Goal: Task Accomplishment & Management: Complete application form

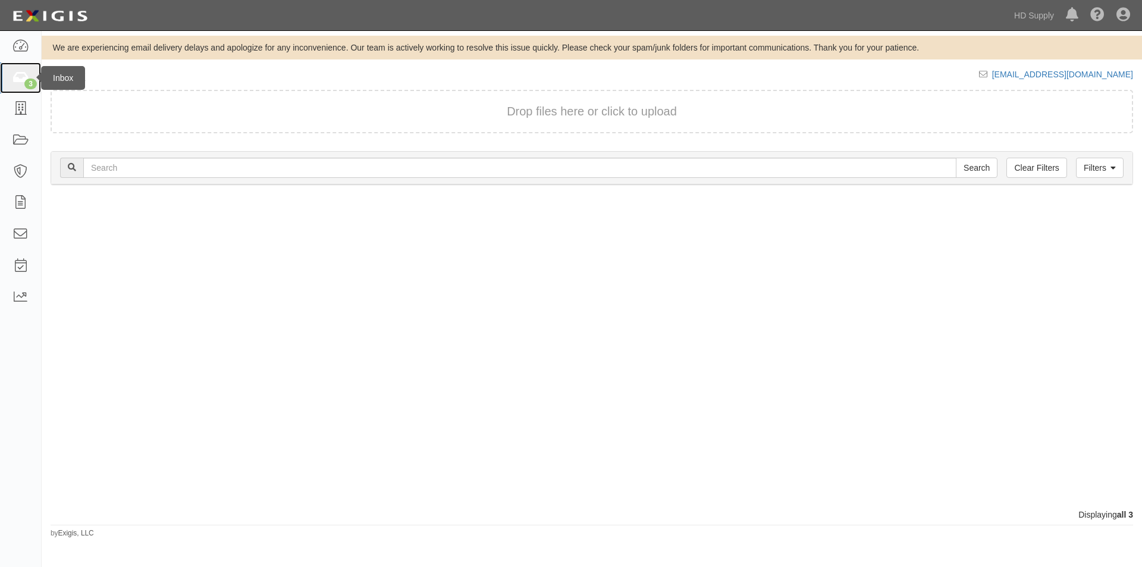
click at [20, 76] on icon at bounding box center [20, 78] width 17 height 14
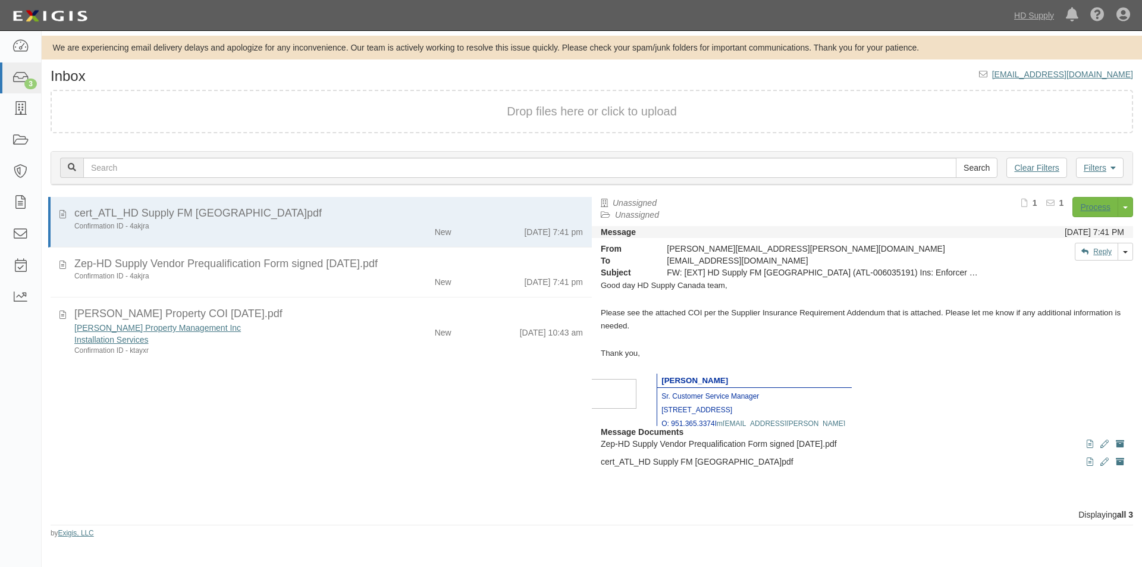
click at [54, 470] on div "cert_ATL_HD Supply FM [GEOGRAPHIC_DATA]pdf Confirmation ID - 4akjra New [DATE] …" at bounding box center [317, 353] width 550 height 312
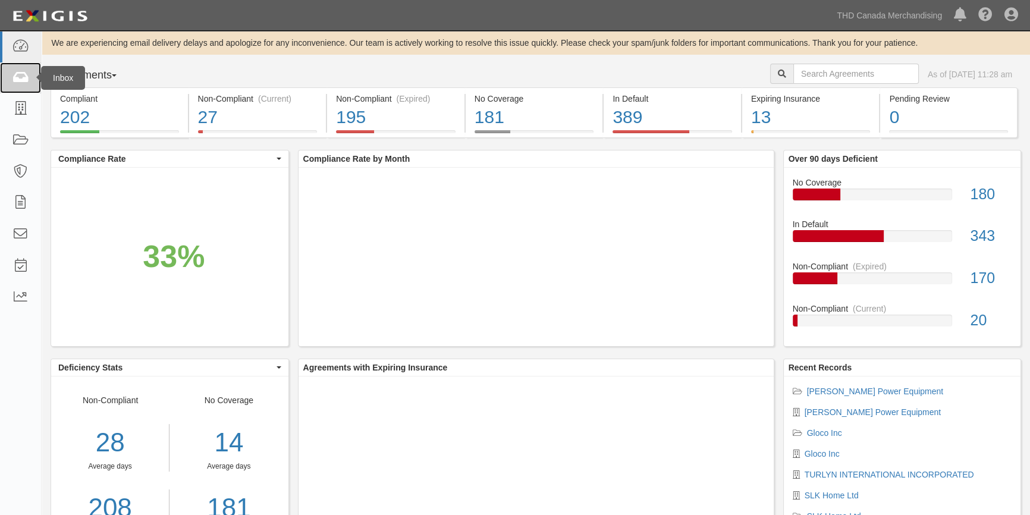
click at [21, 71] on icon at bounding box center [20, 78] width 17 height 14
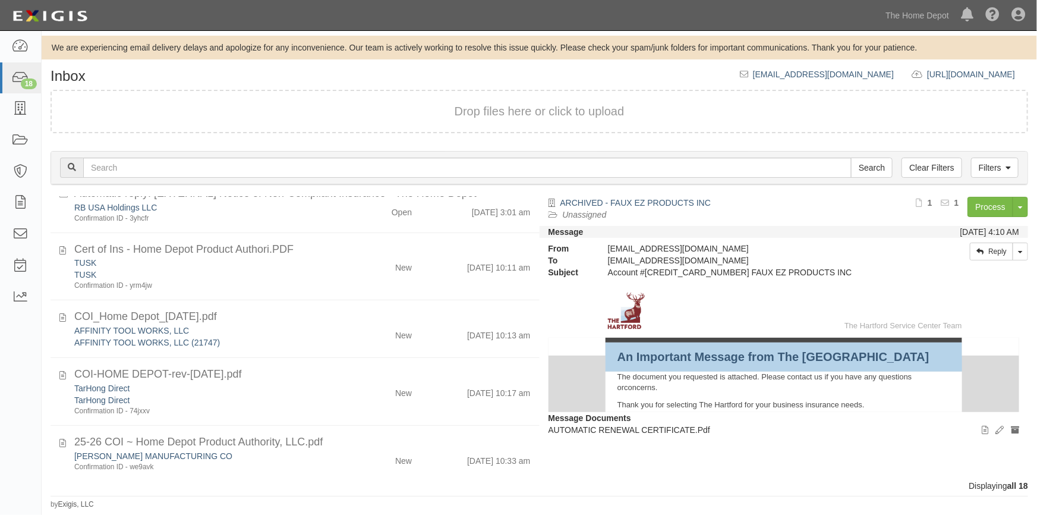
scroll to position [579, 0]
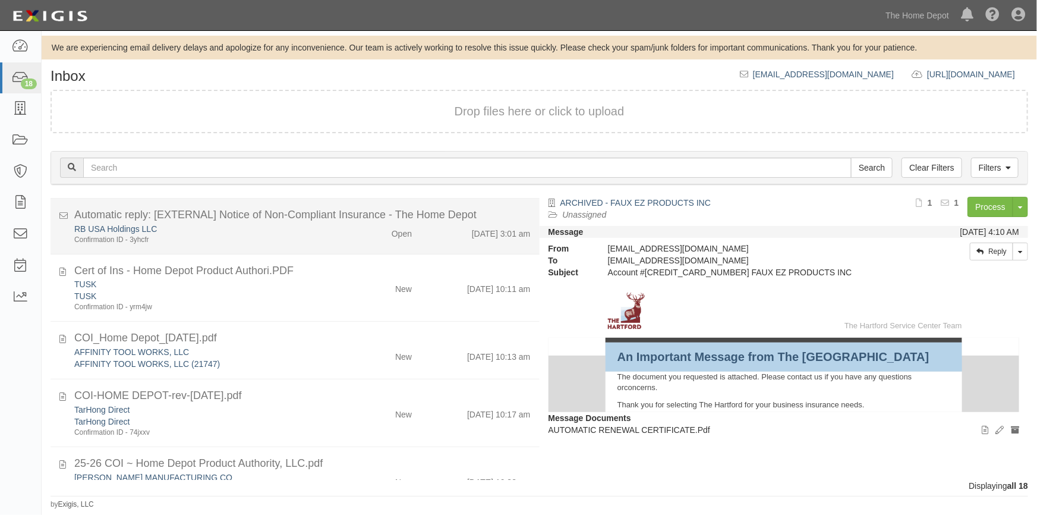
click at [297, 246] on li "Automatic reply: [EXTERNAL] Notice of Non-Compliant Insurance - The Home Depot …" at bounding box center [295, 227] width 489 height 56
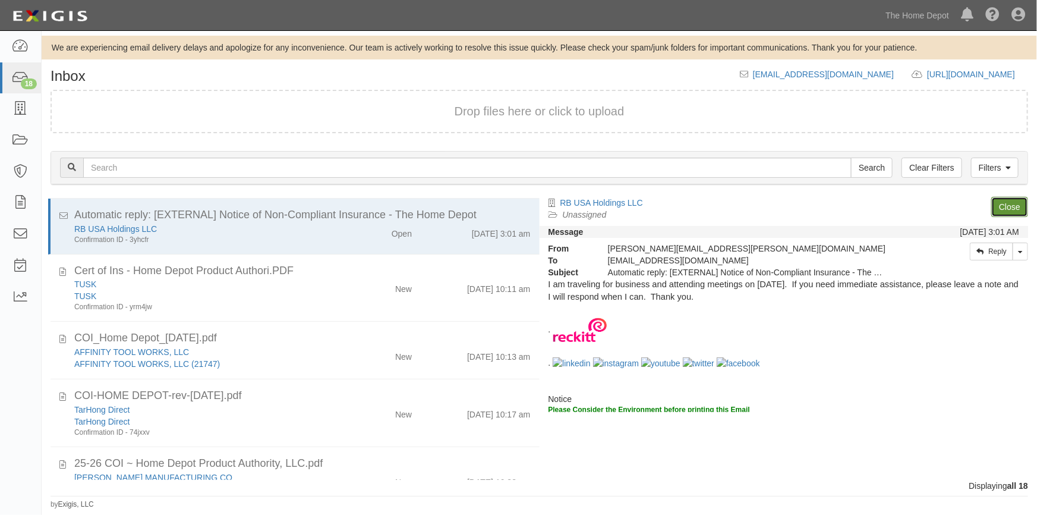
click at [1004, 202] on link "Close" at bounding box center [1010, 207] width 37 height 20
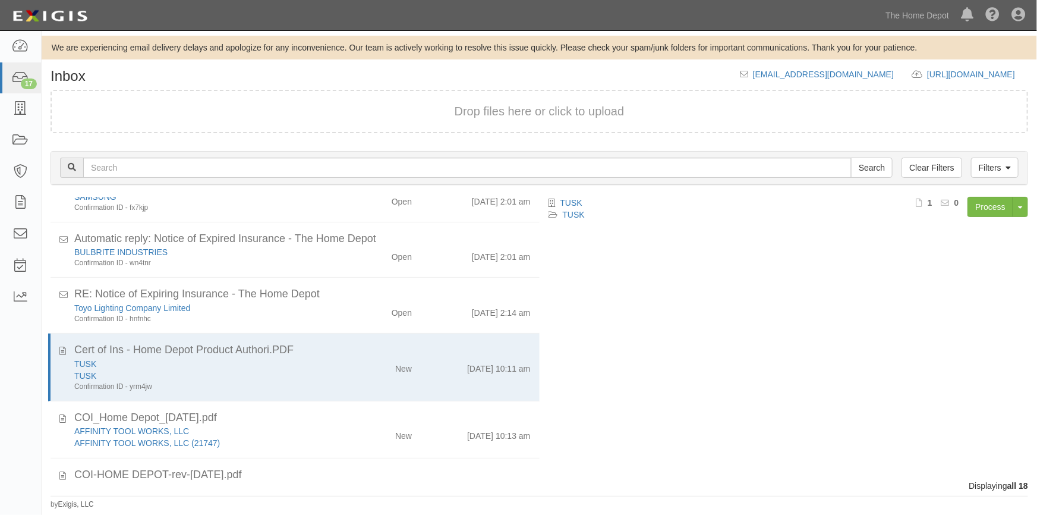
scroll to position [440, 0]
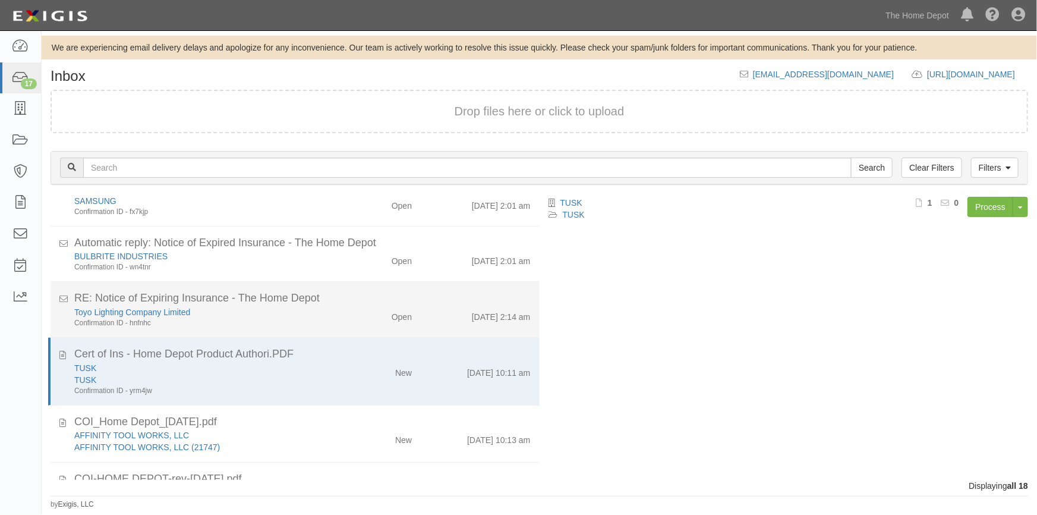
click at [310, 319] on div "Confirmation ID - hnfnhc" at bounding box center [203, 323] width 259 height 10
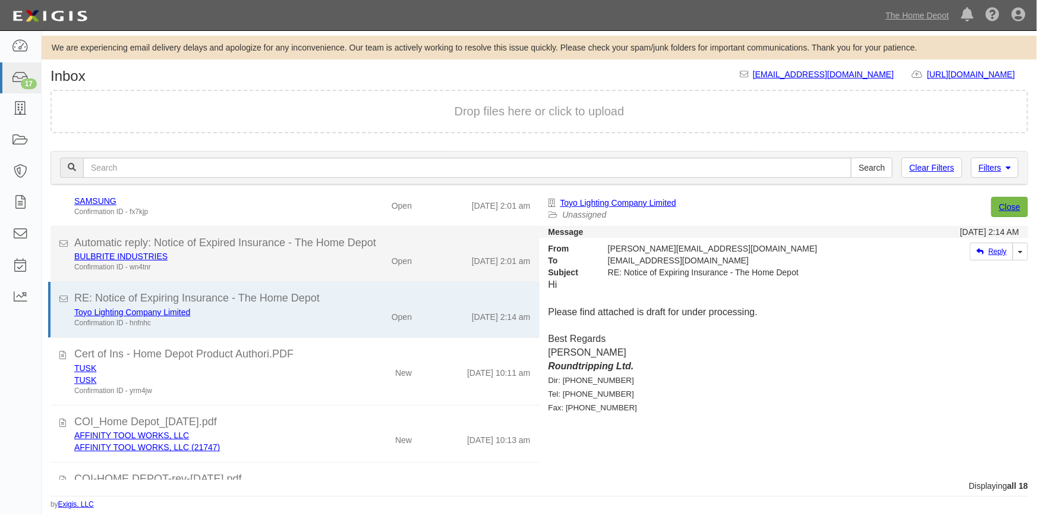
click at [0, 0] on div "BULBRITE INDUSTRIES" at bounding box center [0, 0] width 0 height 0
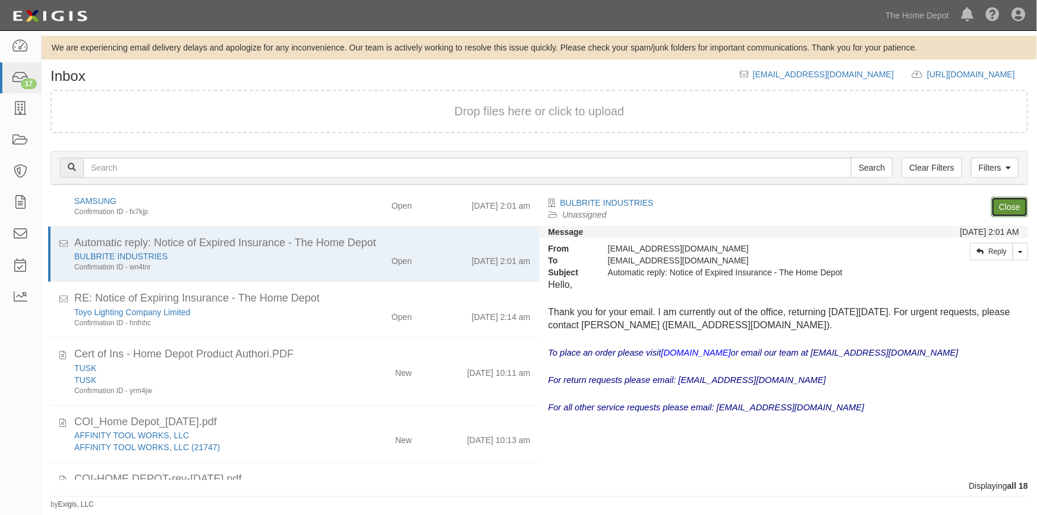
click at [996, 211] on link "Close" at bounding box center [1010, 207] width 37 height 20
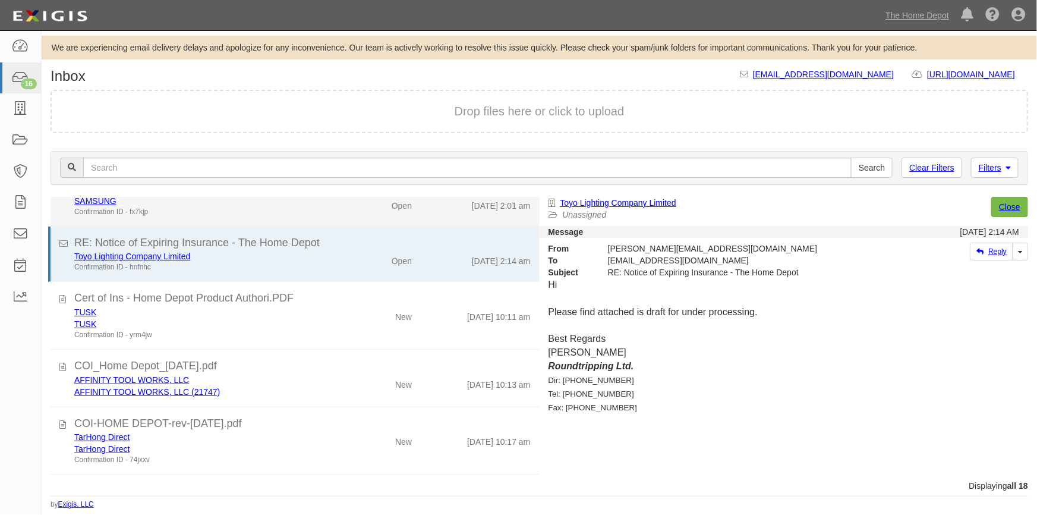
click at [363, 250] on div "Open" at bounding box center [381, 258] width 79 height 17
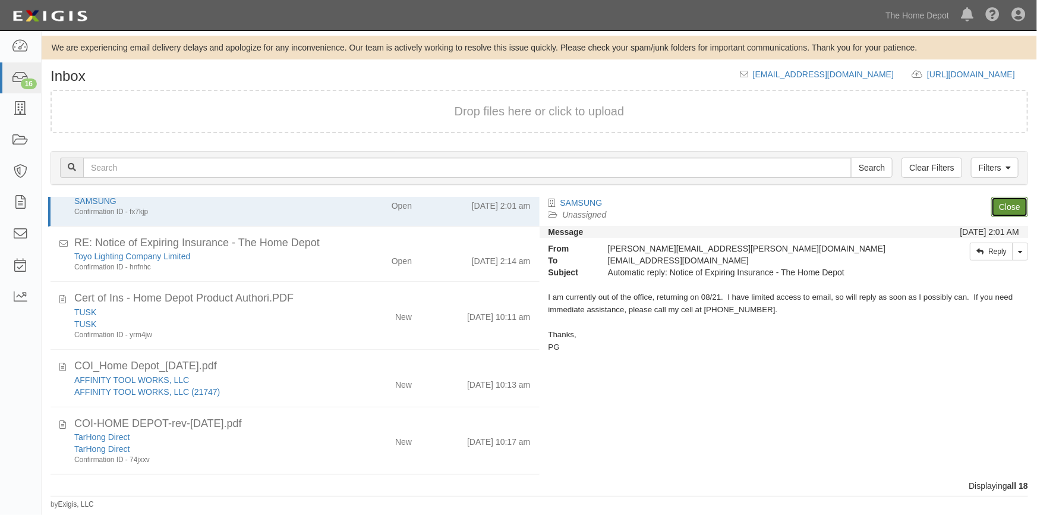
click at [1011, 206] on link "Close" at bounding box center [1010, 207] width 37 height 20
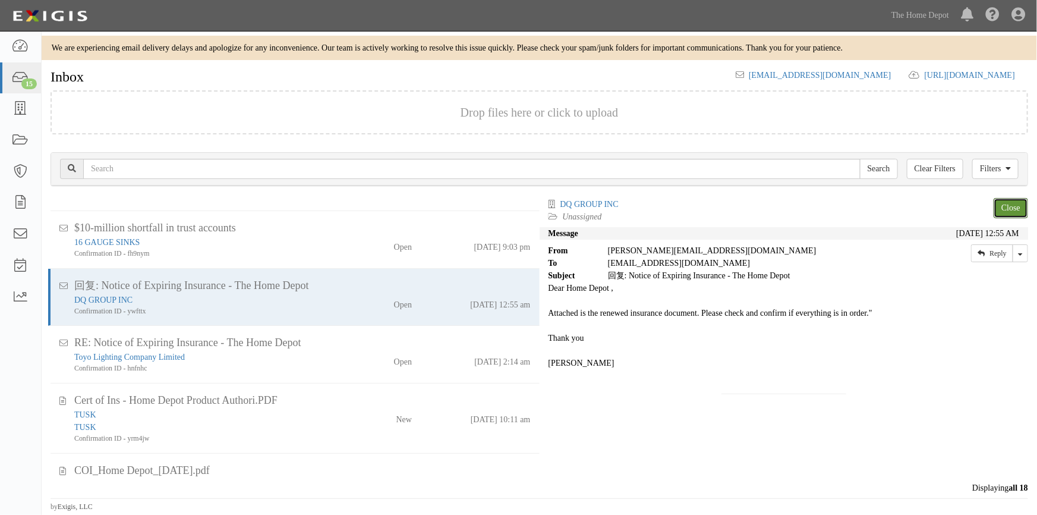
scroll to position [297, 0]
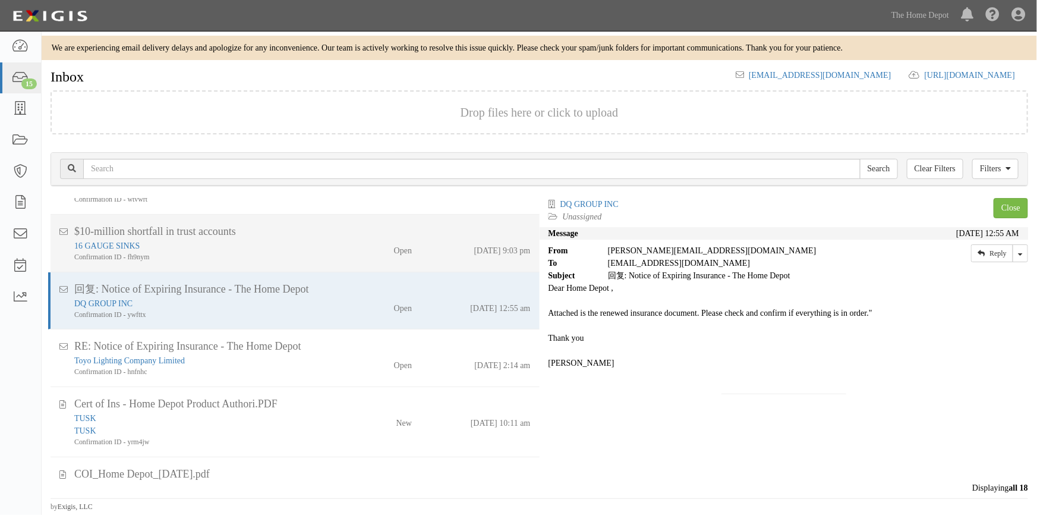
click at [0, 0] on div "16 GAUGE SINKS" at bounding box center [0, 0] width 0 height 0
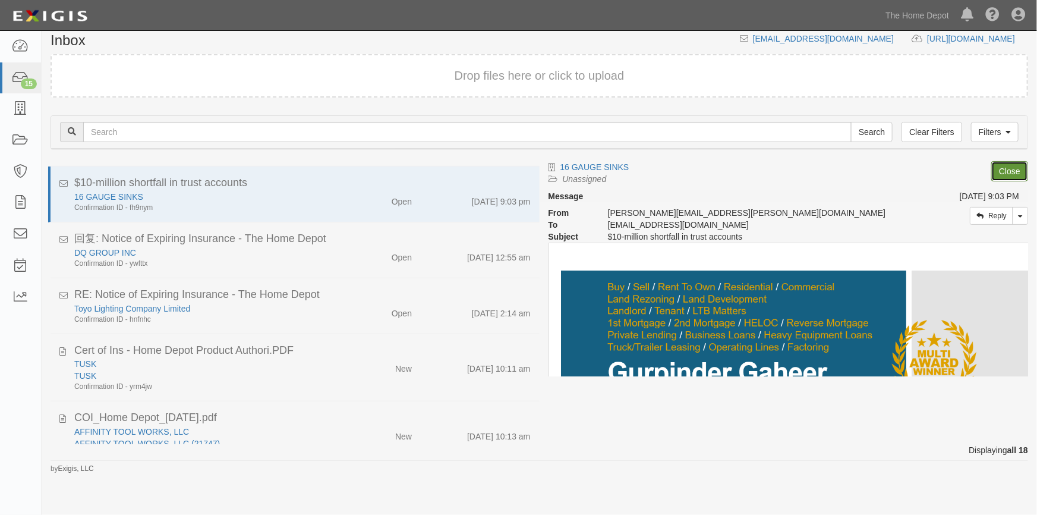
click at [1001, 174] on link "Close" at bounding box center [1010, 171] width 37 height 20
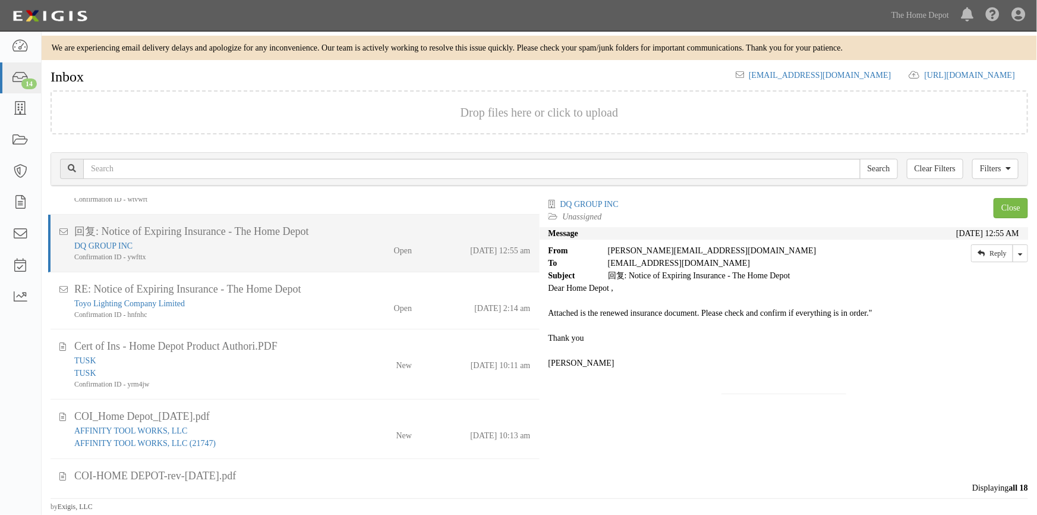
click at [335, 247] on div "DQ GROUP INC Confirmation ID - ywfttx" at bounding box center [203, 251] width 276 height 23
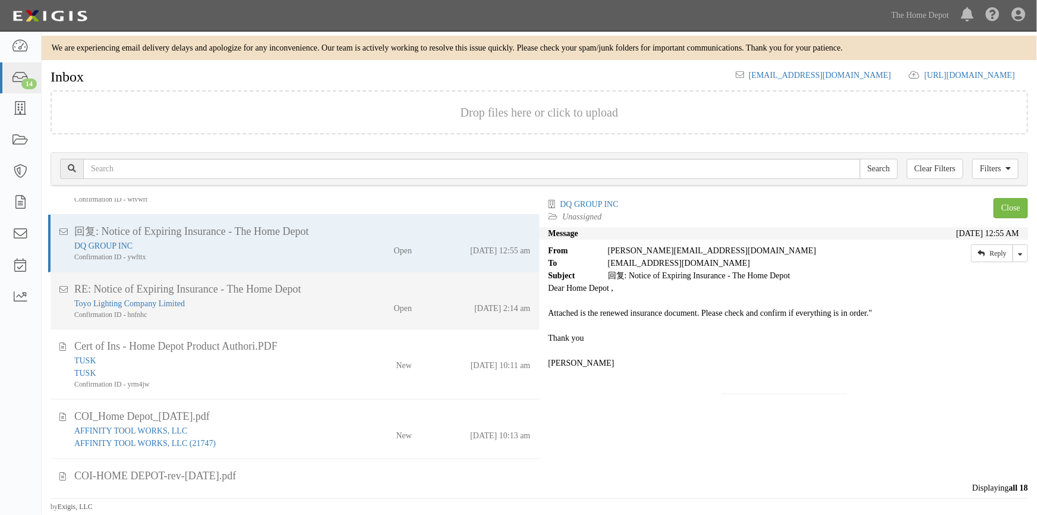
click at [339, 295] on div "RE: Notice of Expiring Insurance - The Home Depot" at bounding box center [302, 289] width 457 height 16
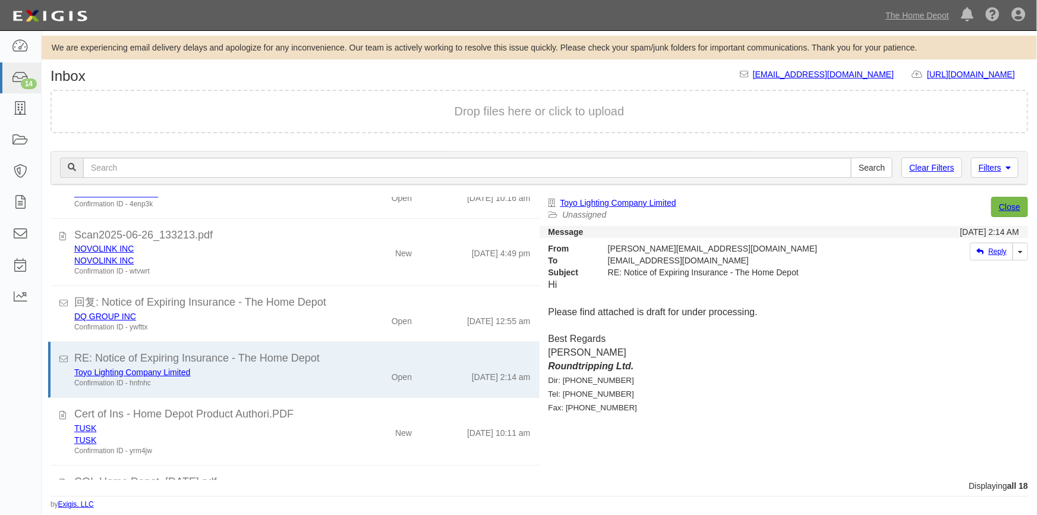
scroll to position [216, 0]
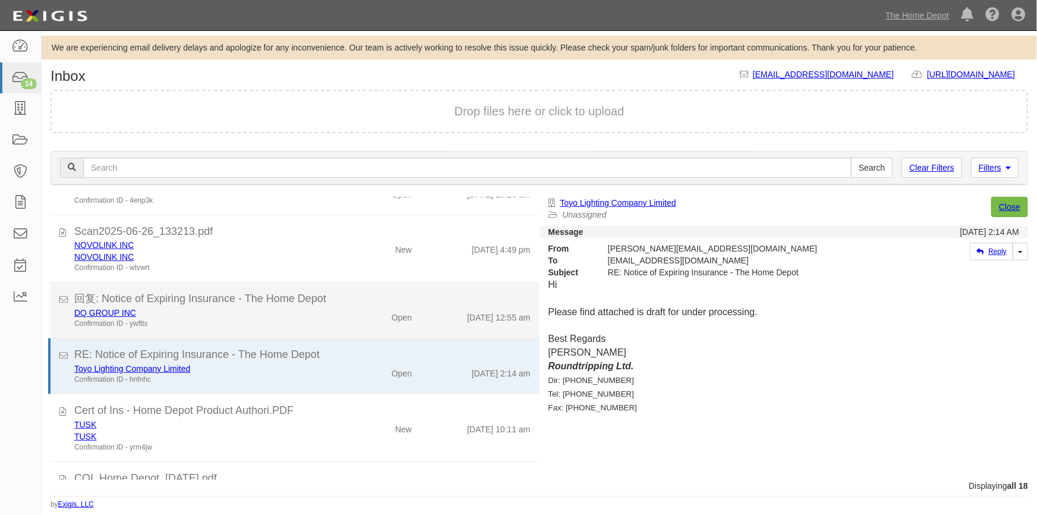
click at [0, 0] on div "DQ GROUP INC" at bounding box center [0, 0] width 0 height 0
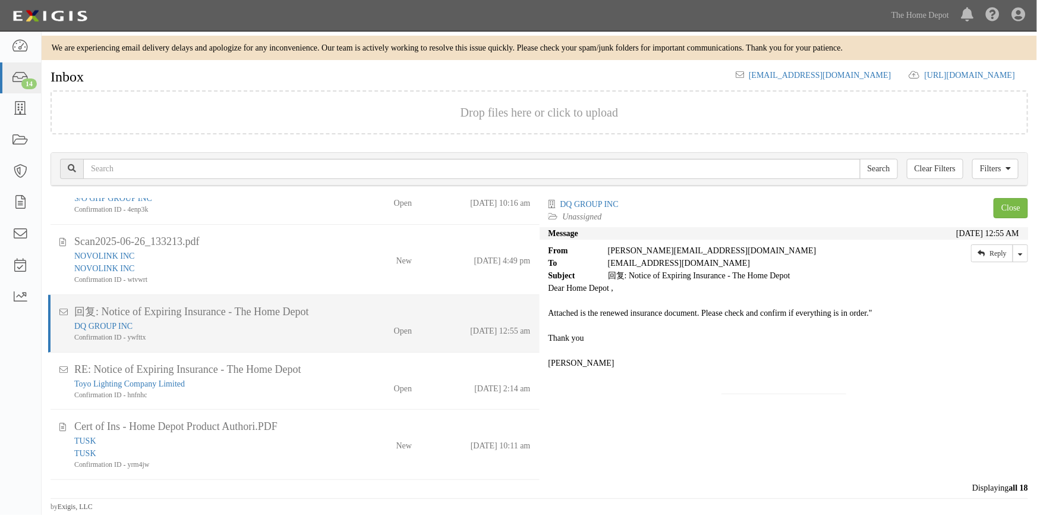
scroll to position [224, 0]
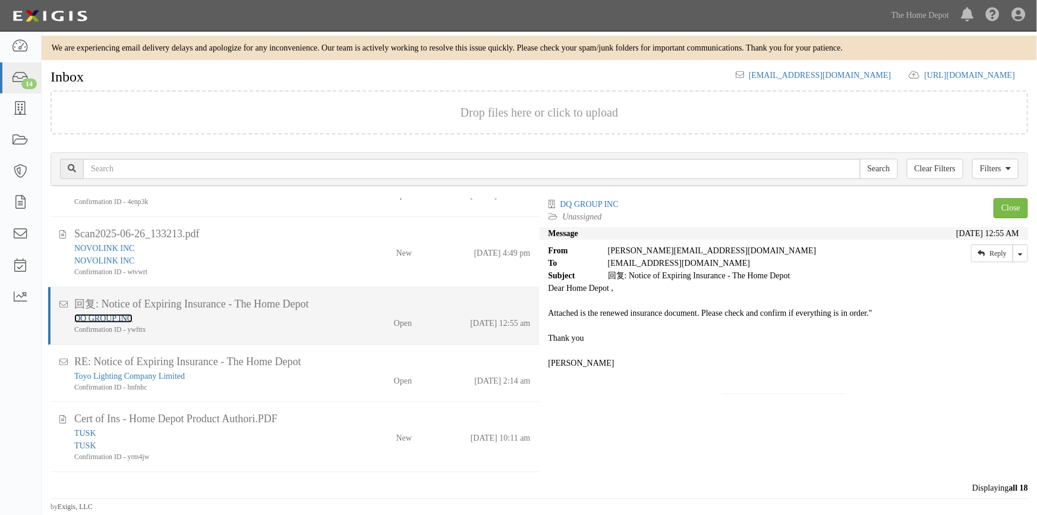
click at [116, 315] on link "DQ GROUP INC" at bounding box center [103, 318] width 58 height 9
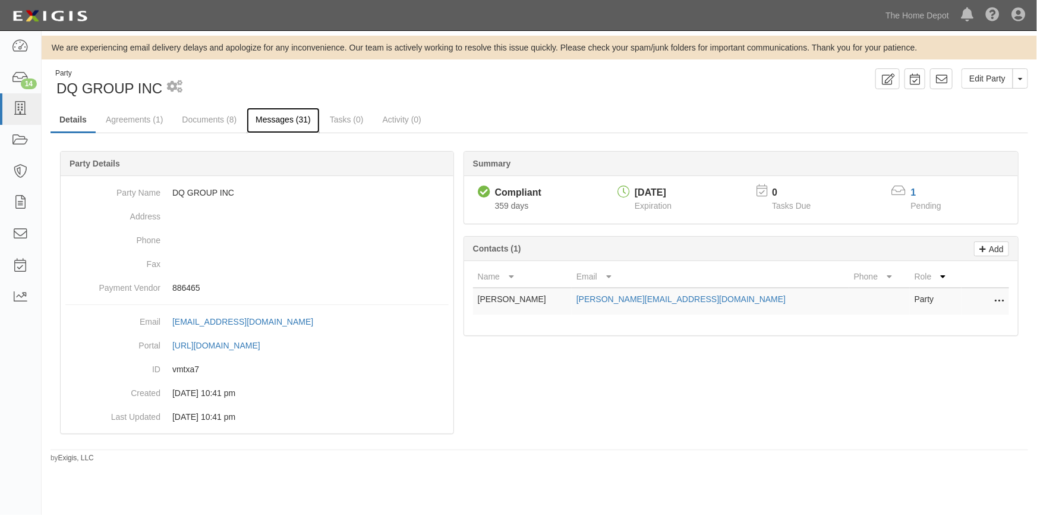
click at [268, 118] on link "Messages (31)" at bounding box center [283, 121] width 73 height 26
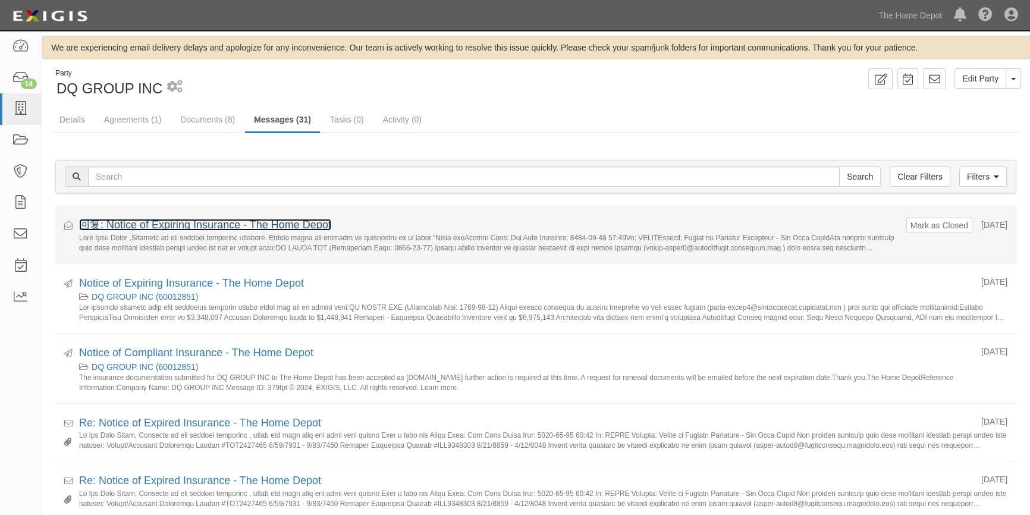
click at [218, 225] on link "回复: Notice of Expiring Insurance - The Home Depot" at bounding box center [205, 225] width 252 height 12
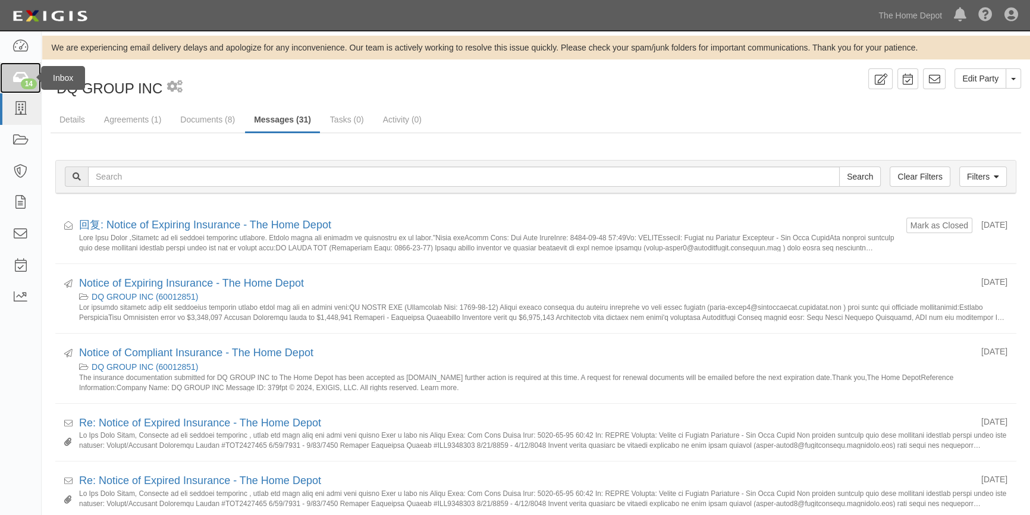
click at [21, 77] on icon at bounding box center [20, 78] width 17 height 14
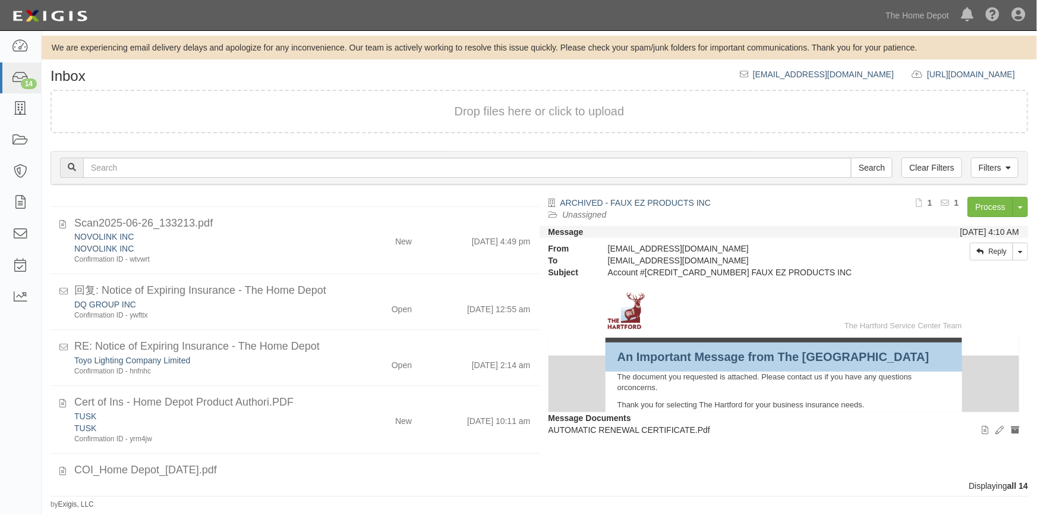
scroll to position [230, 0]
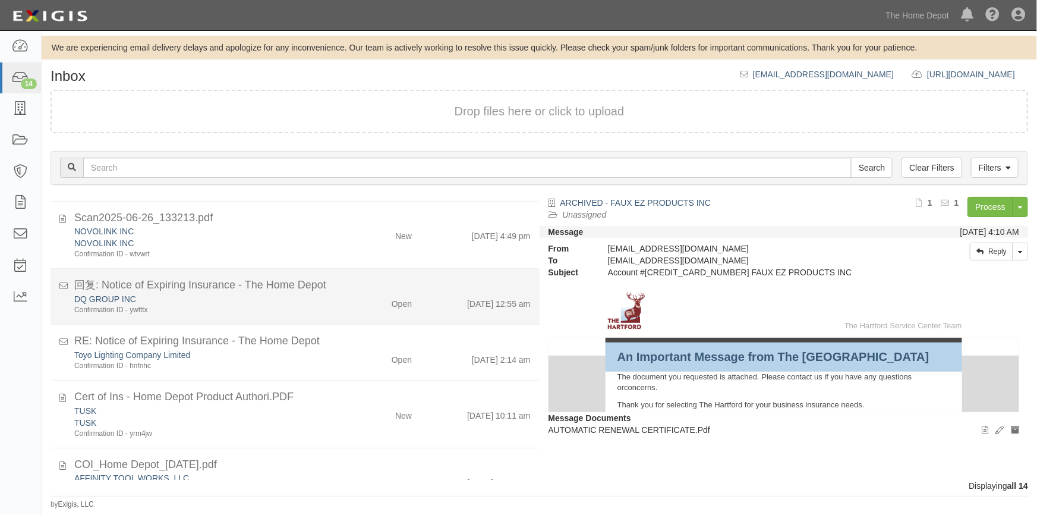
click at [209, 305] on div "Confirmation ID - ywfttx" at bounding box center [203, 310] width 259 height 10
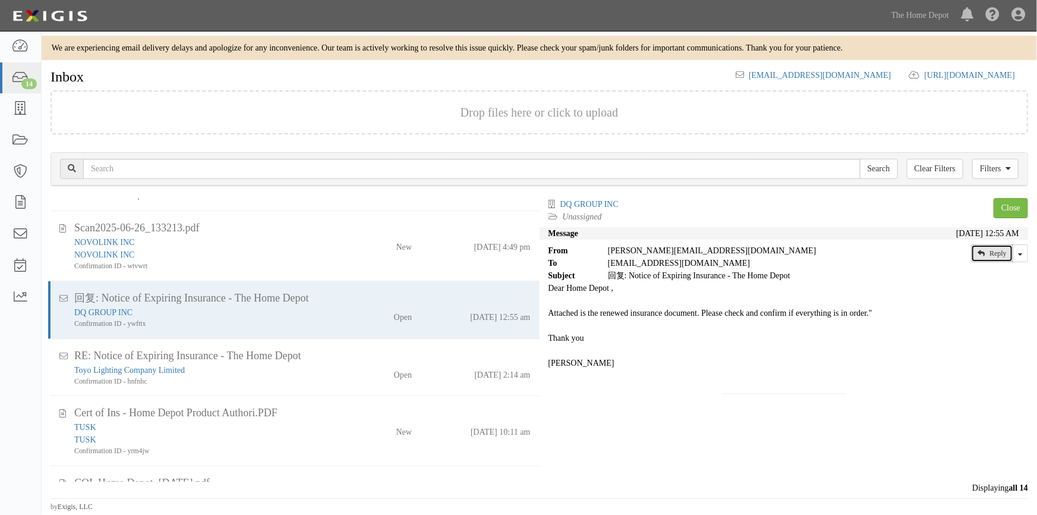
click at [997, 251] on link "Reply" at bounding box center [992, 253] width 42 height 18
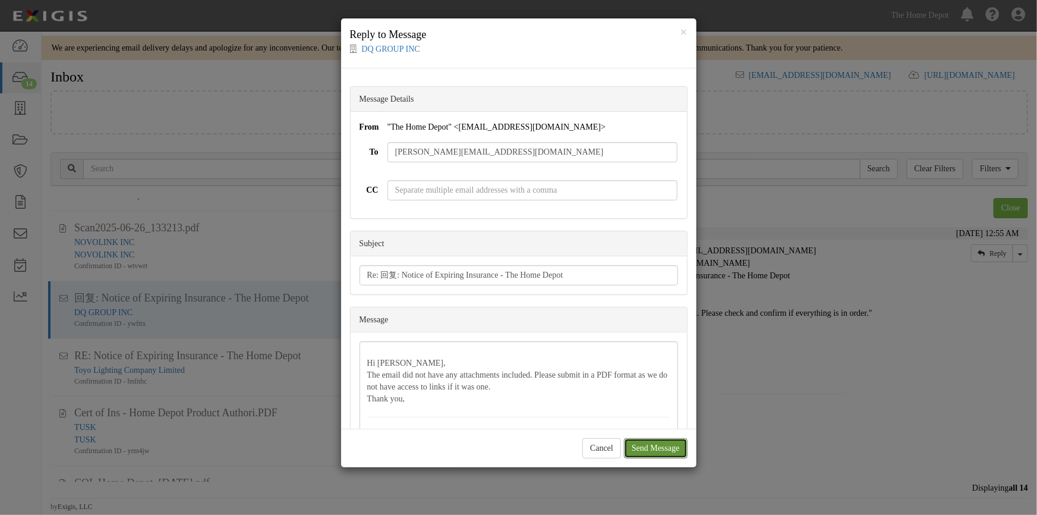
click at [636, 447] on input "Send Message" at bounding box center [656, 448] width 64 height 20
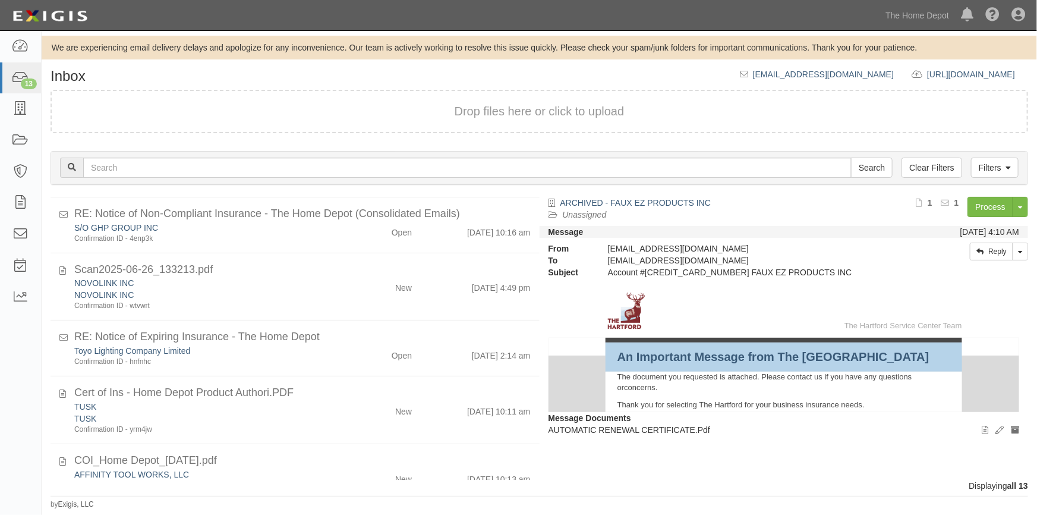
scroll to position [215, 0]
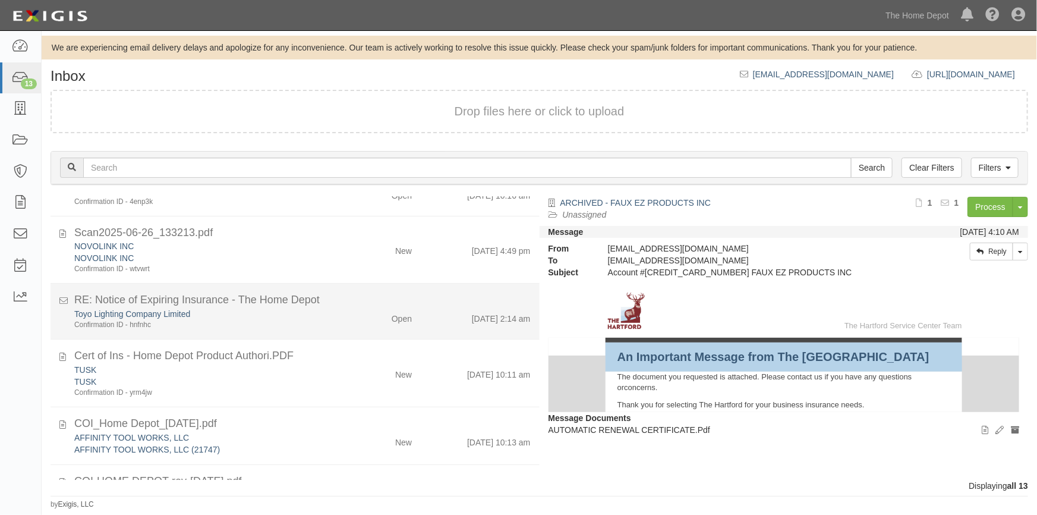
click at [218, 329] on li "RE: Notice of Expiring Insurance - The Home Depot Toyo Lighting Company Limited…" at bounding box center [295, 312] width 489 height 56
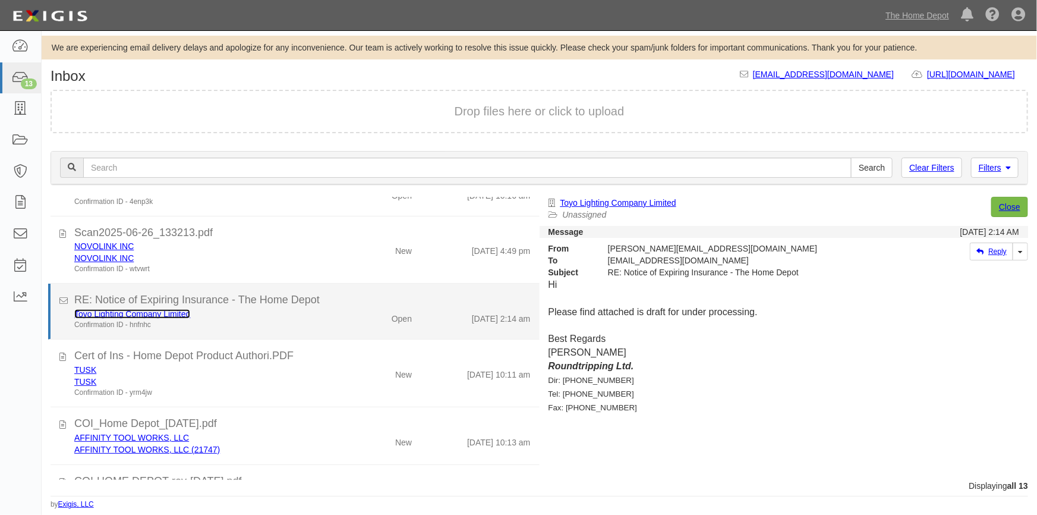
click at [143, 315] on link "Toyo Lighting Company Limited" at bounding box center [132, 314] width 116 height 10
click at [272, 327] on div "Confirmation ID - hnfnhc" at bounding box center [203, 325] width 259 height 10
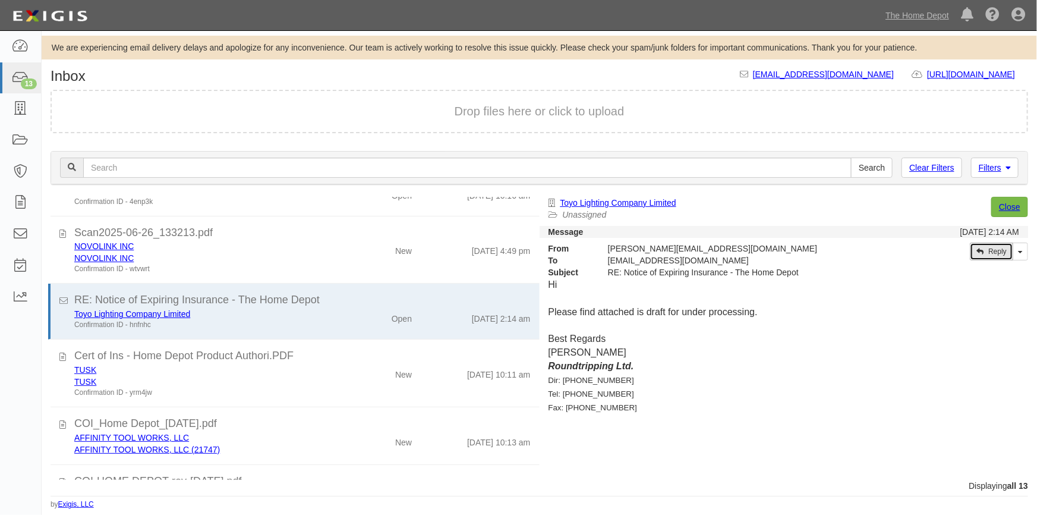
click at [1002, 255] on link "Reply" at bounding box center [991, 252] width 43 height 18
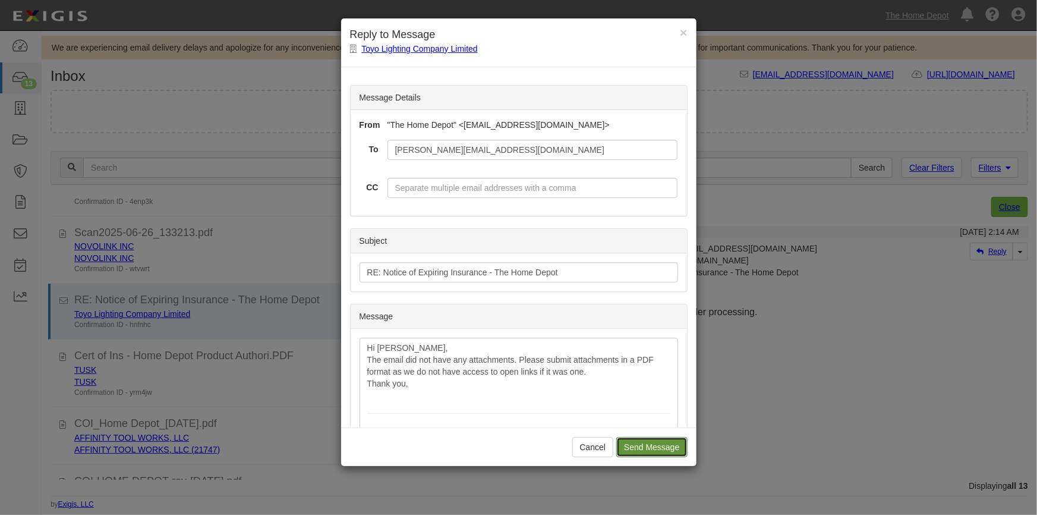
click at [628, 441] on input "Send Message" at bounding box center [652, 447] width 71 height 20
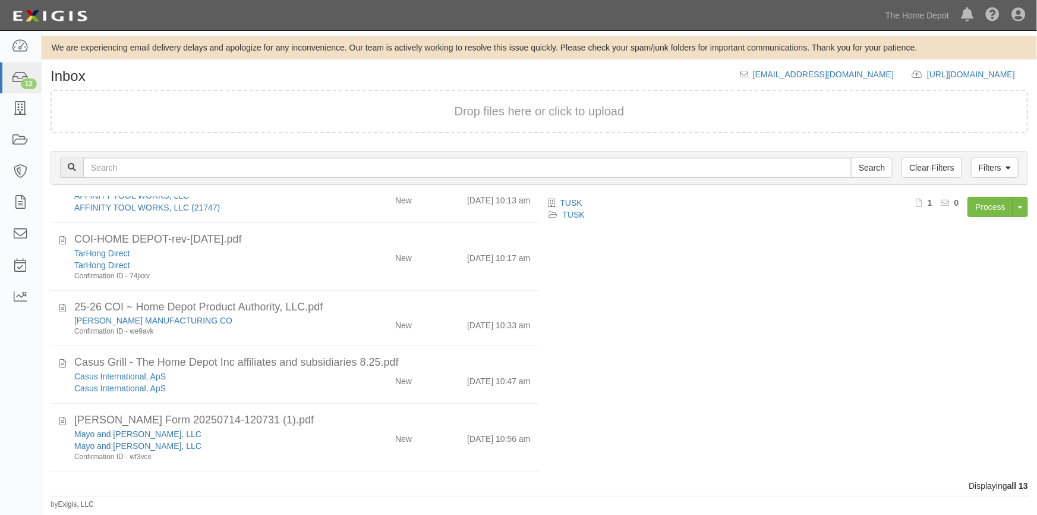
scroll to position [452, 0]
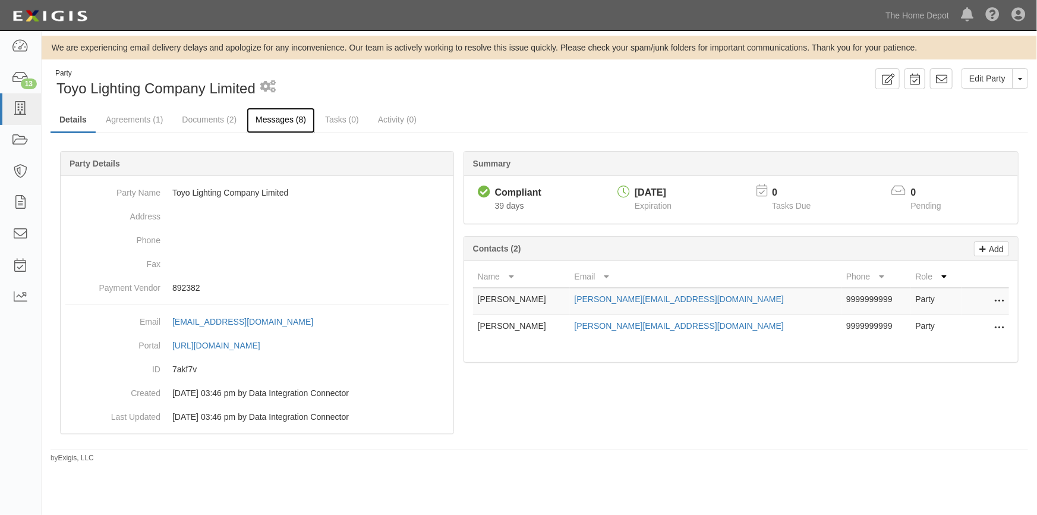
click at [273, 116] on link "Messages (8)" at bounding box center [281, 121] width 68 height 26
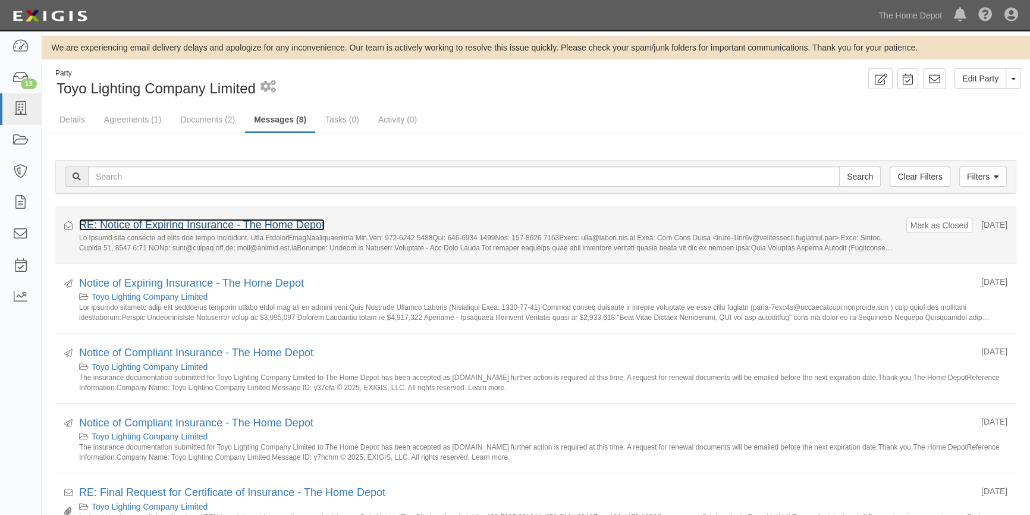
click at [188, 222] on link "RE: Notice of Expiring Insurance - The Home Depot" at bounding box center [202, 225] width 246 height 12
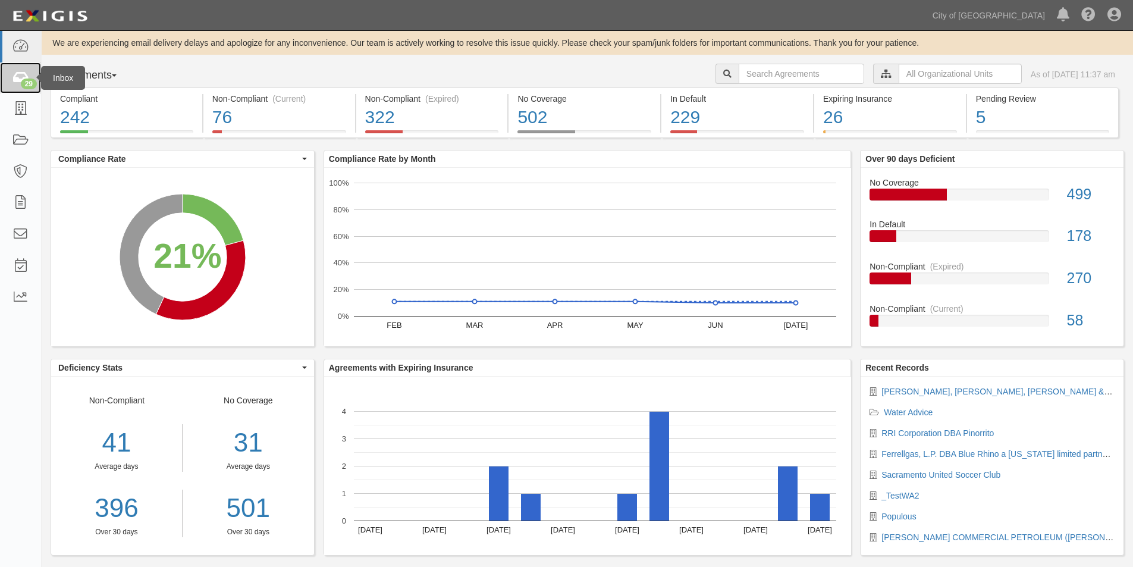
click at [19, 76] on icon at bounding box center [20, 78] width 17 height 14
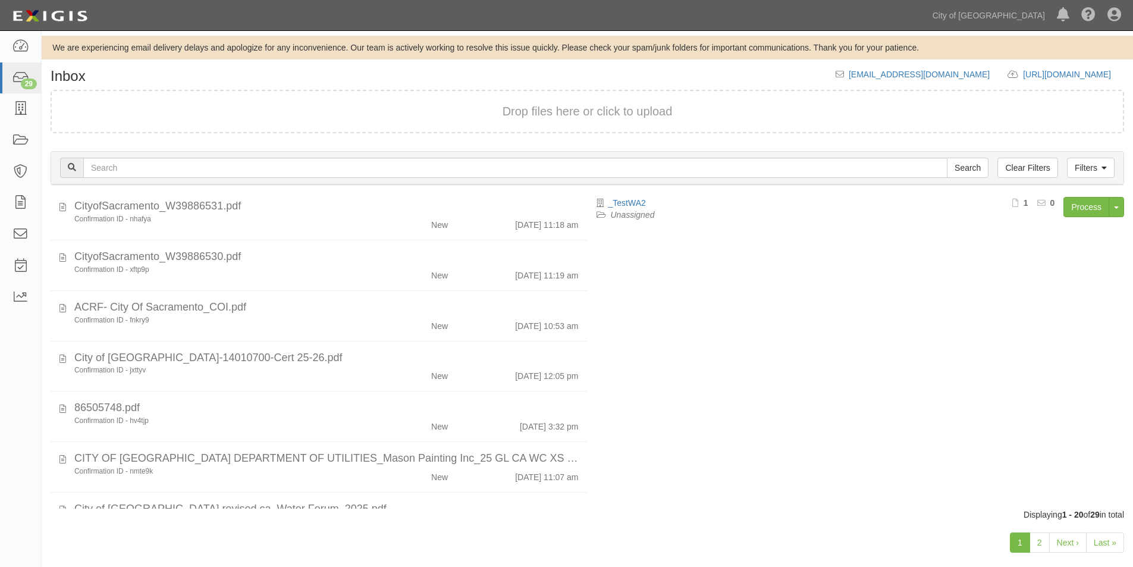
scroll to position [754, 0]
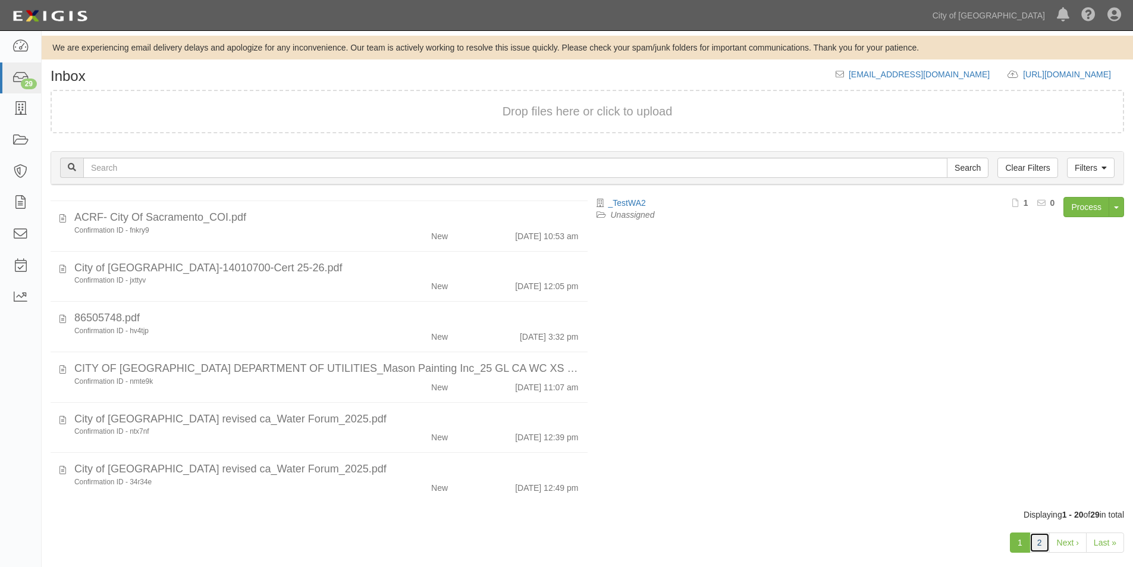
click at [1039, 546] on link "2" at bounding box center [1039, 542] width 20 height 20
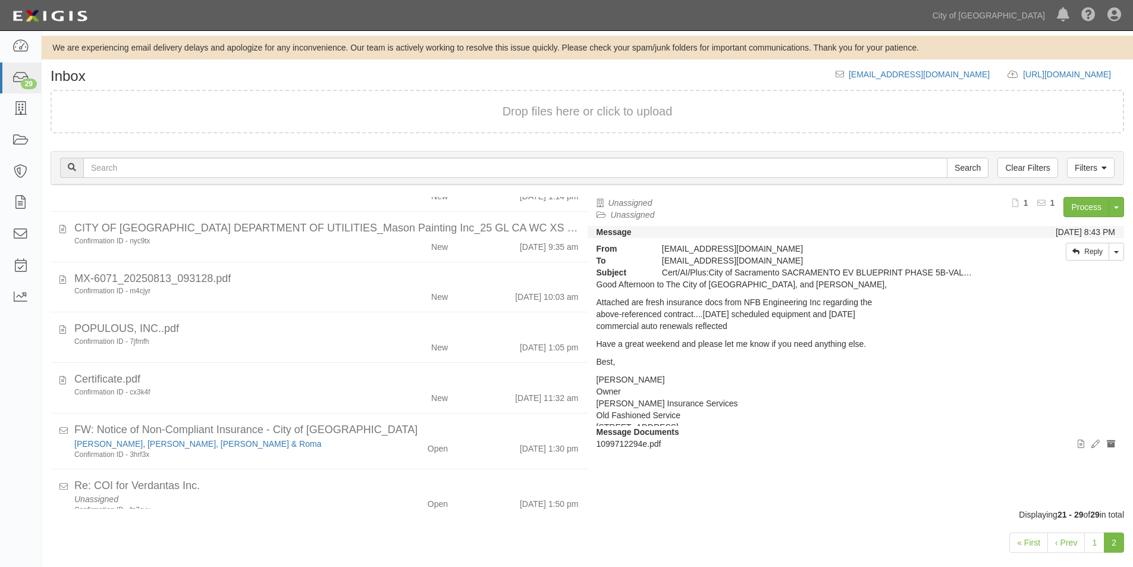
scroll to position [158, 0]
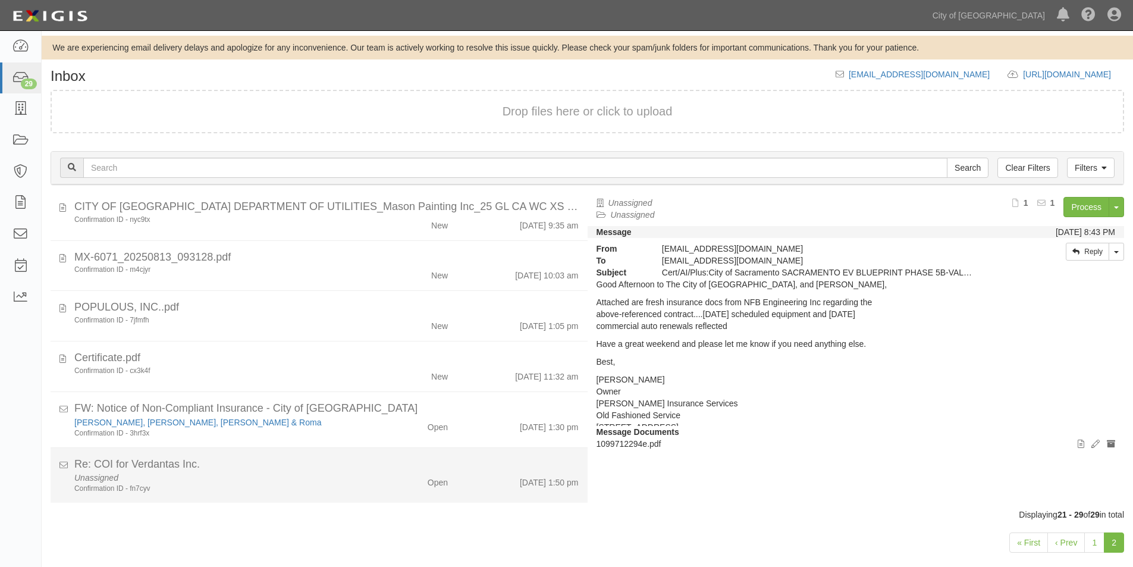
click at [326, 486] on div "Confirmation ID - fn7cyv" at bounding box center [217, 488] width 287 height 10
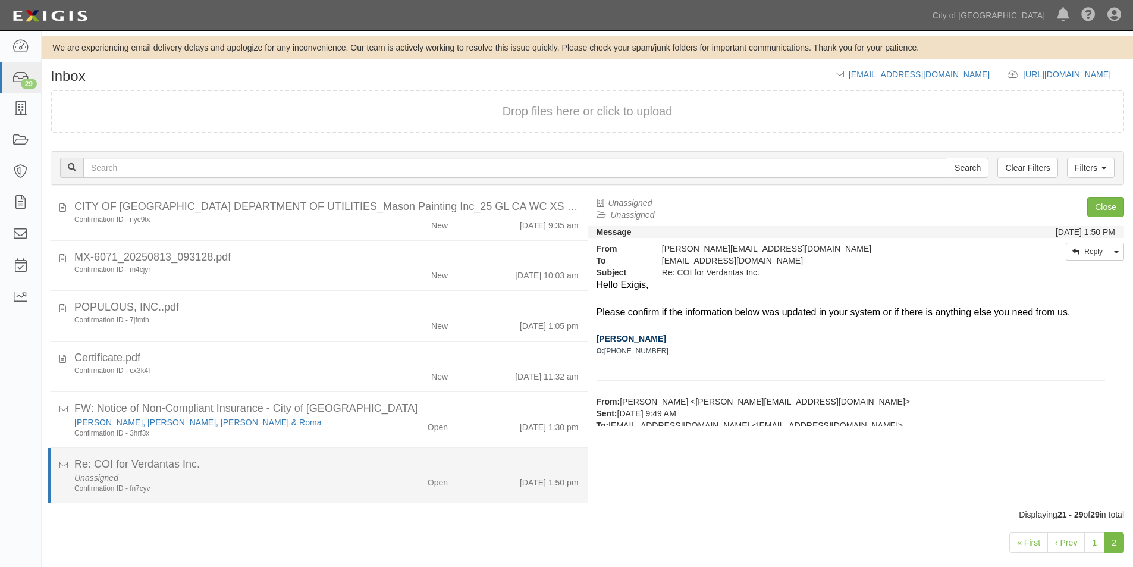
click at [243, 479] on div "Unassigned Confirmation ID - fn7cyv" at bounding box center [217, 482] width 304 height 22
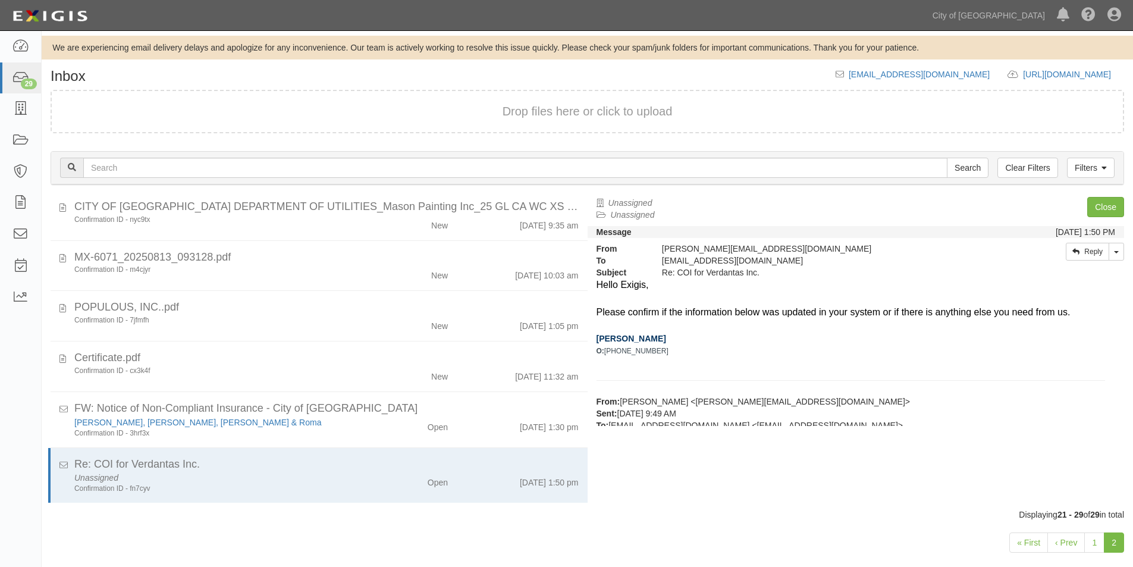
scroll to position [178, 0]
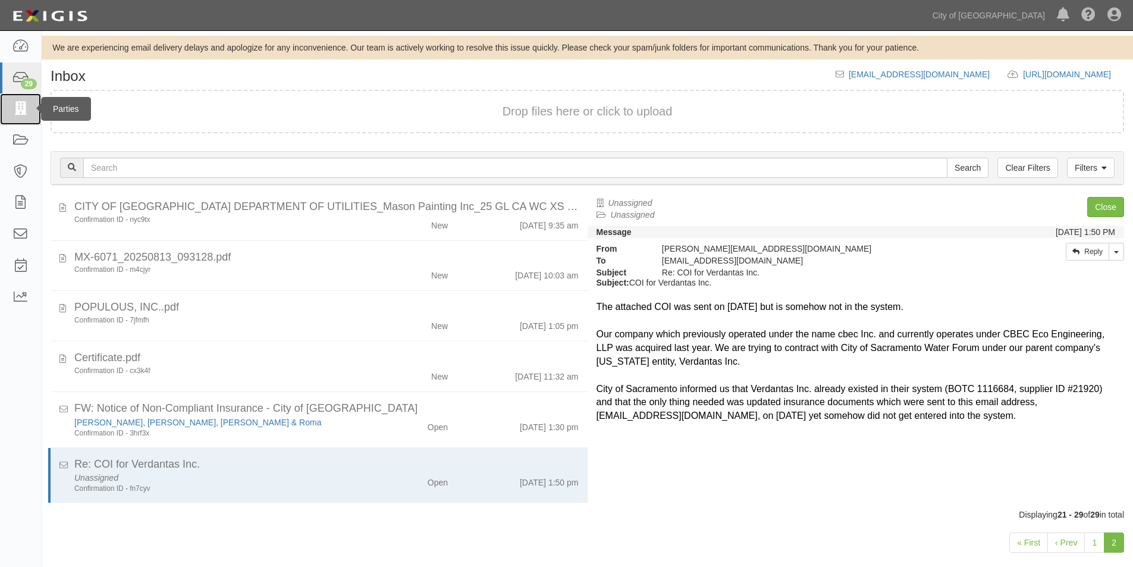
click at [20, 103] on icon at bounding box center [20, 109] width 17 height 14
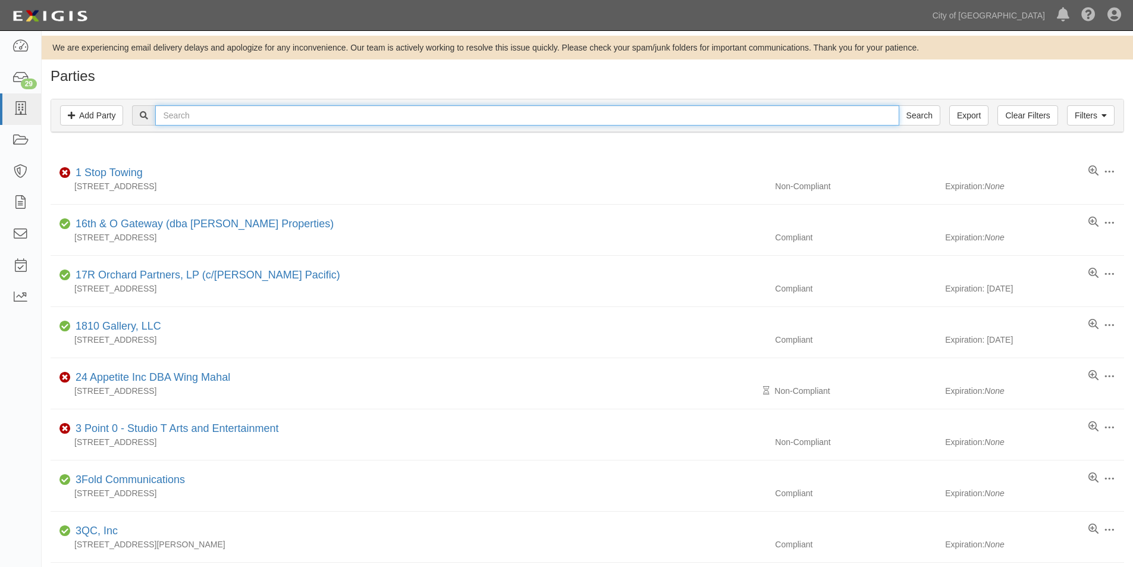
click at [190, 117] on input "text" at bounding box center [526, 115] width 743 height 20
type input "verdant"
click at [898, 105] on input "Search" at bounding box center [919, 115] width 42 height 20
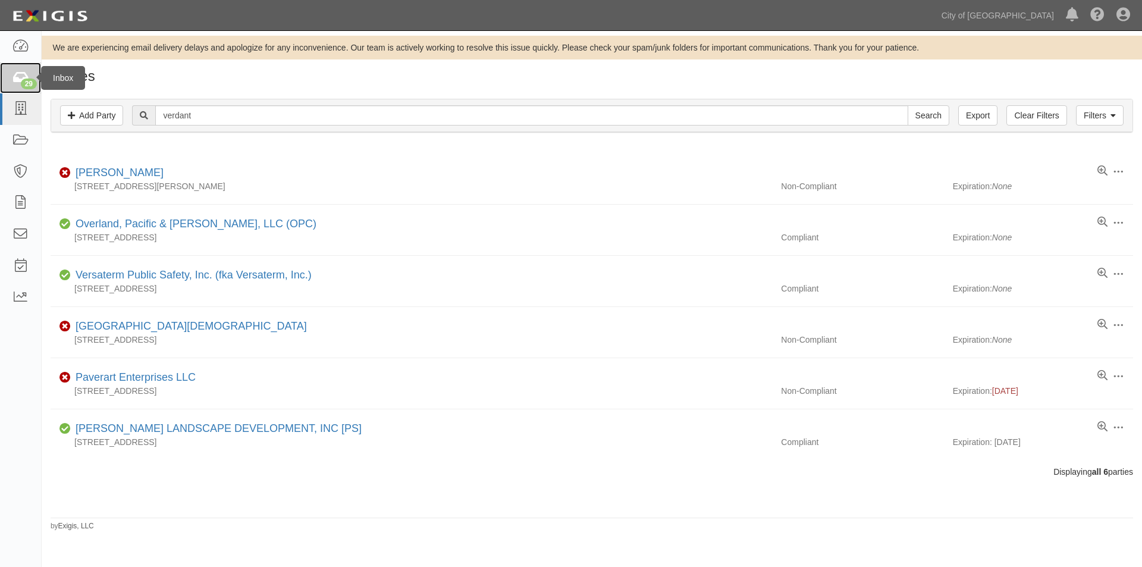
click at [19, 81] on icon at bounding box center [20, 78] width 17 height 14
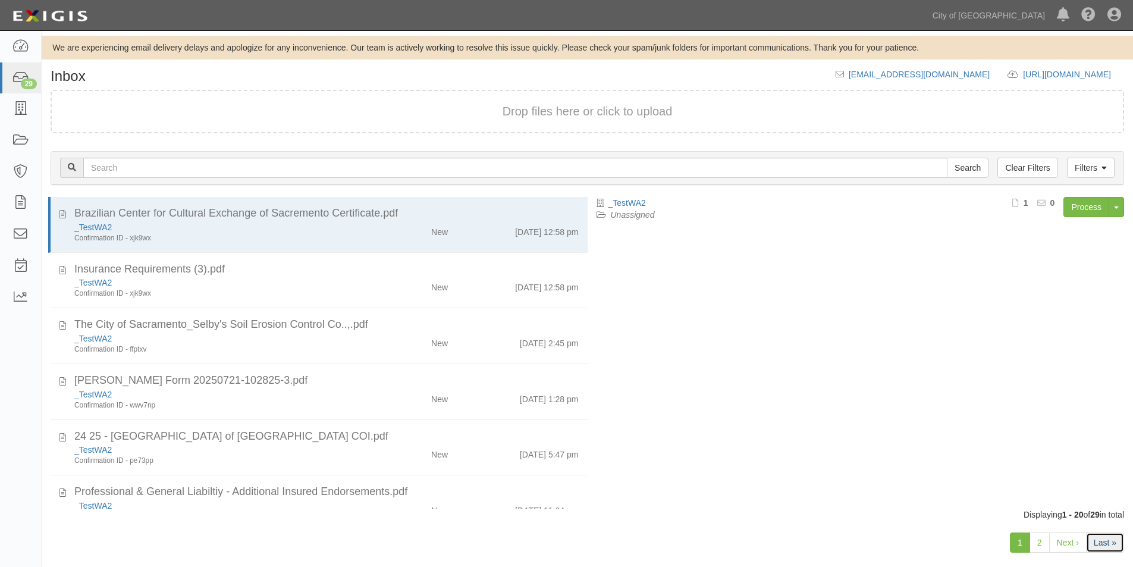
click at [1103, 552] on link "Last »" at bounding box center [1105, 542] width 38 height 20
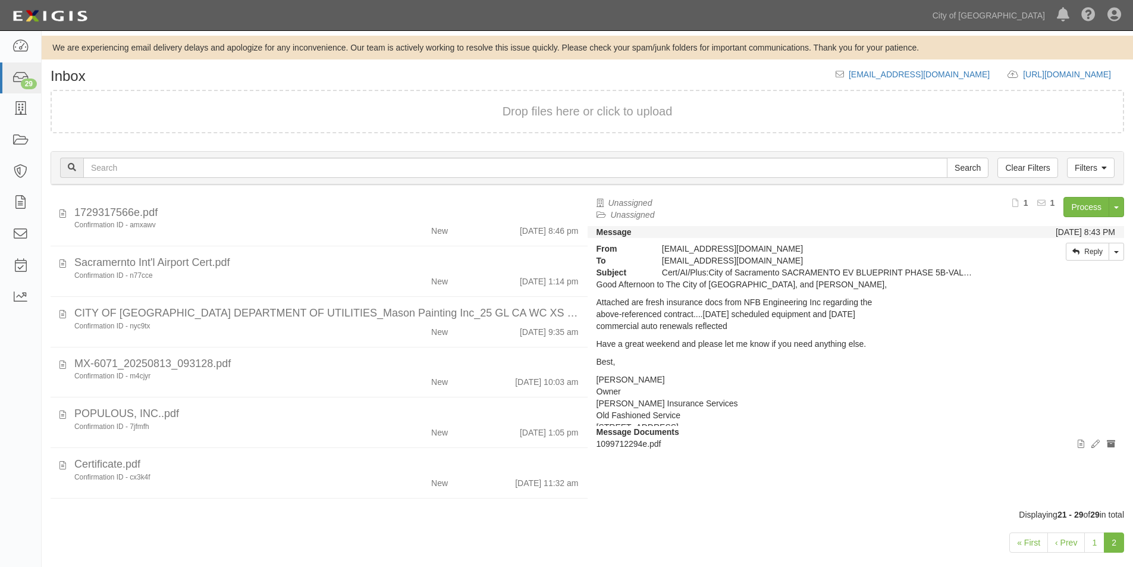
scroll to position [158, 0]
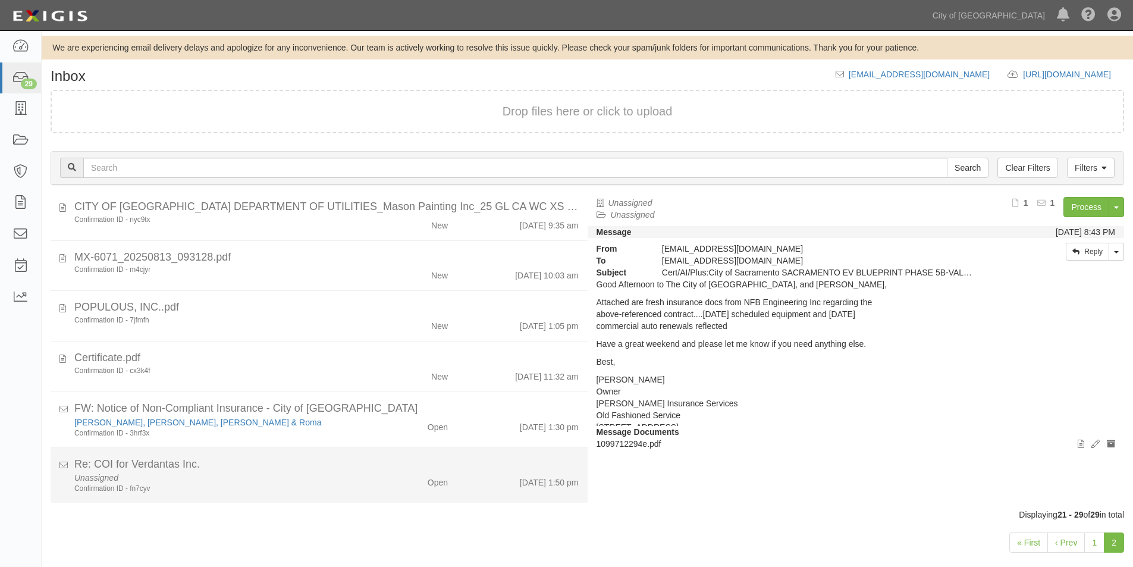
click at [313, 482] on div "Unassigned Confirmation ID - fn7cyv" at bounding box center [217, 482] width 304 height 22
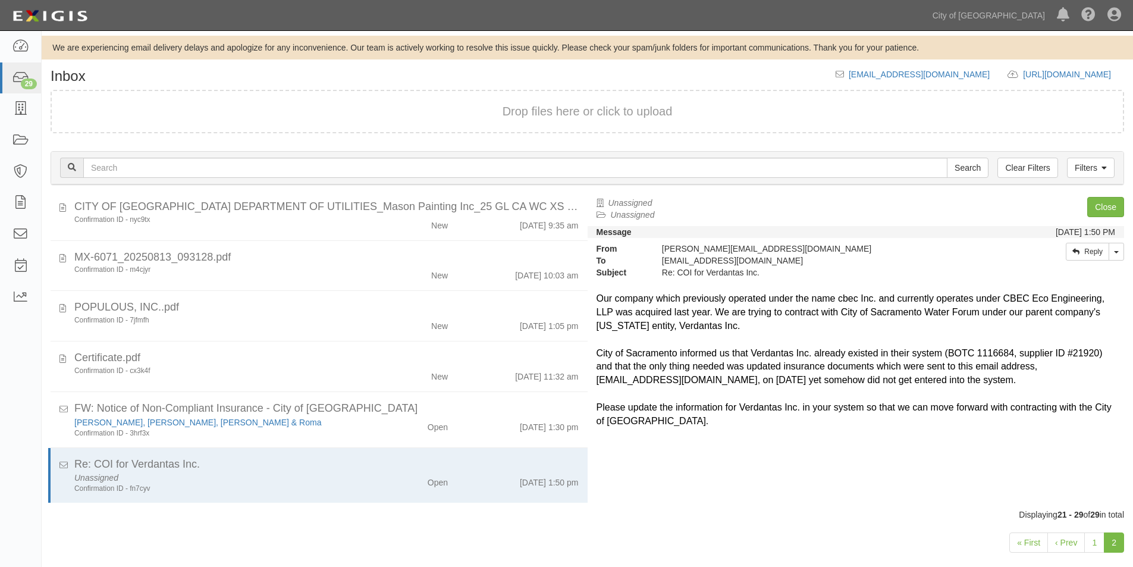
scroll to position [217, 0]
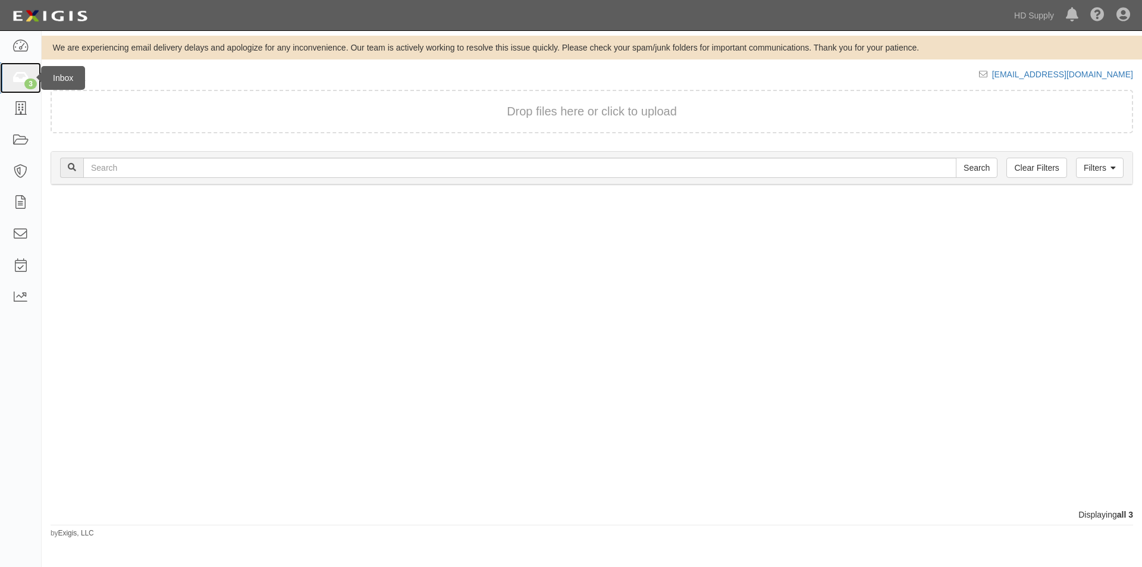
click at [27, 80] on div "3" at bounding box center [30, 83] width 12 height 11
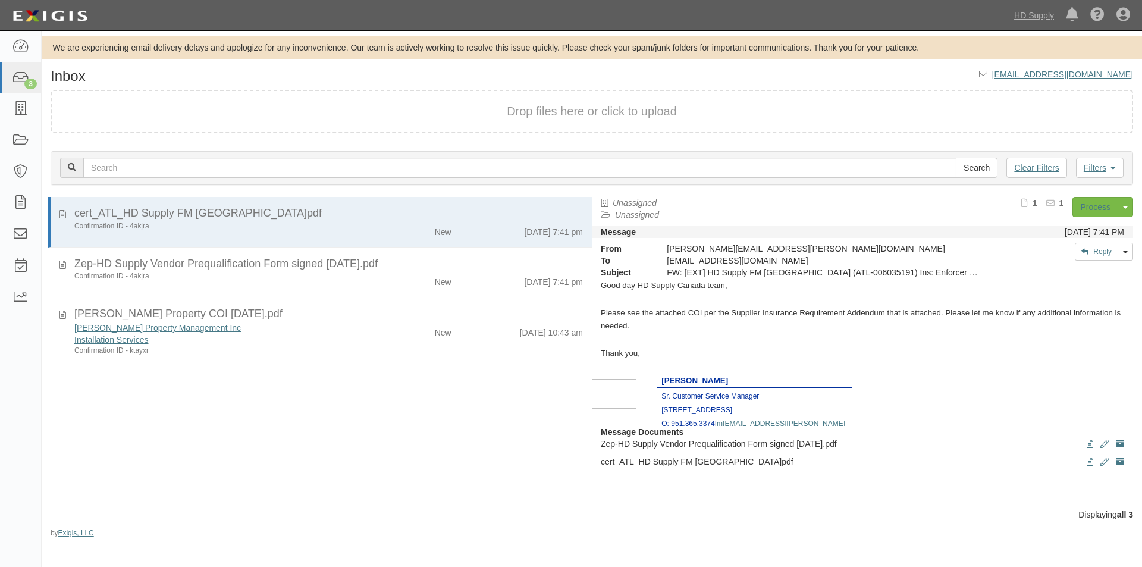
click at [59, 444] on div "cert_ATL_HD Supply FM Canada_6035191_1.pdf Confirmation ID - 4akjra New 7/7/25 …" at bounding box center [317, 353] width 550 height 312
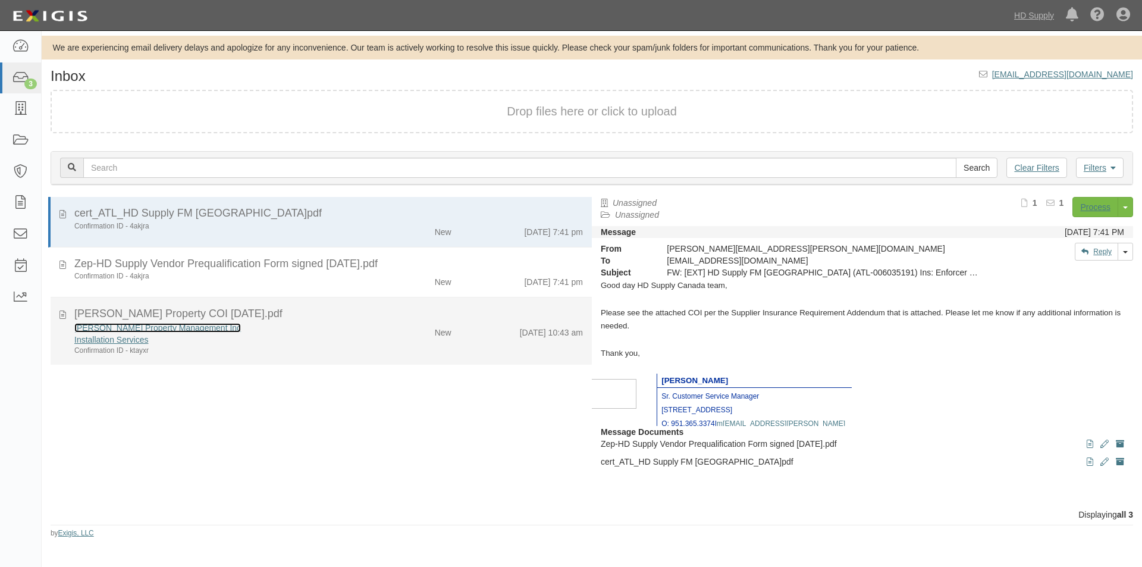
click at [133, 328] on link "[PERSON_NAME] Property Management Inc" at bounding box center [157, 328] width 166 height 10
click at [149, 335] on div "Installation Services" at bounding box center [218, 340] width 289 height 12
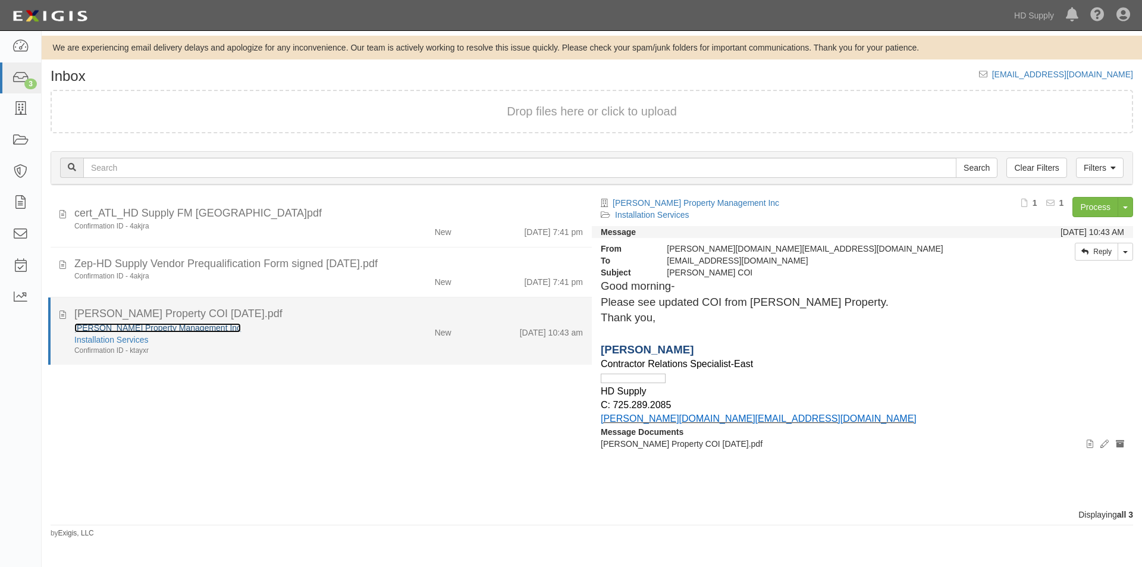
click at [147, 327] on link "[PERSON_NAME] Property Management Inc" at bounding box center [157, 328] width 166 height 10
drag, startPoint x: 261, startPoint y: 334, endPoint x: 244, endPoint y: 334, distance: 17.2
click at [260, 334] on div "Installation Services" at bounding box center [218, 340] width 289 height 12
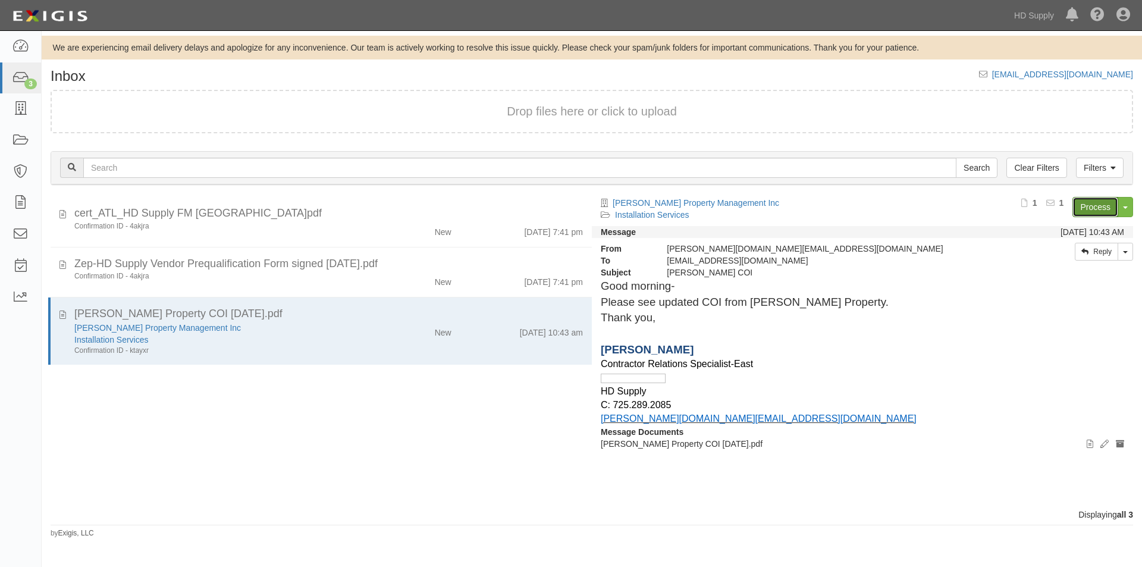
click at [1095, 206] on link "Process" at bounding box center [1095, 207] width 46 height 20
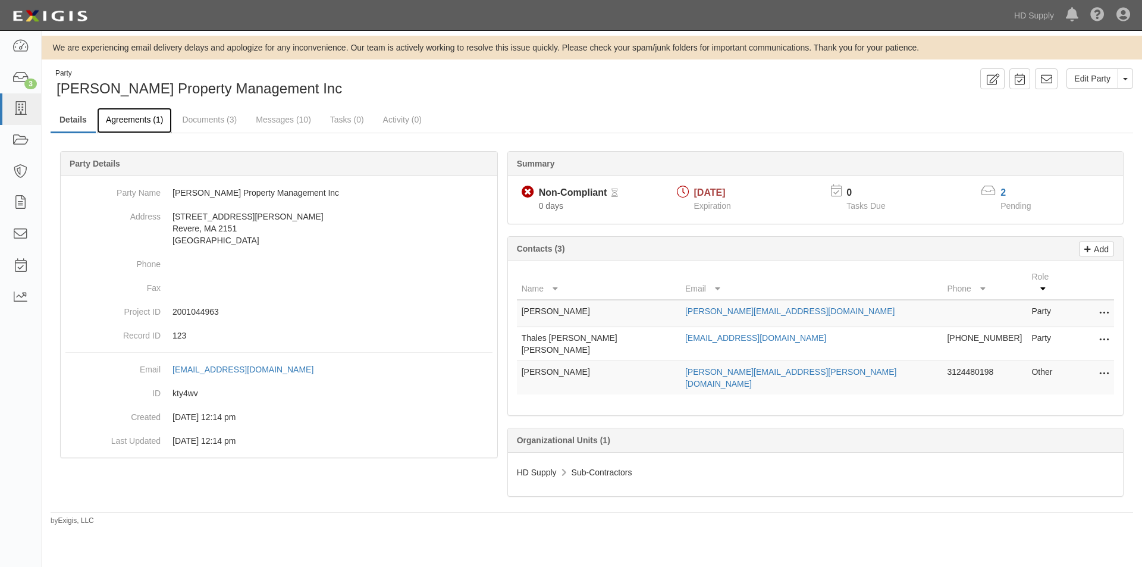
click at [122, 119] on link "Agreements (1)" at bounding box center [134, 121] width 75 height 26
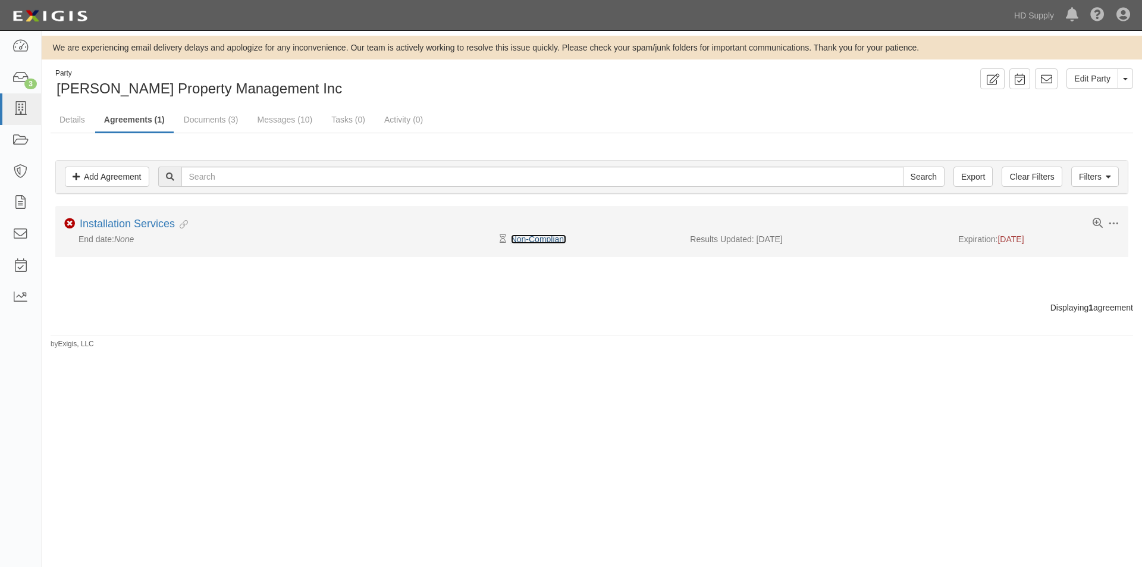
click at [529, 236] on link "Non-Compliant" at bounding box center [538, 239] width 55 height 10
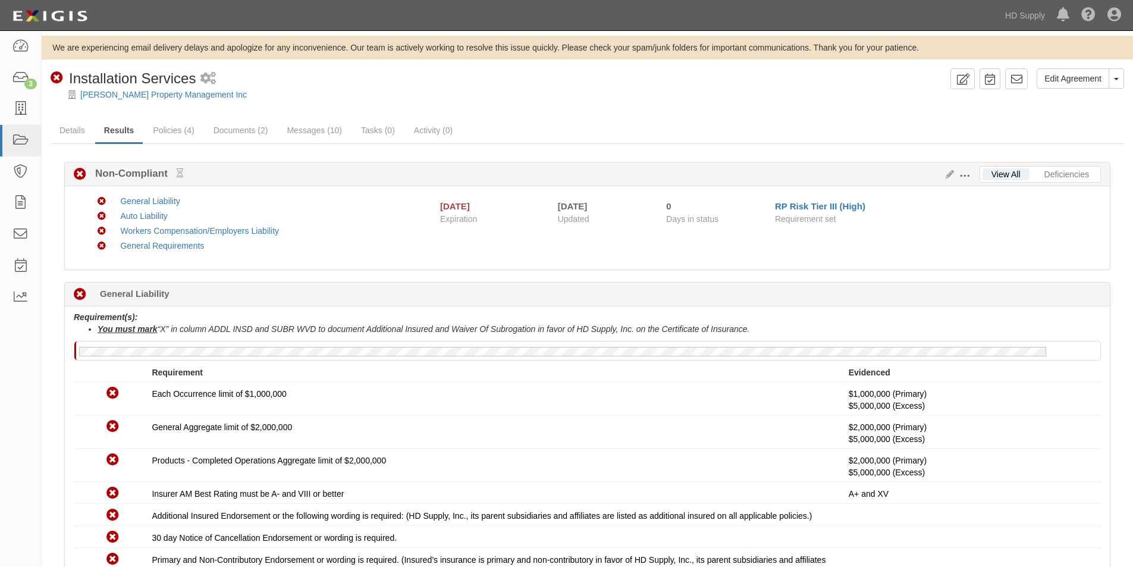
scroll to position [297, 0]
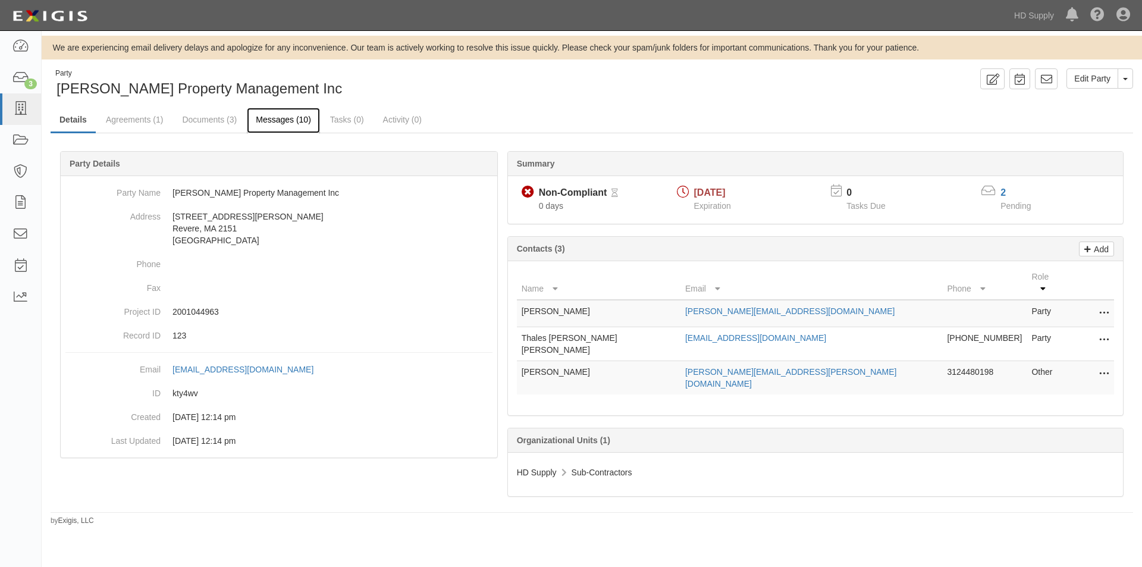
click at [263, 113] on link "Messages (10)" at bounding box center [283, 121] width 73 height 26
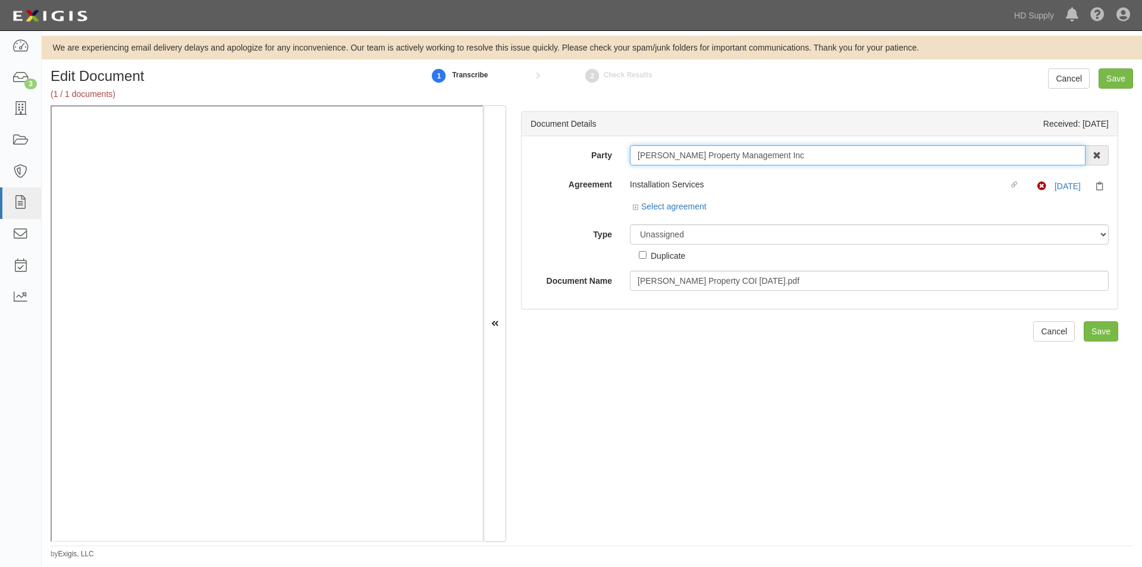
drag, startPoint x: 779, startPoint y: 153, endPoint x: 634, endPoint y: 158, distance: 145.7
click at [634, 158] on input "[PERSON_NAME] Property Management Inc" at bounding box center [857, 155] width 455 height 20
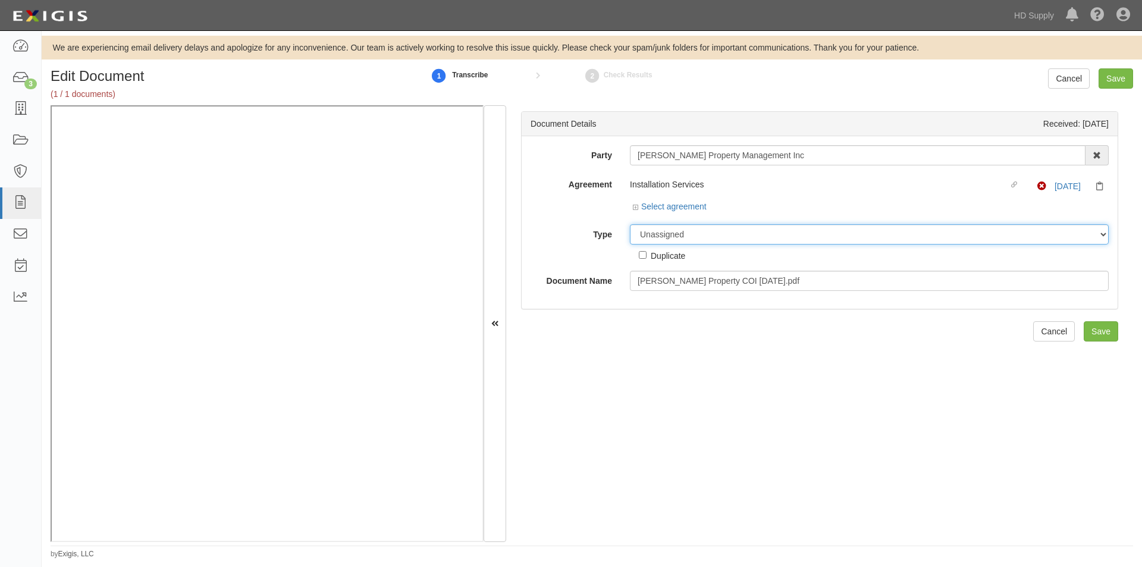
click at [794, 236] on select "Unassigned Binder Cancellation Notice Certificate Contract Endorsement Insuranc…" at bounding box center [869, 234] width 479 height 20
select select "CertificateDetail"
click at [630, 224] on select "Unassigned Binder Cancellation Notice Certificate Contract Endorsement Insuranc…" at bounding box center [869, 234] width 479 height 20
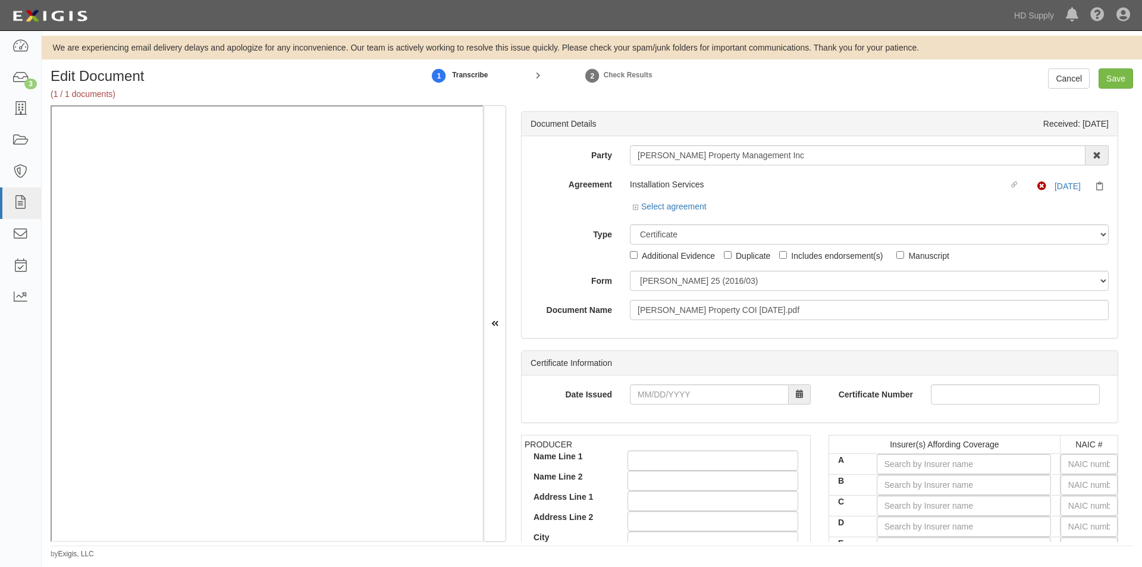
click at [688, 292] on div "Party Mattos Property Management Inc 1888 MILLS 1888 MILLS - IMPORT 2 PATRICIA …" at bounding box center [819, 232] width 578 height 175
click at [688, 281] on select "ACORD 25 (2016/03) ACORD 101 ACORD 855 NY (2014/05) General" at bounding box center [869, 281] width 479 height 20
select select "GeneralFormDetail"
click at [630, 271] on select "ACORD 25 (2016/03) ACORD 101 ACORD 855 NY (2014/05) General" at bounding box center [869, 281] width 479 height 20
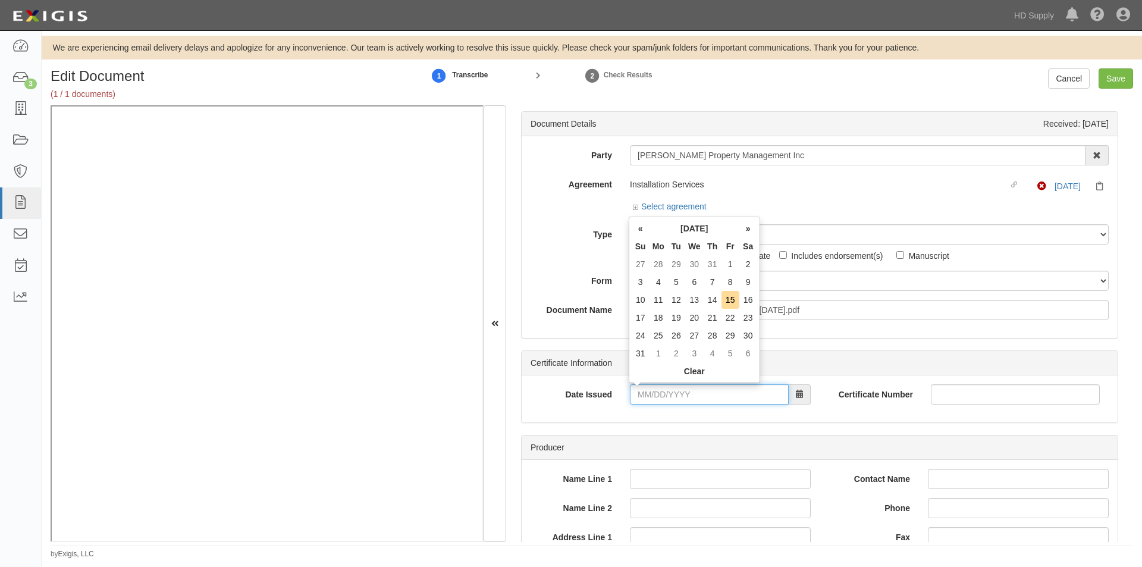
click at [666, 395] on input "Date Issued" at bounding box center [709, 394] width 159 height 20
click at [734, 297] on td "15" at bounding box center [730, 300] width 18 height 18
type input "08/15/2025"
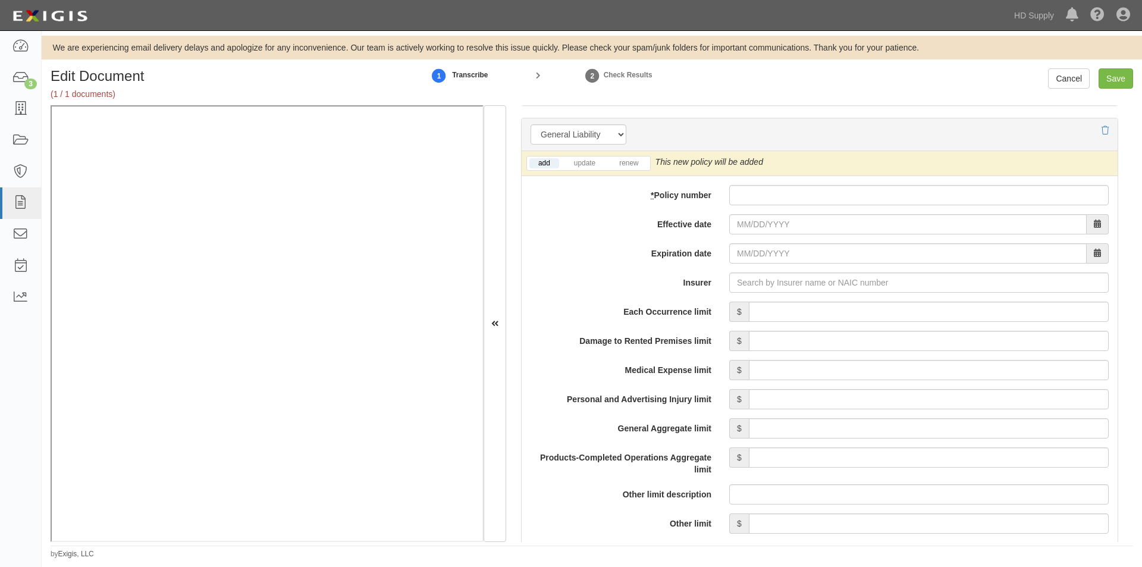
scroll to position [854, 0]
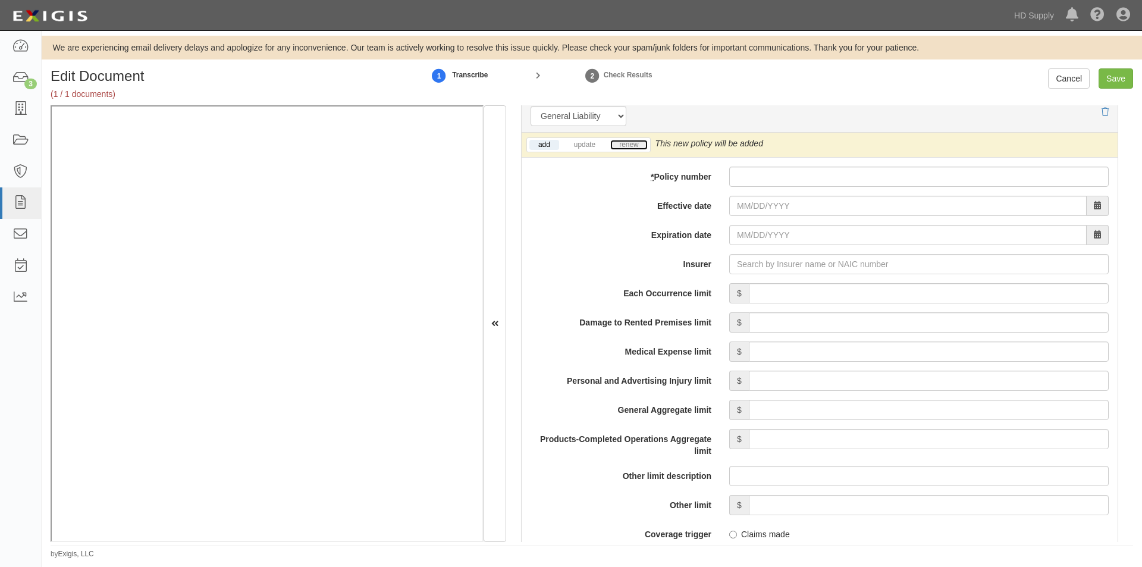
drag, startPoint x: 622, startPoint y: 143, endPoint x: 598, endPoint y: 171, distance: 37.0
click at [622, 144] on link "renew" at bounding box center [628, 145] width 37 height 10
paste input "VGGP008784"
type input "VGGP008784"
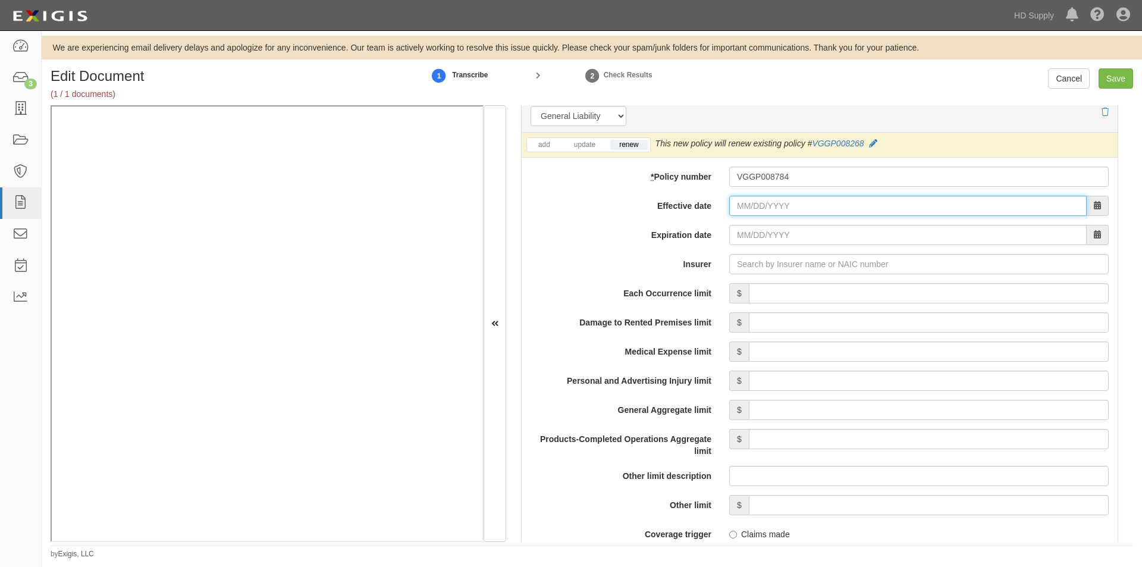
click at [752, 209] on input "Effective date" at bounding box center [907, 206] width 357 height 20
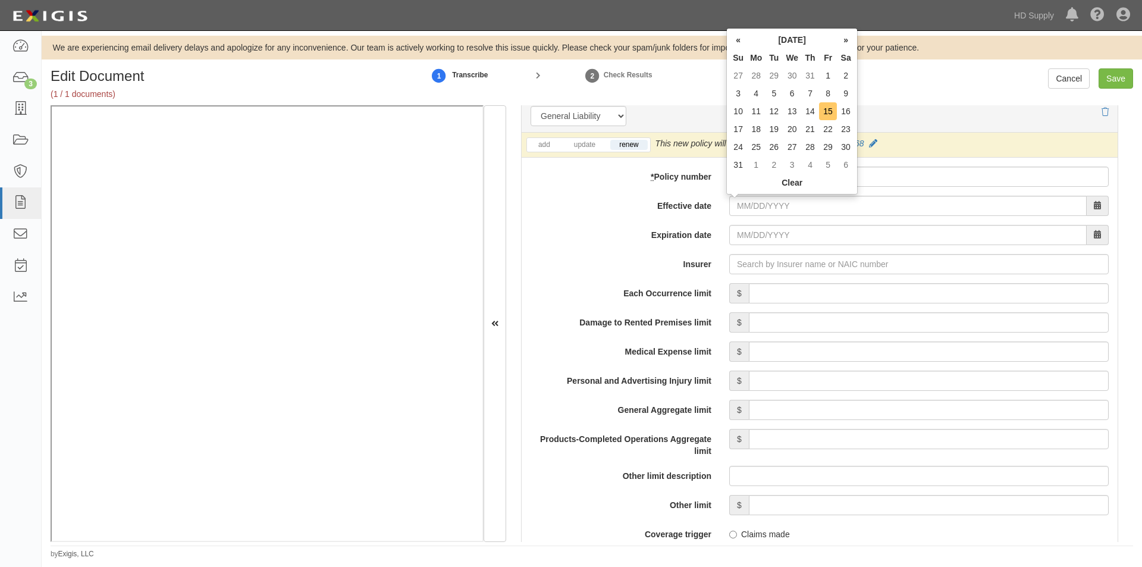
click at [829, 115] on td "15" at bounding box center [828, 111] width 18 height 18
type input "08/15/2025"
type input "[DATE]"
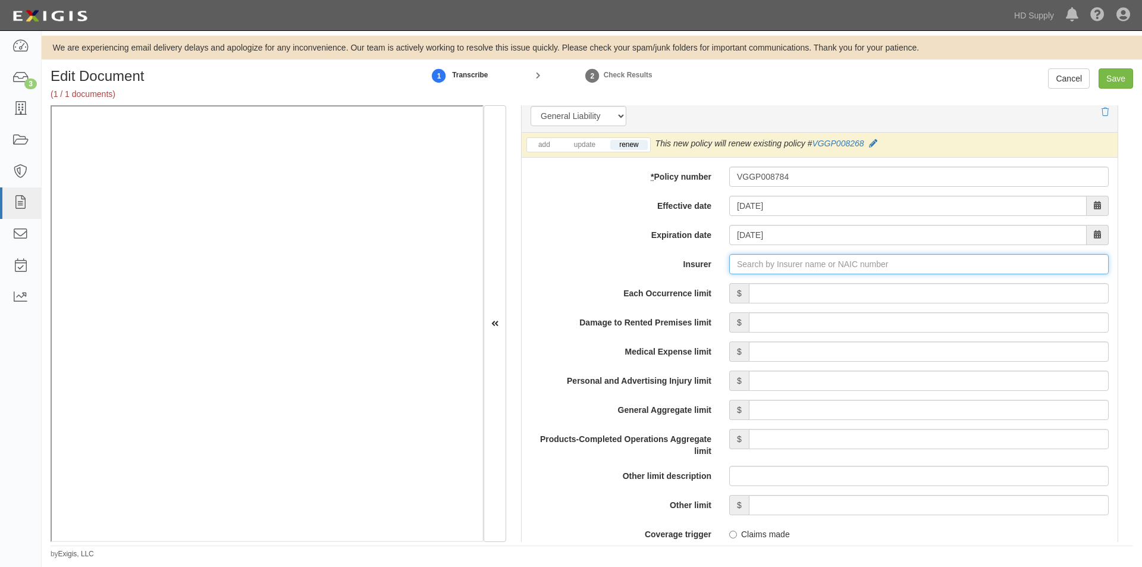
click at [819, 269] on input "Insurer" at bounding box center [918, 264] width 379 height 20
type input "180 Seguros S.A. (0) NR Rating"
type input "1"
click at [761, 291] on div "Gemini Insurance Company ( 10833 ) A+ XV Rating" at bounding box center [757, 286] width 210 height 15
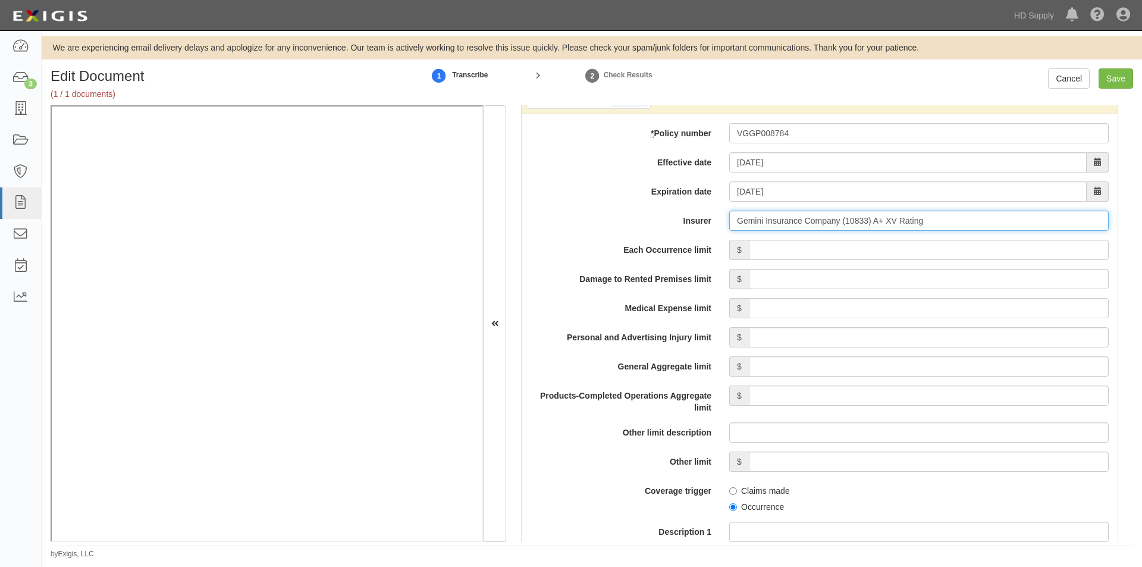
scroll to position [947, 0]
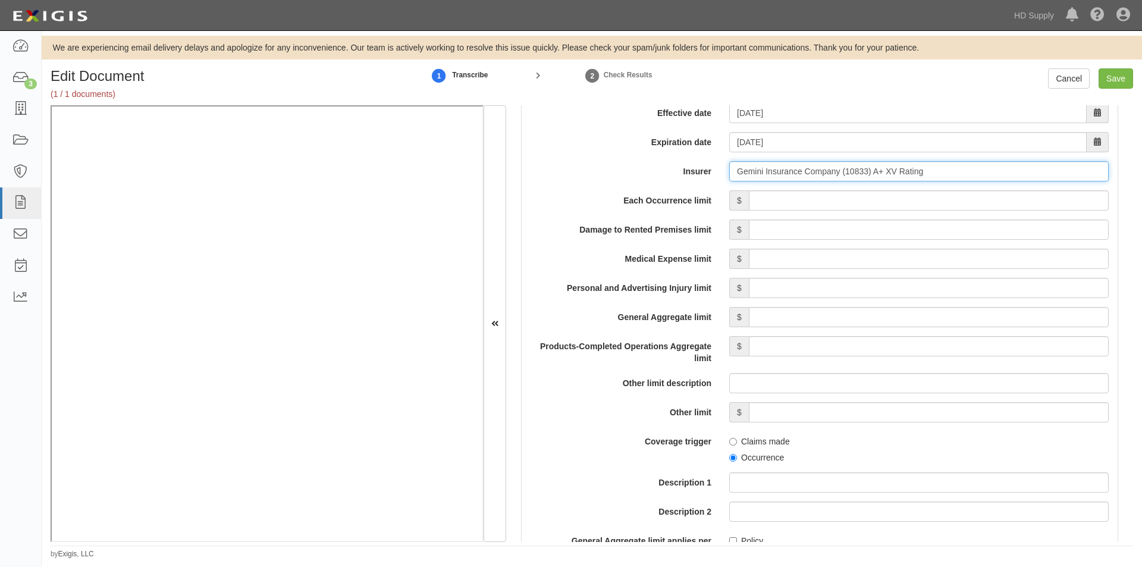
type input "Gemini Insurance Company (10833) A+ XV Rating"
click at [1016, 205] on input "Each Occurrence limit" at bounding box center [929, 200] width 360 height 20
type input "1,000,000"
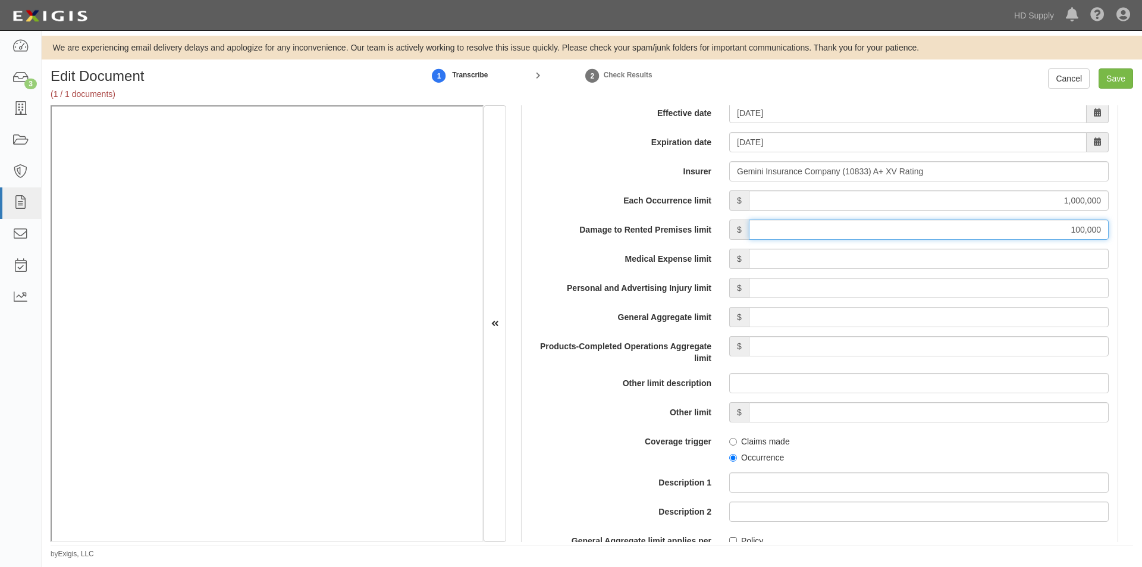
type input "100,000"
type input "5,000"
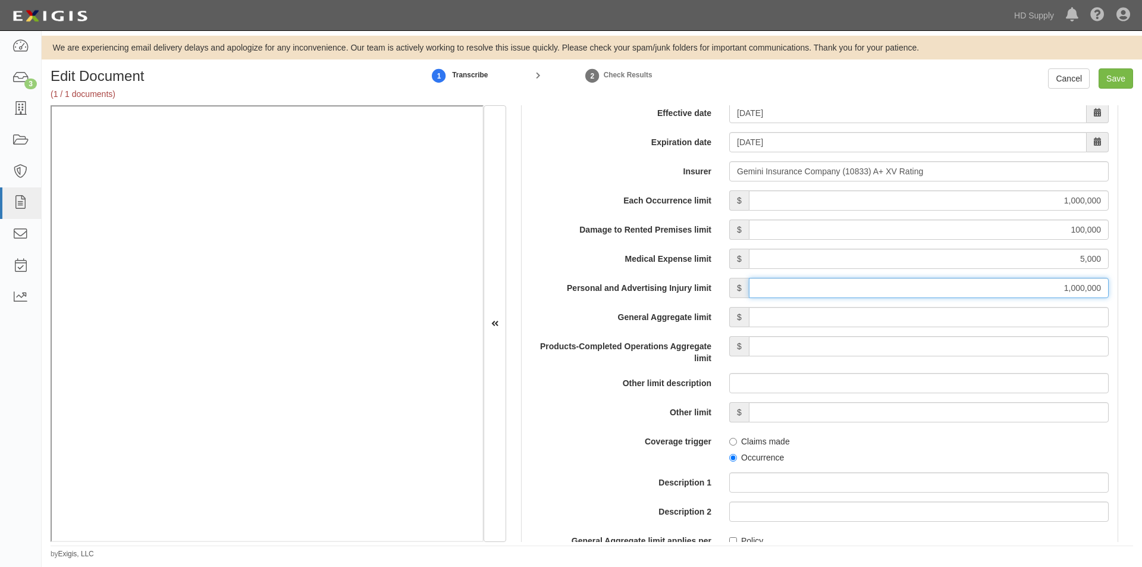
type input "1,000,000"
type input "2,000,000"
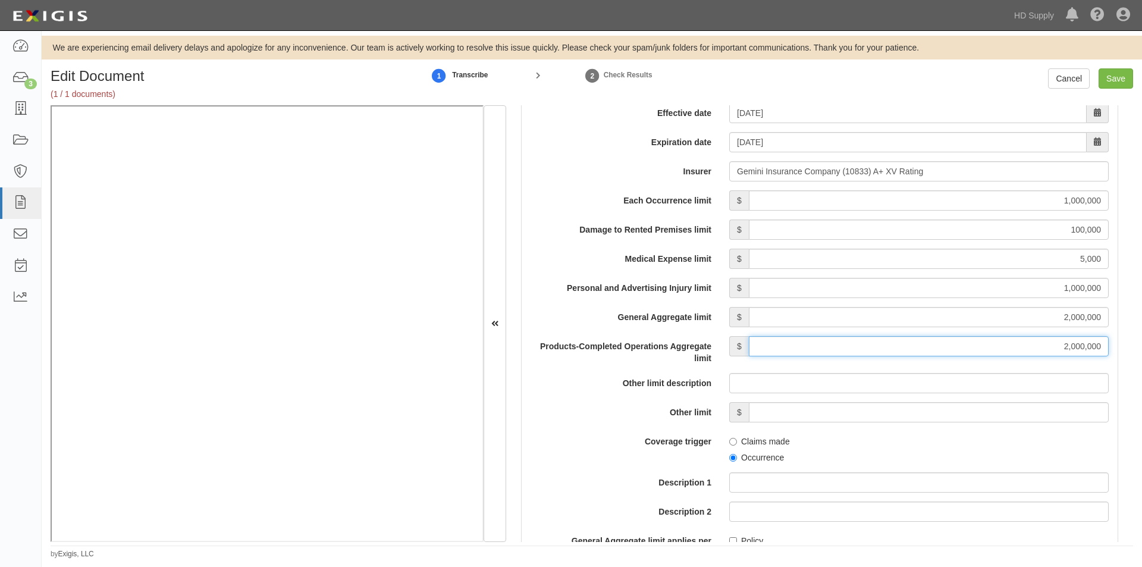
type input "2,000,000"
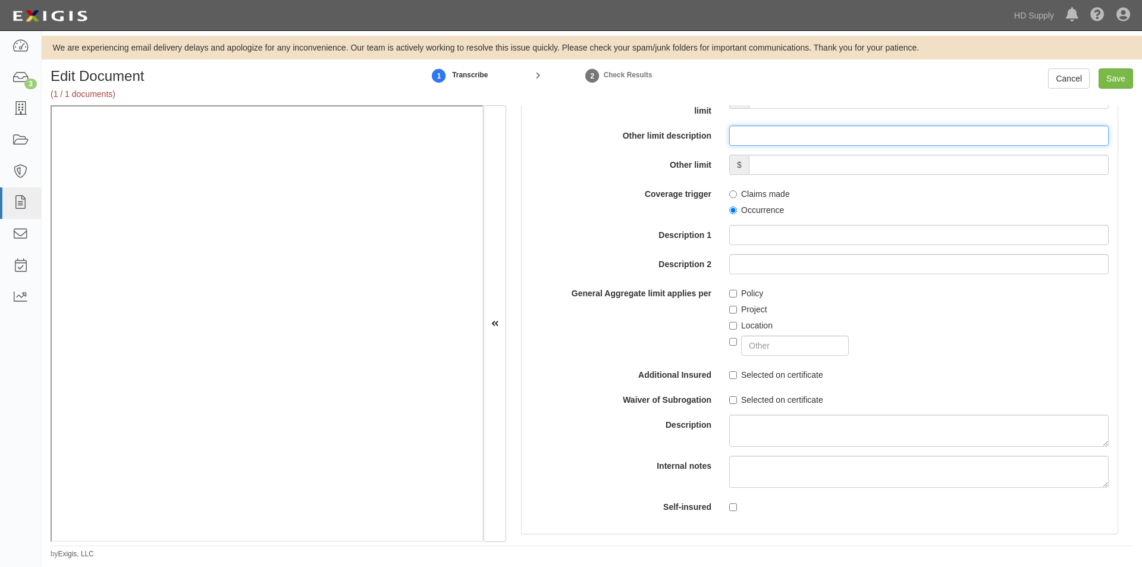
scroll to position [1219, 0]
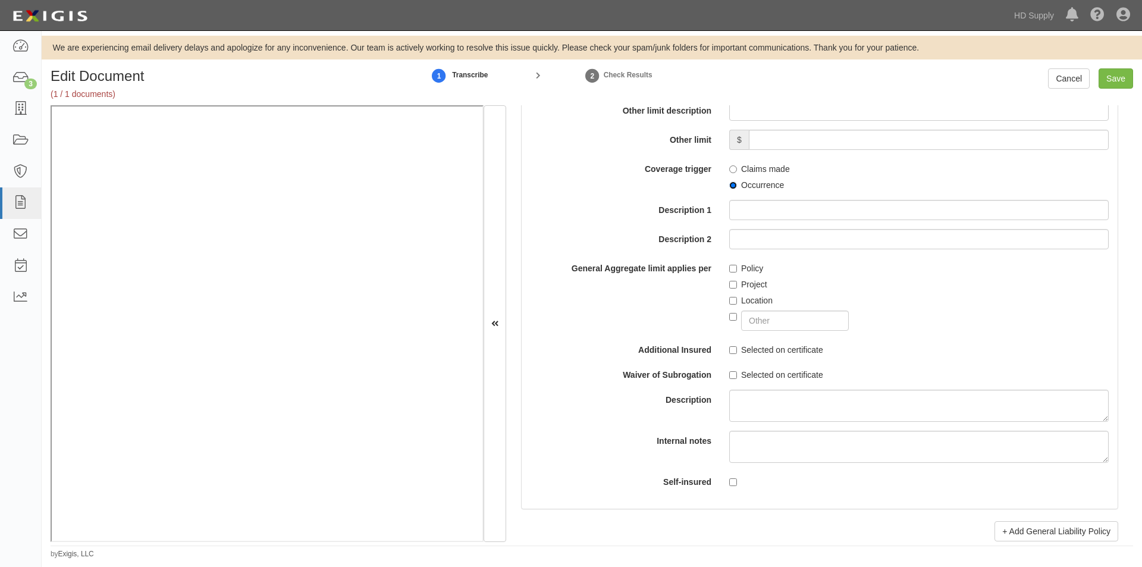
click at [729, 182] on input "Occurrence" at bounding box center [733, 185] width 8 height 8
radio input "true"
click at [729, 284] on input "Project" at bounding box center [733, 285] width 8 height 8
checkbox input "true"
click at [729, 349] on input "Selected on certificate" at bounding box center [733, 350] width 8 height 8
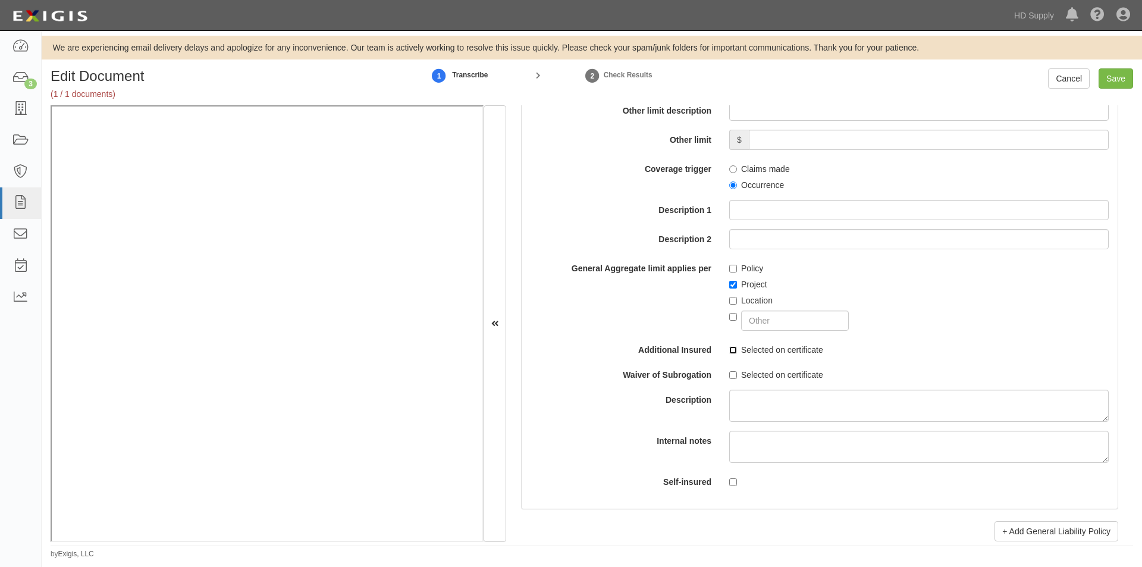
checkbox input "true"
click at [730, 374] on input "Selected on certificate" at bounding box center [733, 375] width 8 height 8
checkbox input "true"
drag, startPoint x: 1136, startPoint y: 259, endPoint x: 1136, endPoint y: 278, distance: 19.6
click at [1136, 278] on div "Edit Document (1 / 1 documents) 1 Transcribe 2 Check Results Cancel Save Docume…" at bounding box center [592, 313] width 1100 height 491
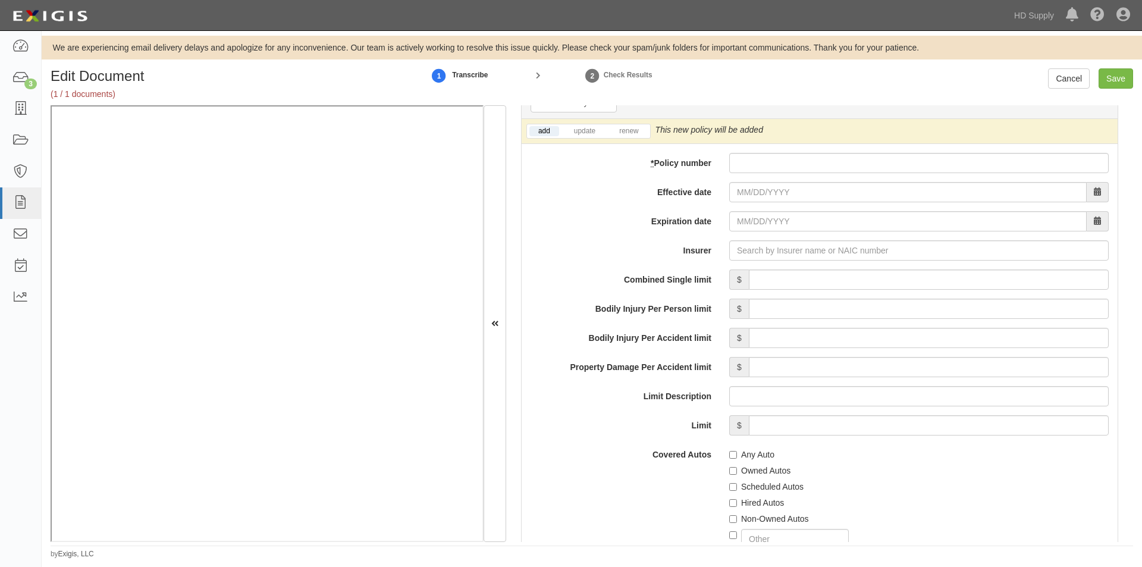
scroll to position [1702, 0]
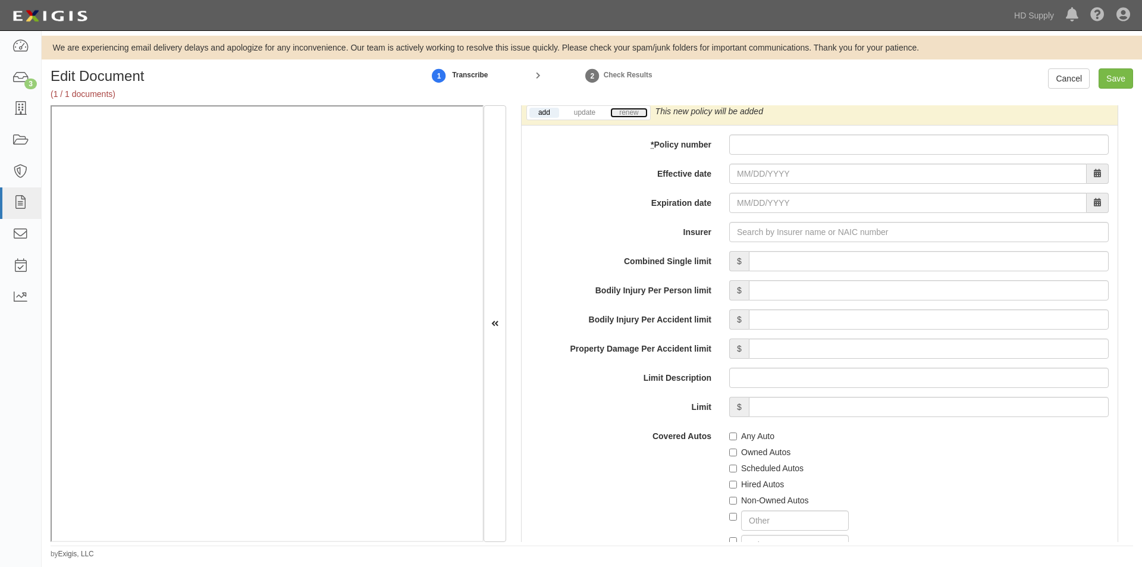
click at [628, 110] on link "renew" at bounding box center [628, 113] width 37 height 10
paste input "5910270"
type input "5910270"
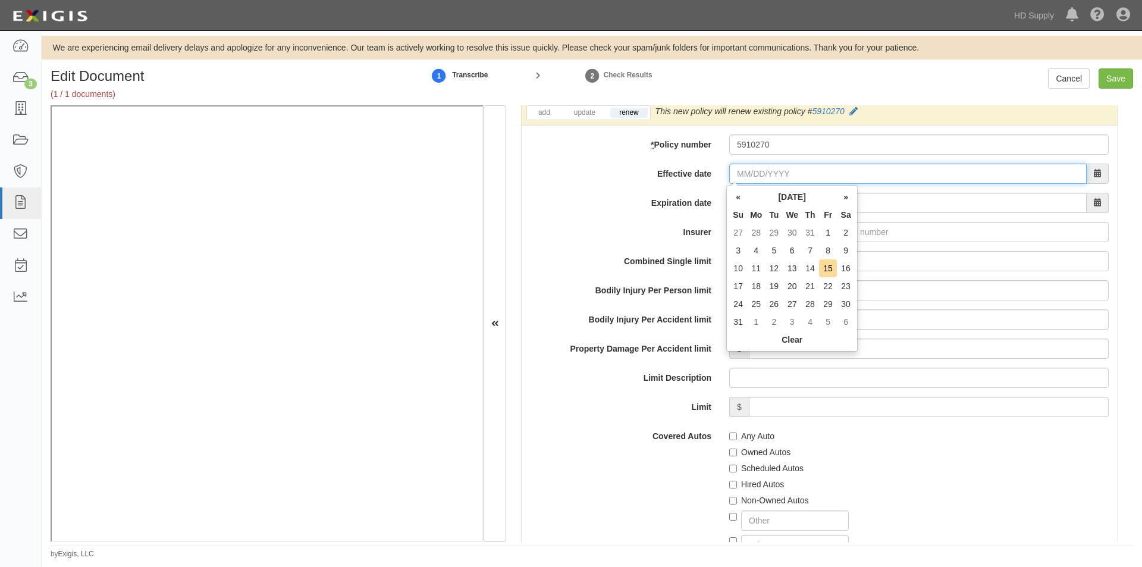
click at [750, 178] on input "Effective date" at bounding box center [907, 174] width 357 height 20
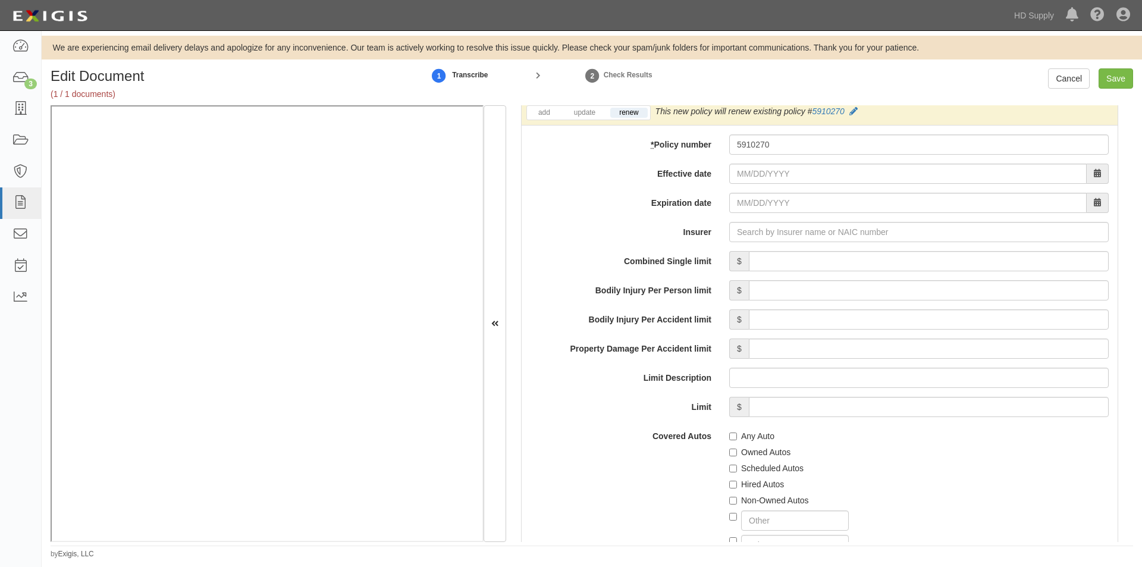
click at [615, 401] on label "Limit" at bounding box center [620, 405] width 199 height 16
click at [749, 401] on input "Limit" at bounding box center [929, 407] width 360 height 20
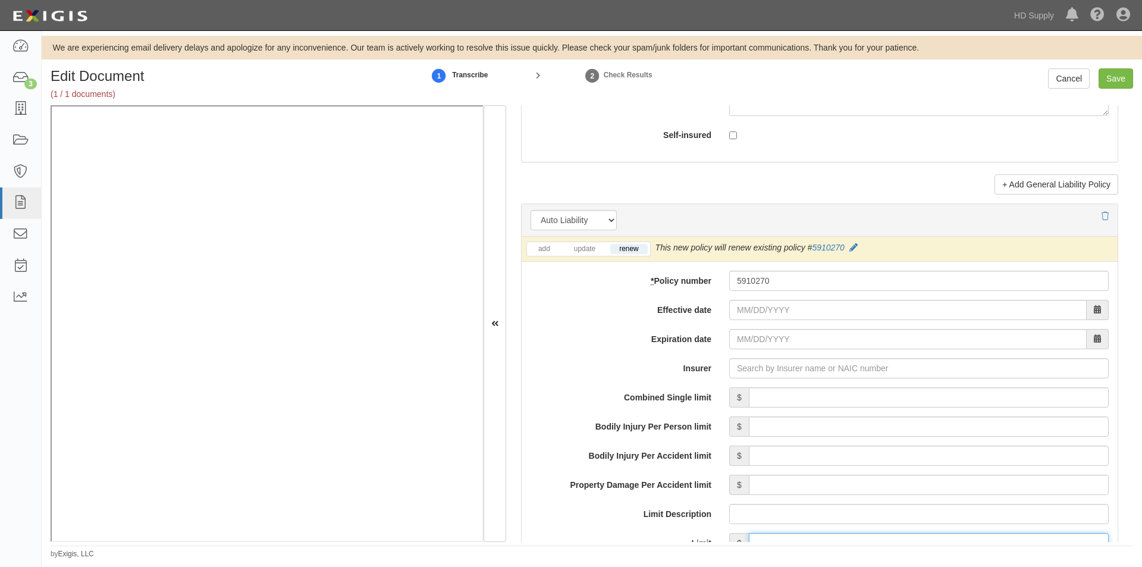
scroll to position [1547, 0]
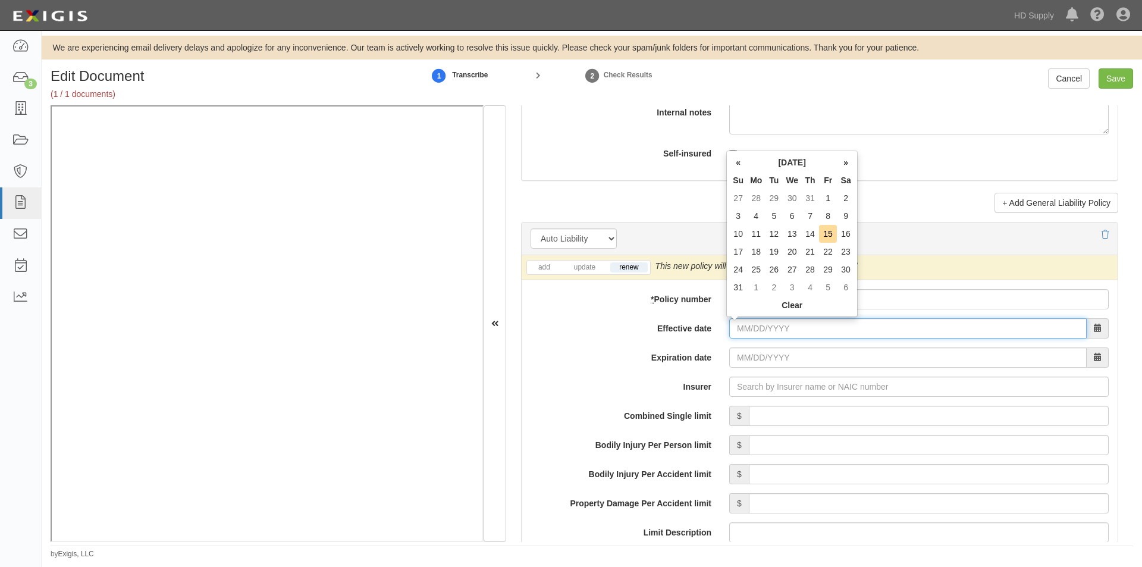
click at [782, 328] on input "Effective date" at bounding box center [907, 328] width 357 height 20
click at [827, 236] on td "15" at bounding box center [828, 234] width 18 height 18
type input "08/15/2025"
type input "08/15/2026"
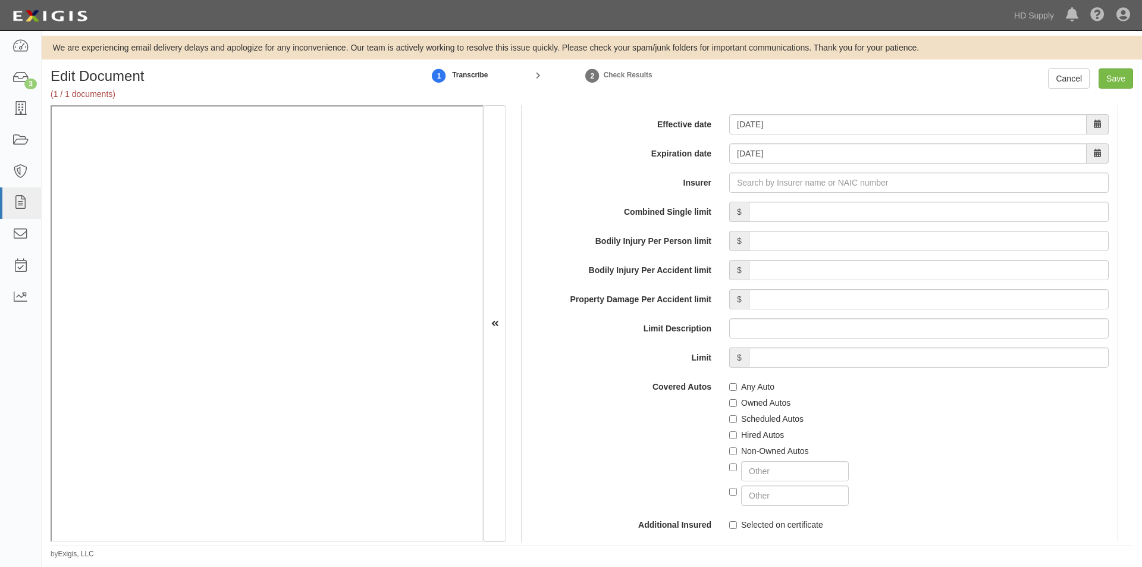
scroll to position [1769, 0]
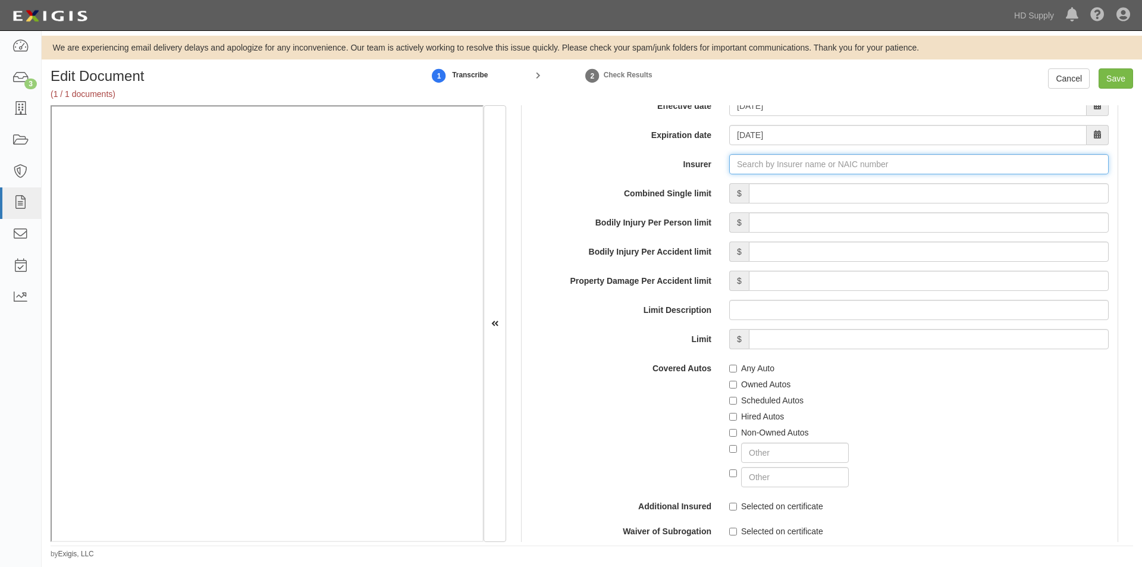
click at [753, 168] on input "Insurer" at bounding box center [918, 164] width 379 height 20
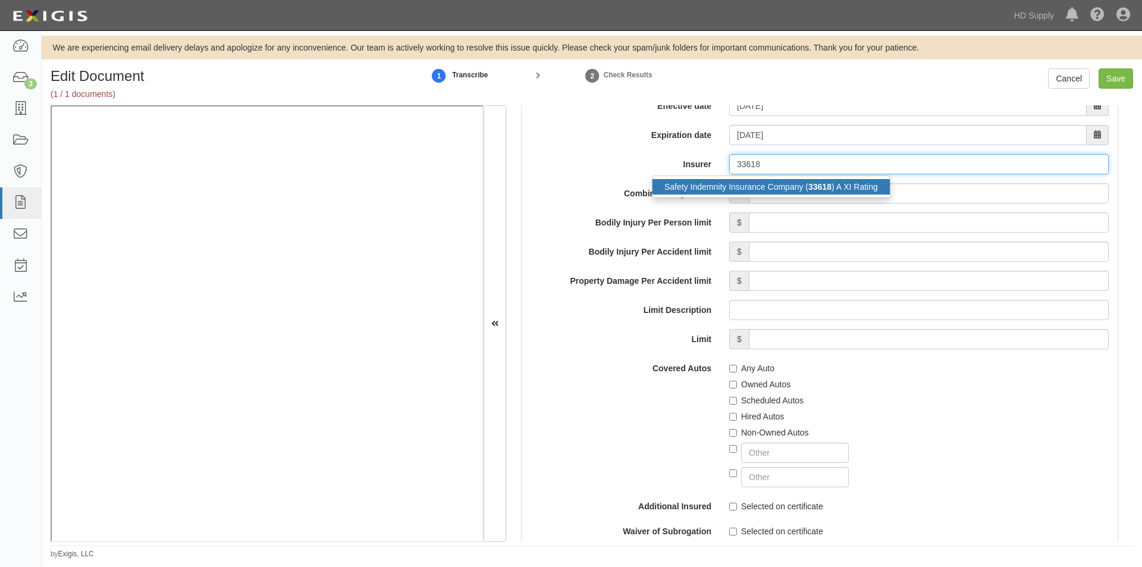
click at [744, 183] on div "Safety Indemnity Insurance Company ( 33618 ) A XI Rating" at bounding box center [770, 186] width 237 height 15
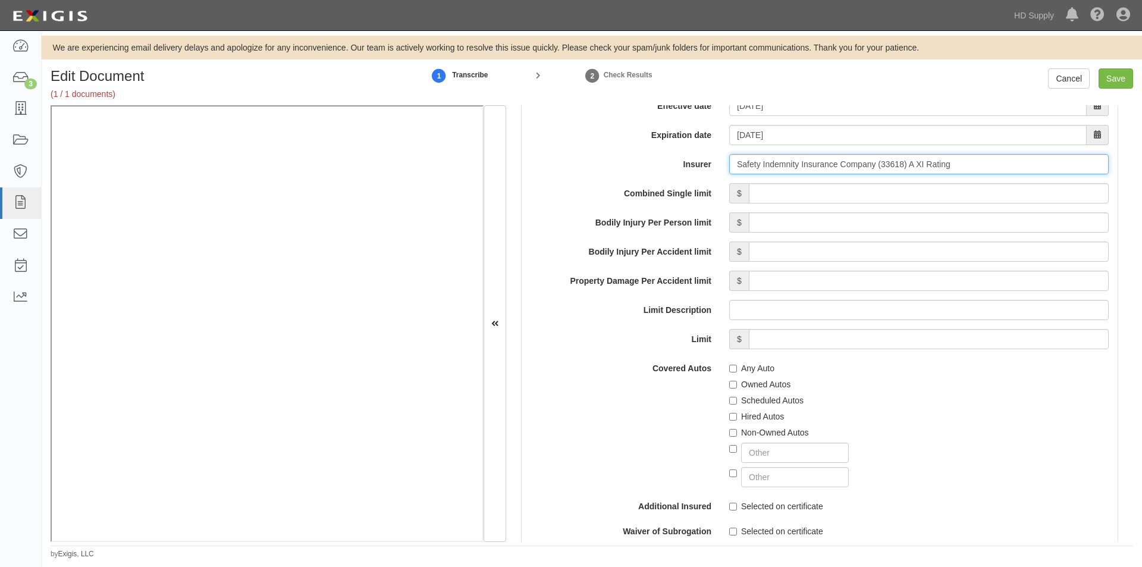
type input "Safety Indemnity Insurance Company (33618) A XI Rating"
click at [772, 194] on input "Combined Single limit" at bounding box center [929, 193] width 360 height 20
type input "1,000,000"
click at [730, 369] on input "Any Auto" at bounding box center [733, 368] width 8 height 8
checkbox input "true"
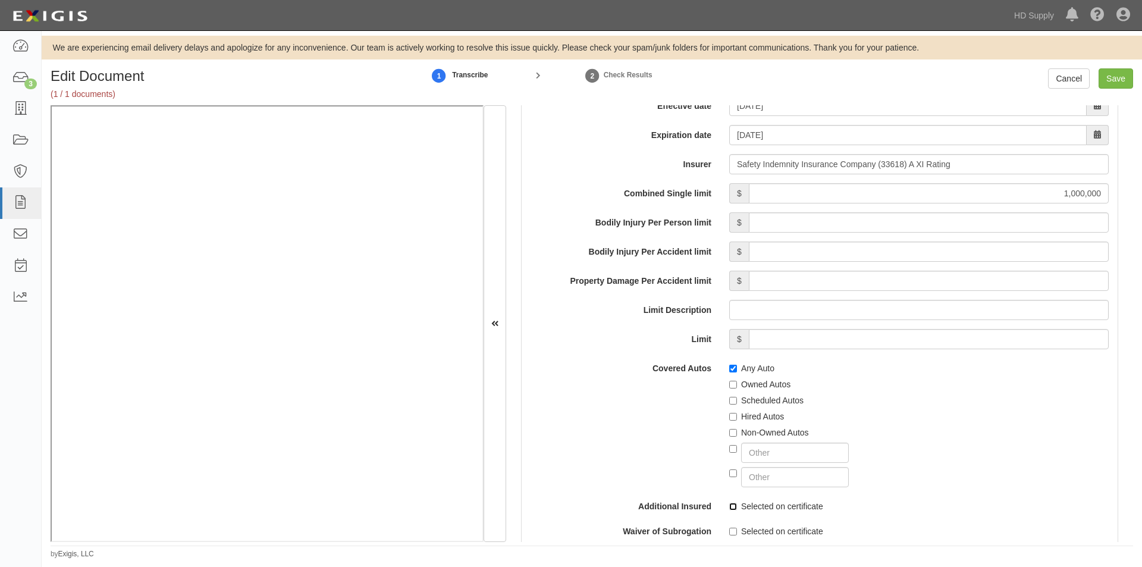
click at [732, 509] on input "Selected on certificate" at bounding box center [733, 506] width 8 height 8
checkbox input "true"
click at [729, 528] on input "Selected on certificate" at bounding box center [733, 531] width 8 height 8
checkbox input "true"
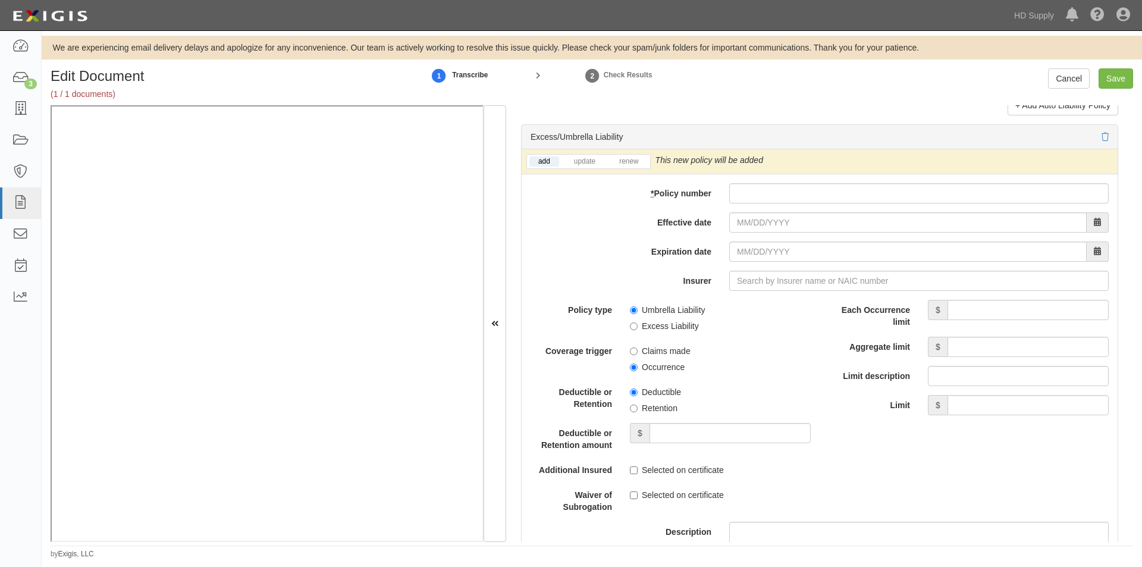
scroll to position [2363, 0]
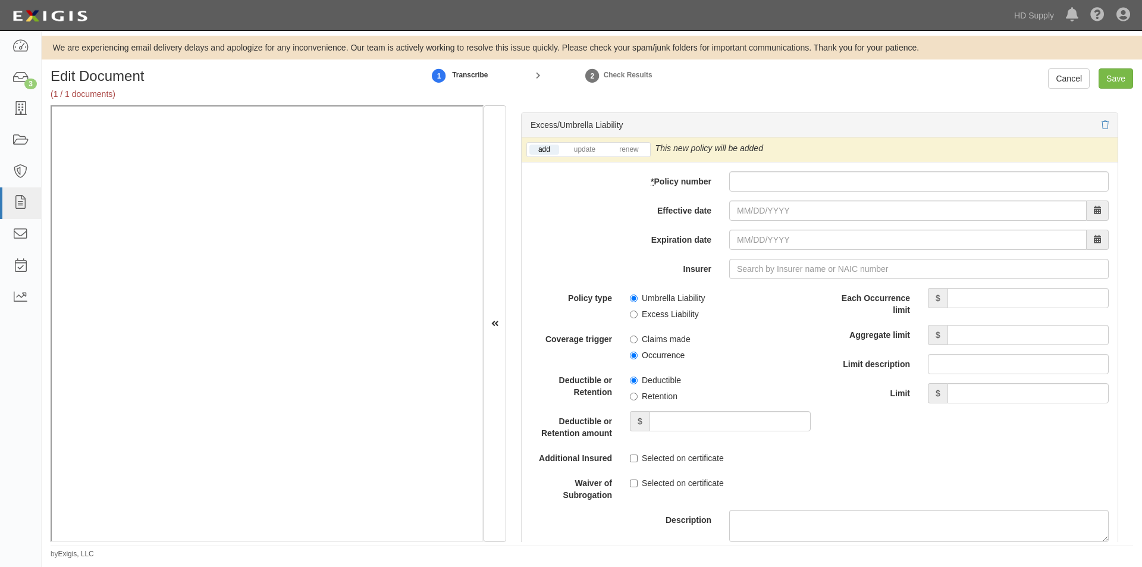
click at [626, 155] on li "renew" at bounding box center [629, 150] width 42 height 14
click at [626, 154] on link "renew" at bounding box center [628, 149] width 37 height 10
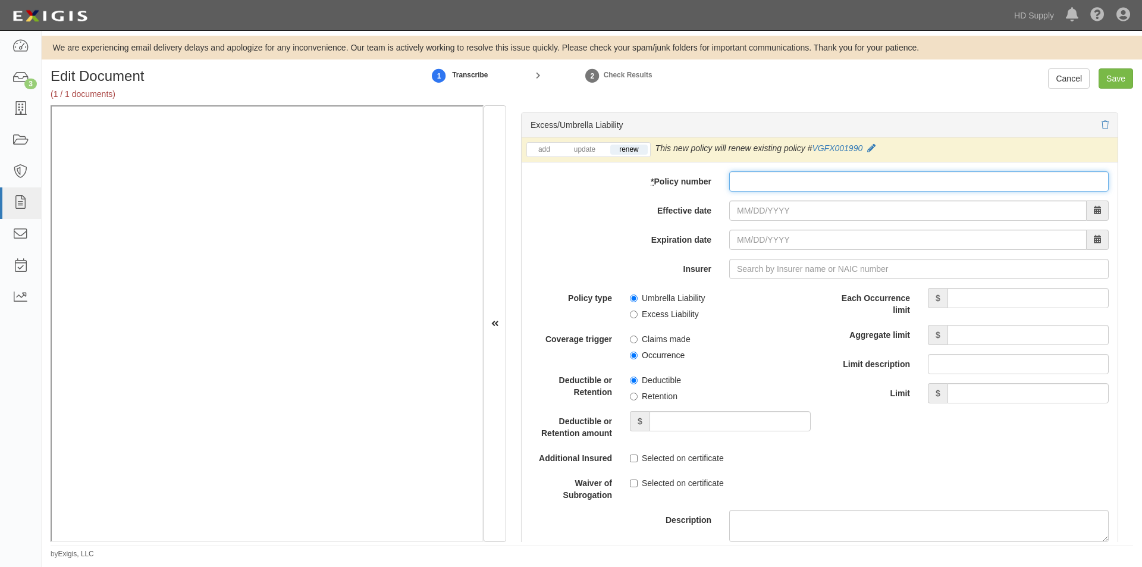
paste input "VGFX002167"
click at [576, 150] on link "update" at bounding box center [584, 149] width 39 height 10
click at [737, 181] on input "VGFX002167" at bounding box center [918, 181] width 379 height 20
type input "V-GFX002167"
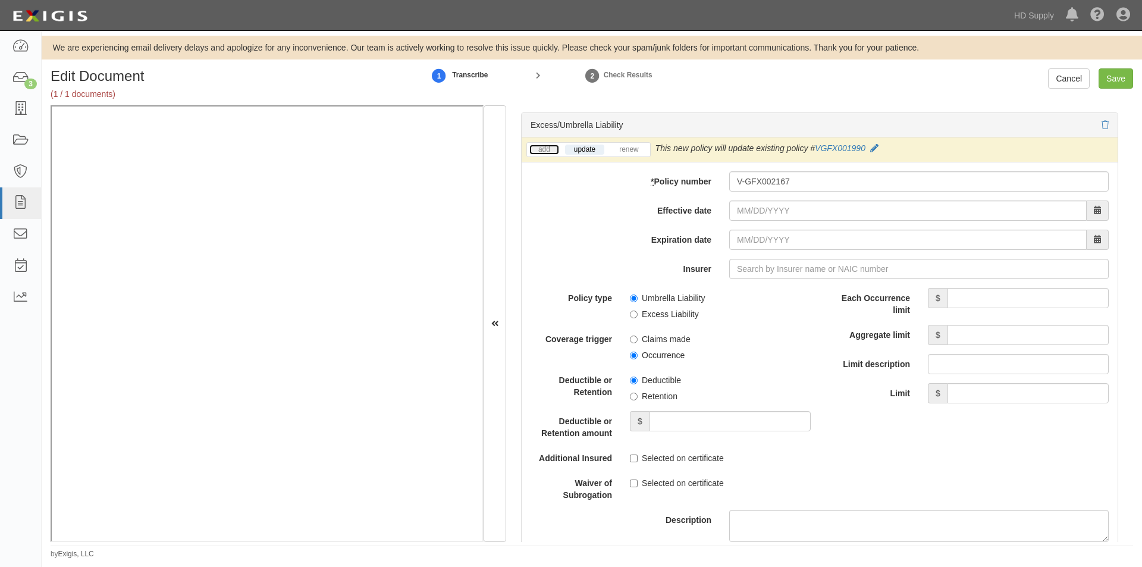
click at [555, 147] on link "add" at bounding box center [544, 149] width 30 height 10
click at [737, 210] on input "Effective date" at bounding box center [907, 210] width 357 height 20
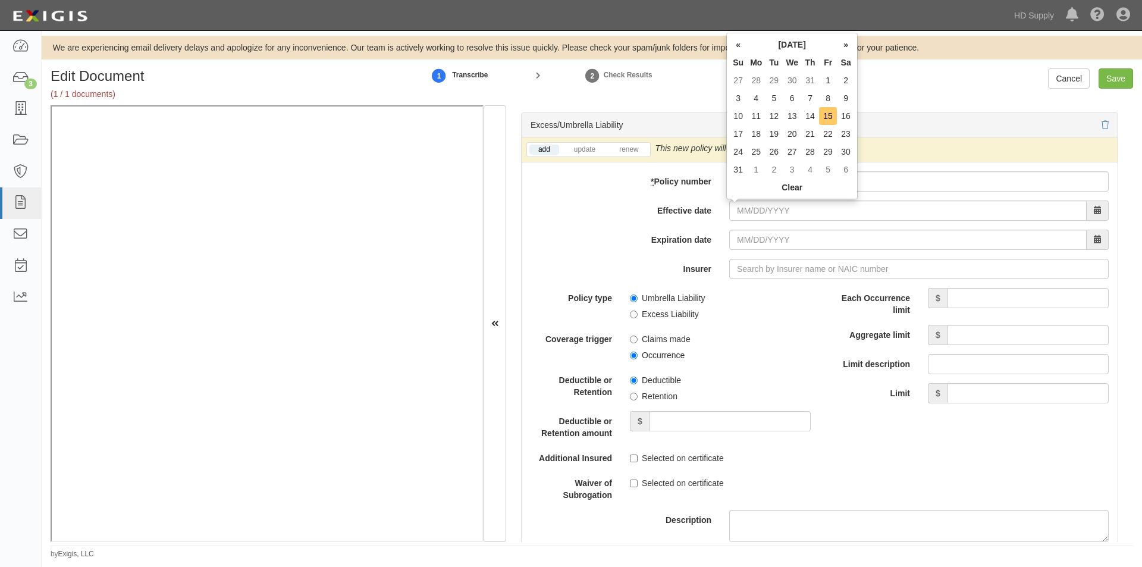
click at [828, 117] on td "15" at bounding box center [828, 116] width 18 height 18
type input "08/15/2025"
type input "08/15/2026"
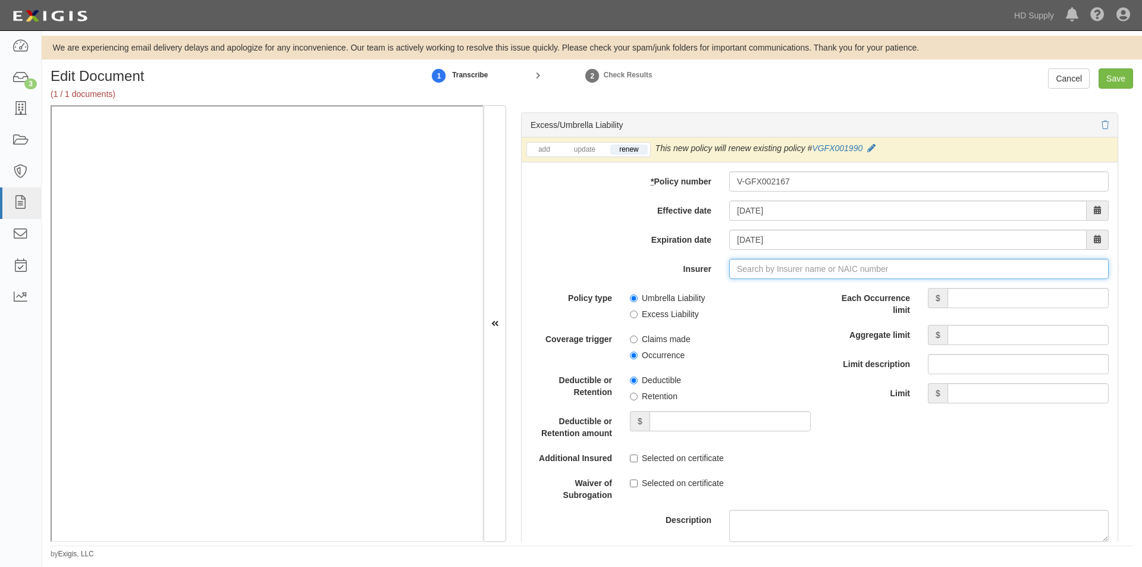
click at [765, 266] on input "Insurer" at bounding box center [918, 269] width 379 height 20
click at [752, 272] on input "Insurer" at bounding box center [918, 269] width 379 height 20
type input "180 Seguros S.A. (0) NR Rating"
type input "1"
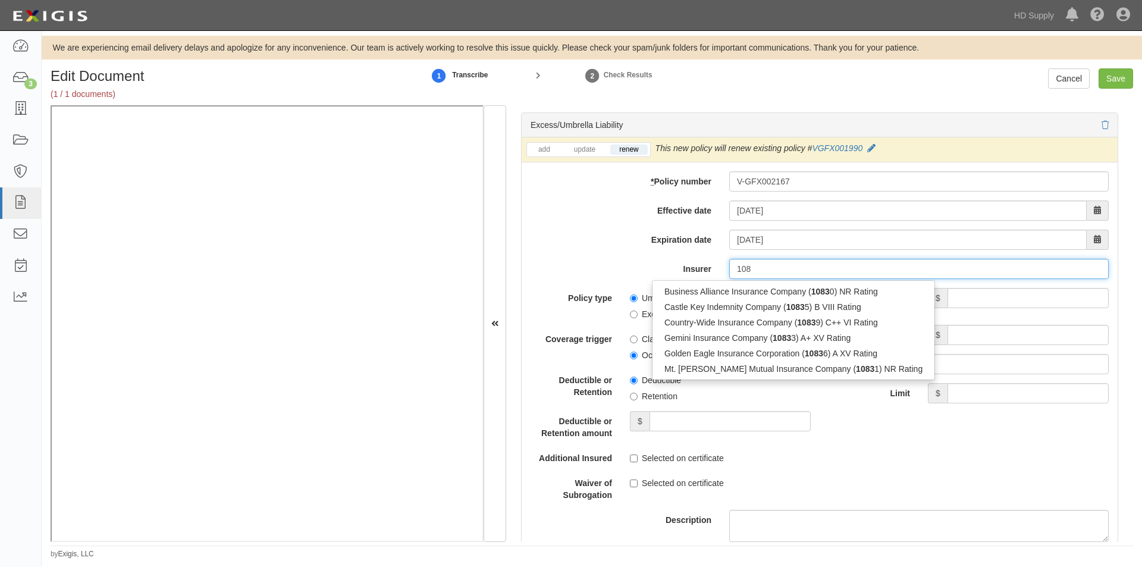
type input "10"
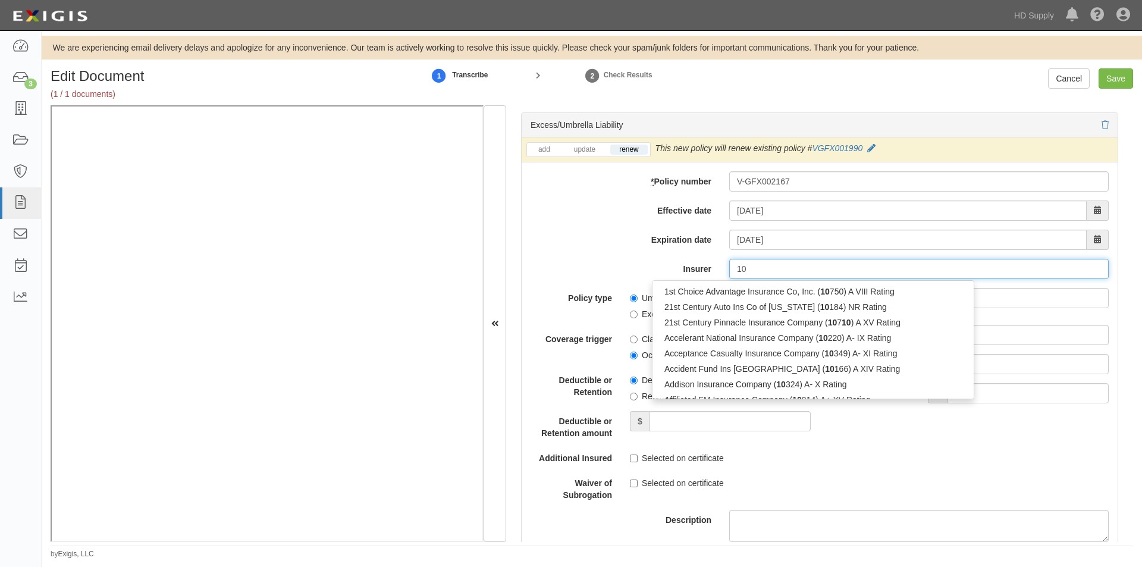
type input "180 Seguros S.A. (0) NR Rating"
type input "1"
type input "16"
type input "180 Seguros S.A. (0) NR Rating"
type input "1"
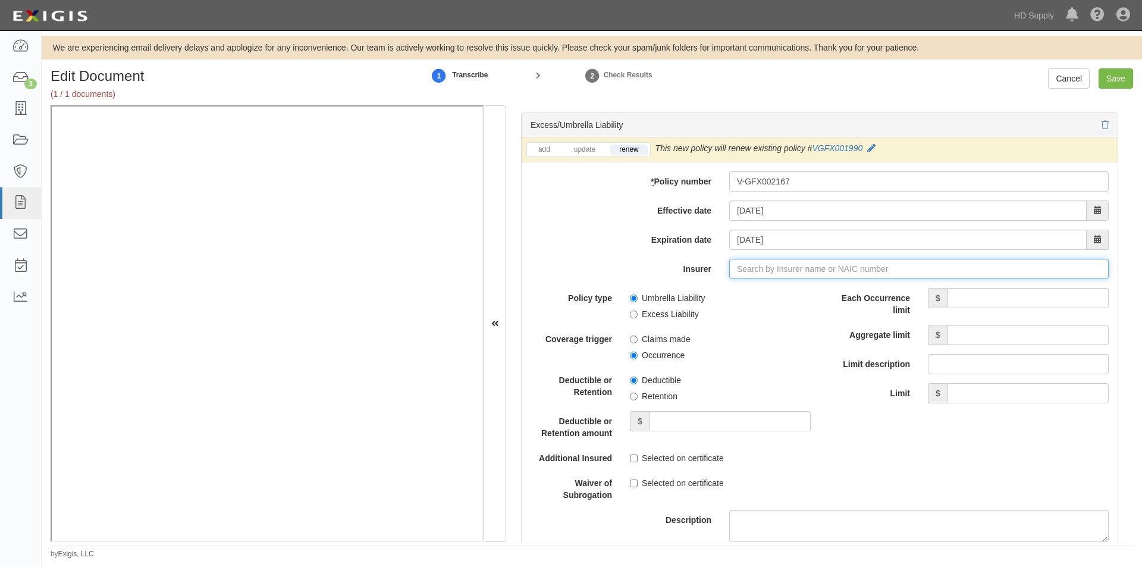
type input "180 Seguros S.A. (0) NR Rating"
type input "1"
type input "10"
type input "180 Seguros S.A. (0) NR Rating"
type input "1"
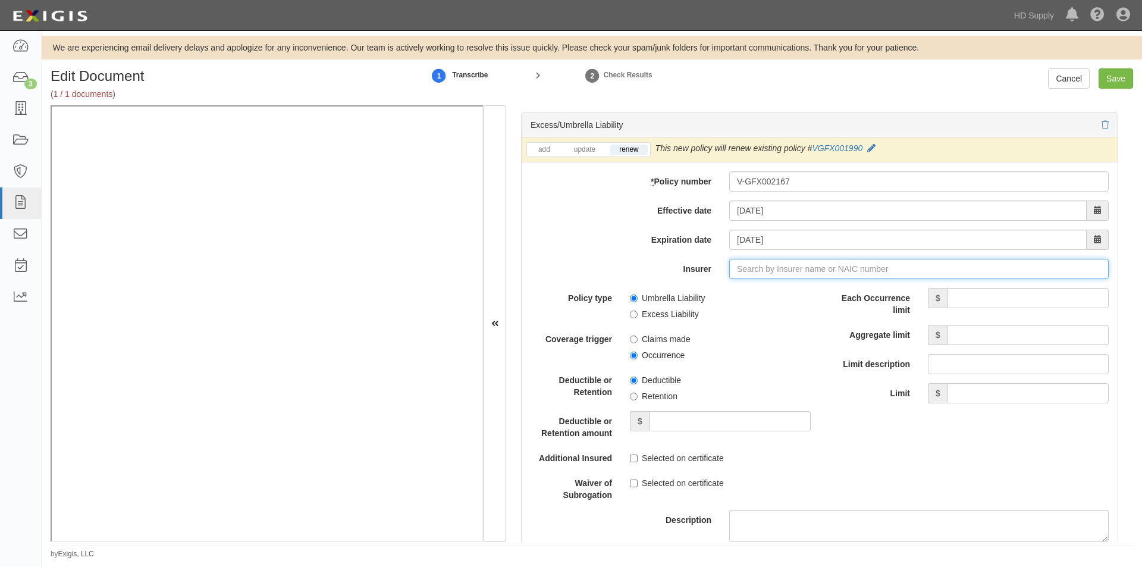
type input "180 Seguros S.A. (0) NR Rating"
type input "1"
click at [747, 290] on div "Gemini Insurance Company ( 10833 ) A+ XV Rating" at bounding box center [757, 291] width 210 height 15
type input "Gemini Insurance Company (10833) A+ XV Rating"
click at [1052, 300] on input "Each Occurrence limit" at bounding box center [1027, 298] width 161 height 20
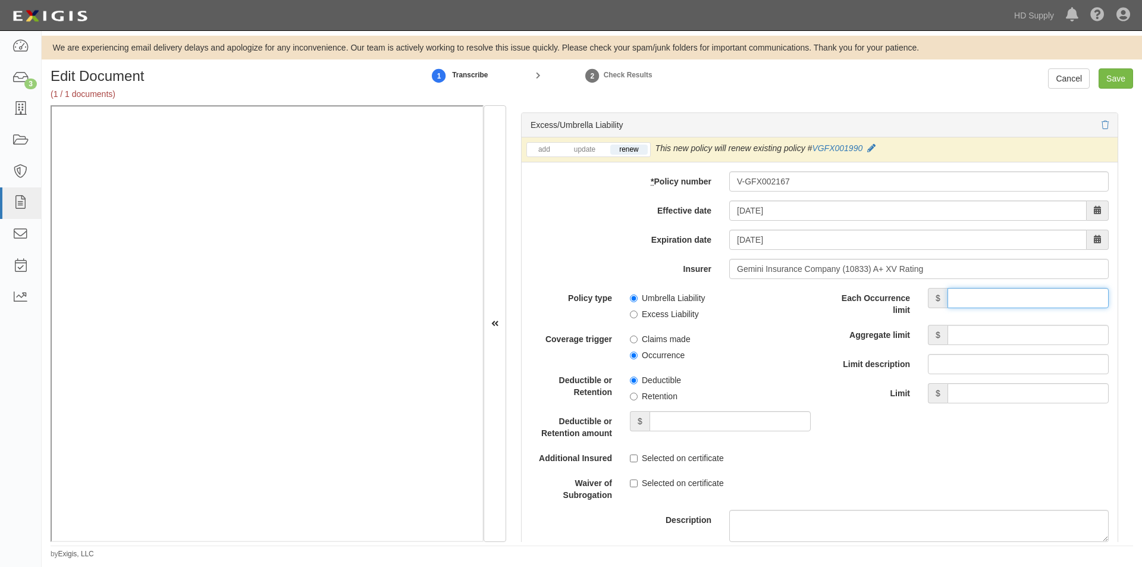
type input "5,000,000"
click at [1005, 339] on input "Aggregate limit" at bounding box center [1027, 335] width 161 height 20
type input "5,000,000"
click at [632, 297] on input "Umbrella Liability" at bounding box center [634, 298] width 8 height 8
radio input "true"
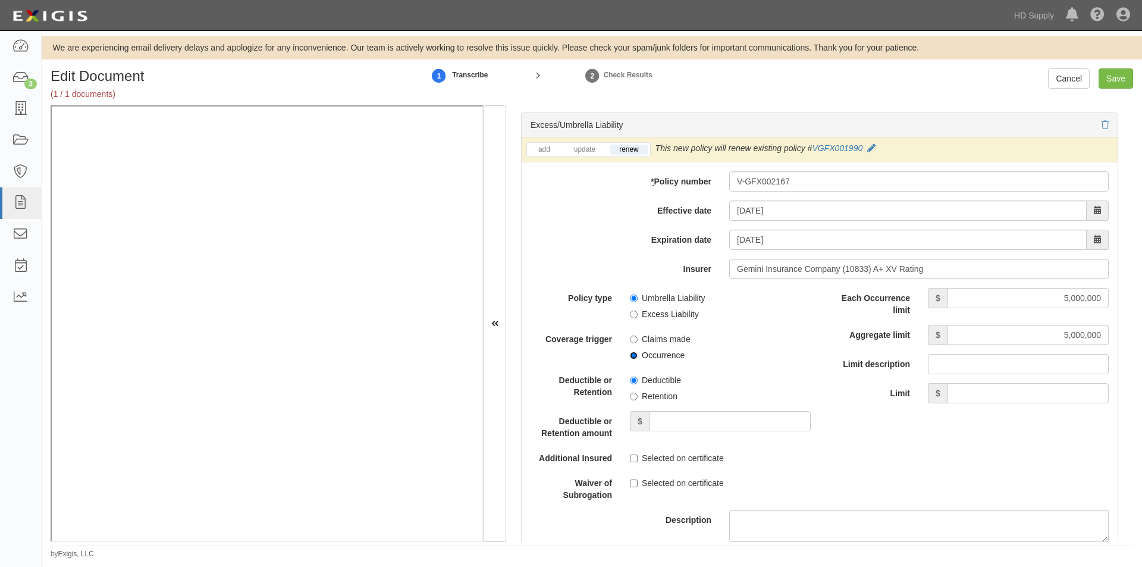
click at [635, 353] on input "Occurrence" at bounding box center [634, 355] width 8 height 8
radio input "true"
click at [633, 460] on input "Selected on certificate" at bounding box center [634, 458] width 8 height 8
checkbox input "true"
click at [631, 483] on input "Selected on certificate" at bounding box center [634, 483] width 8 height 8
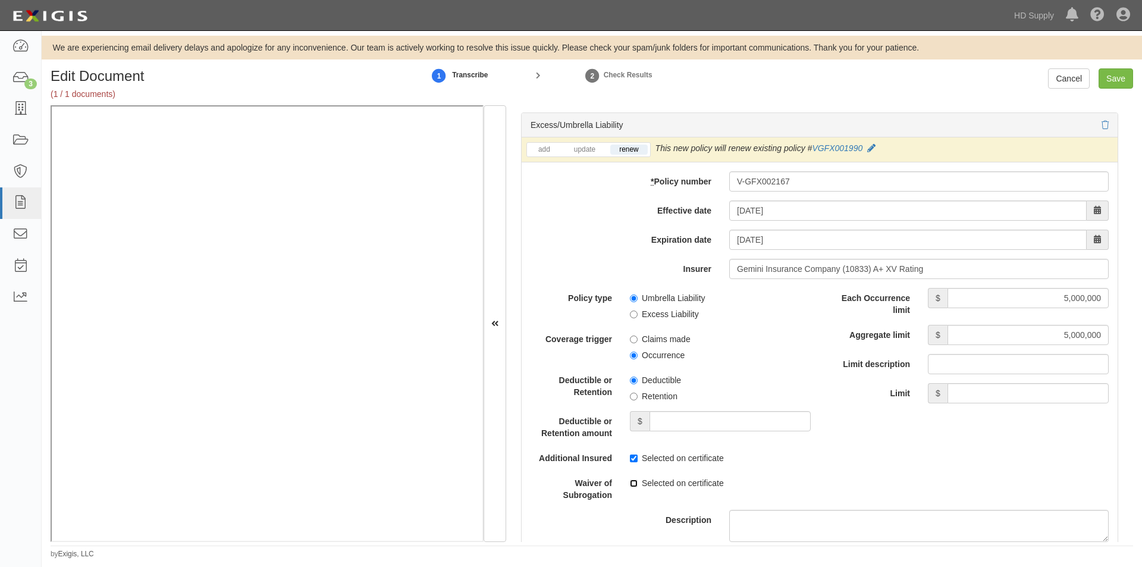
checkbox input "true"
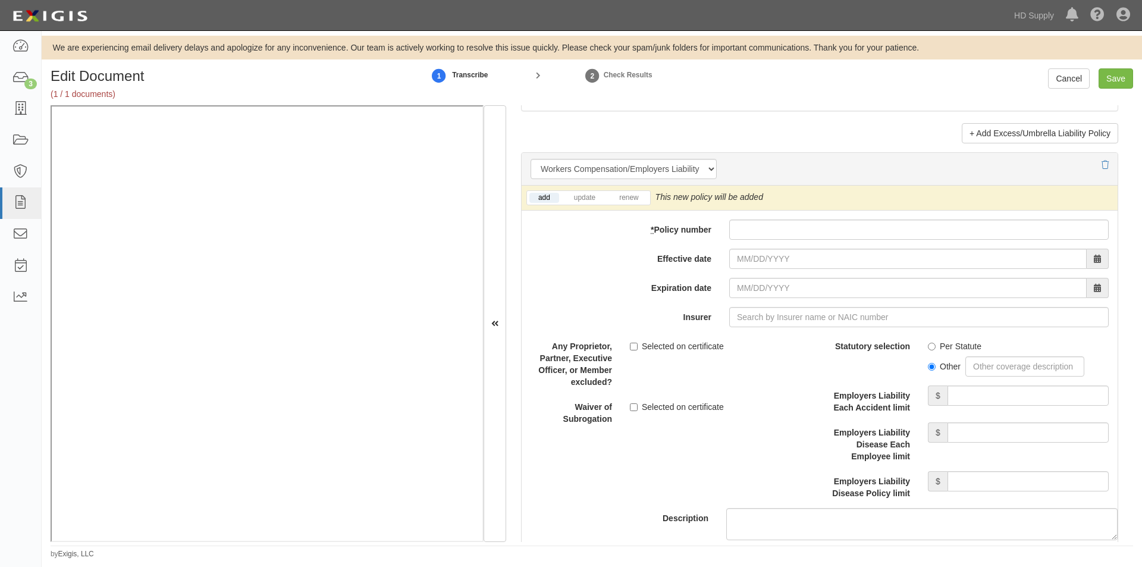
scroll to position [2951, 0]
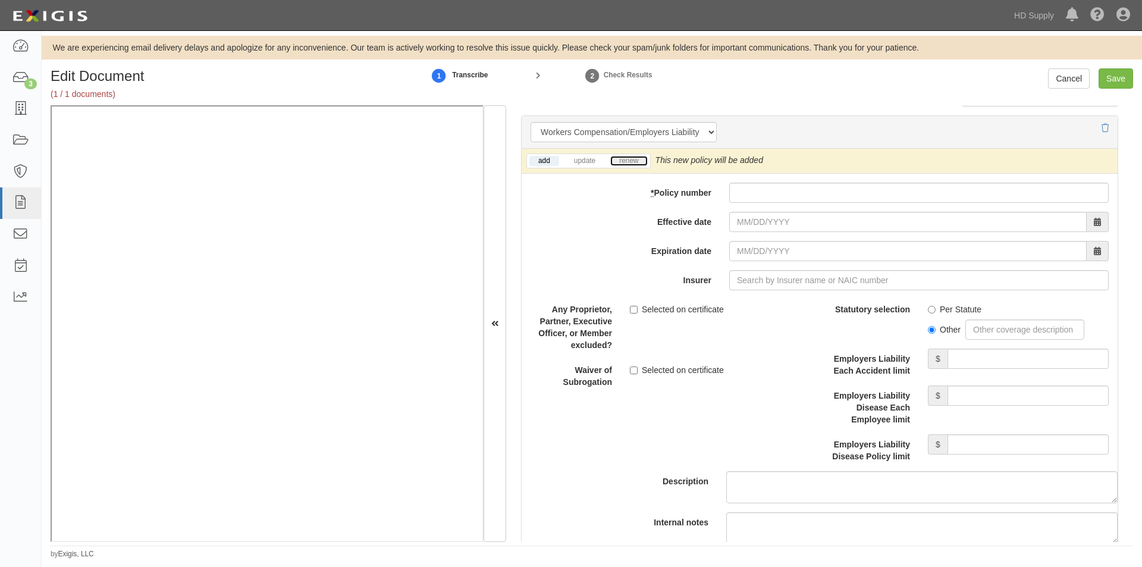
click at [622, 164] on link "renew" at bounding box center [628, 161] width 37 height 10
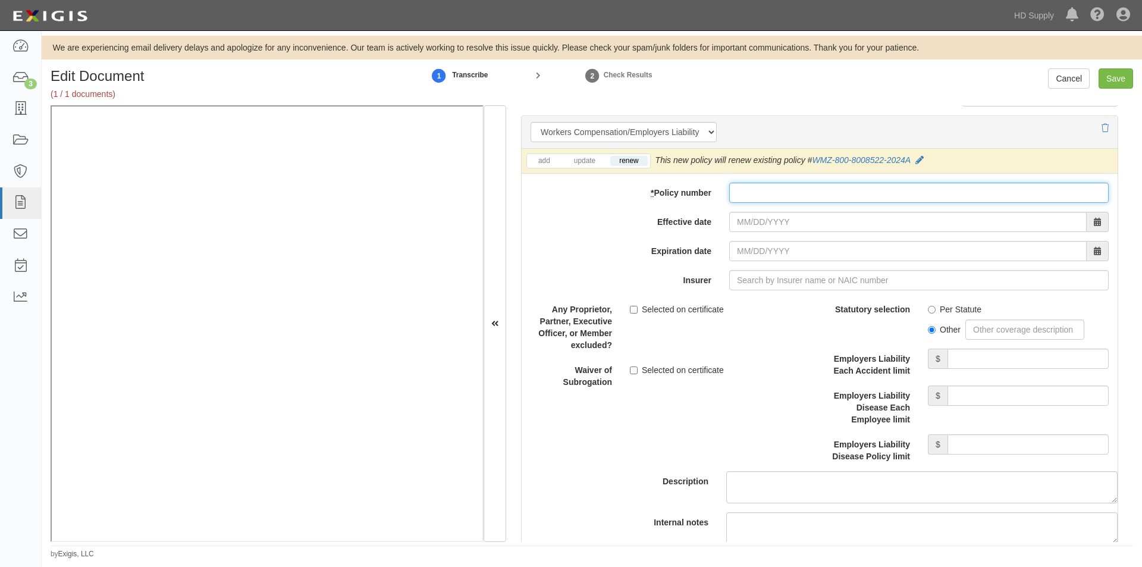
click at [760, 193] on input "* Policy number" at bounding box center [918, 193] width 379 height 20
paste input "WMZ-800-8008522-2025A"
type input "WMZ-800-8008522-2025A"
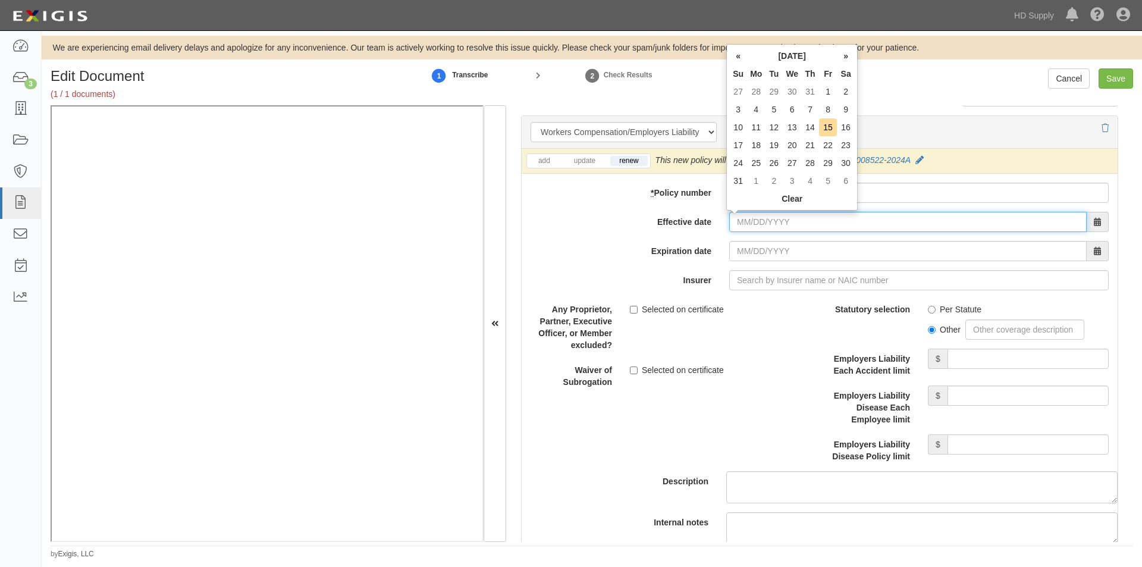
click at [763, 227] on input "Effective date" at bounding box center [907, 222] width 357 height 20
click at [828, 128] on td "15" at bounding box center [828, 127] width 18 height 18
type input "08/15/2025"
type input "08/15/2026"
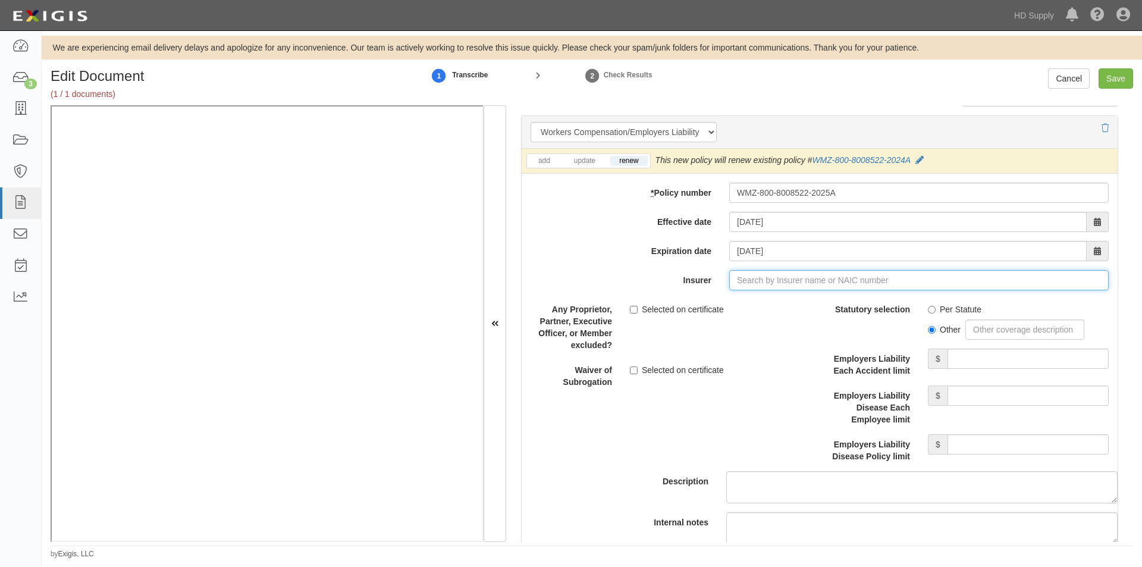
click at [752, 281] on input "Insurer" at bounding box center [918, 280] width 379 height 20
type input "180 Seguros S.A. (0) NR Rating"
type input "1"
type input "12"
type input "180 Seguros S.A. (0) NR Rating"
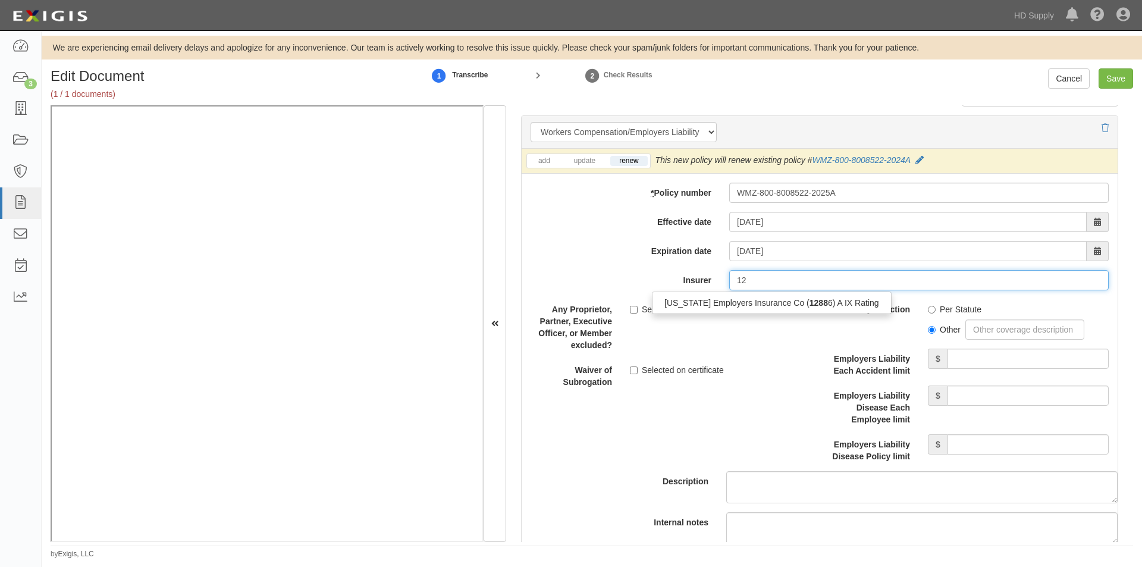
type input "1"
type input "a"
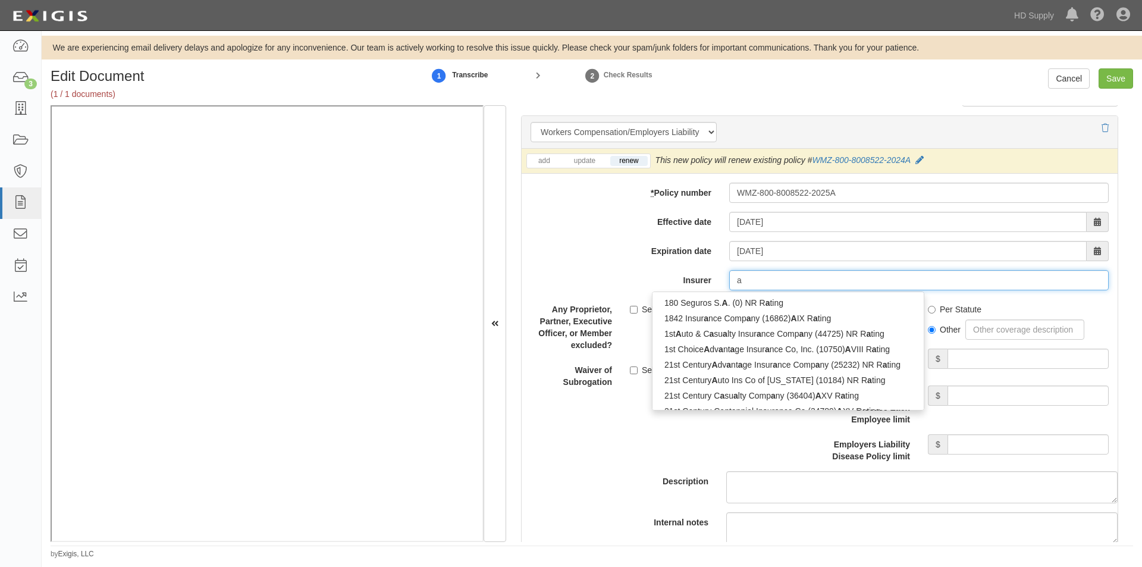
type input "aiA General Berhad (0) NR Rating"
type input "ai"
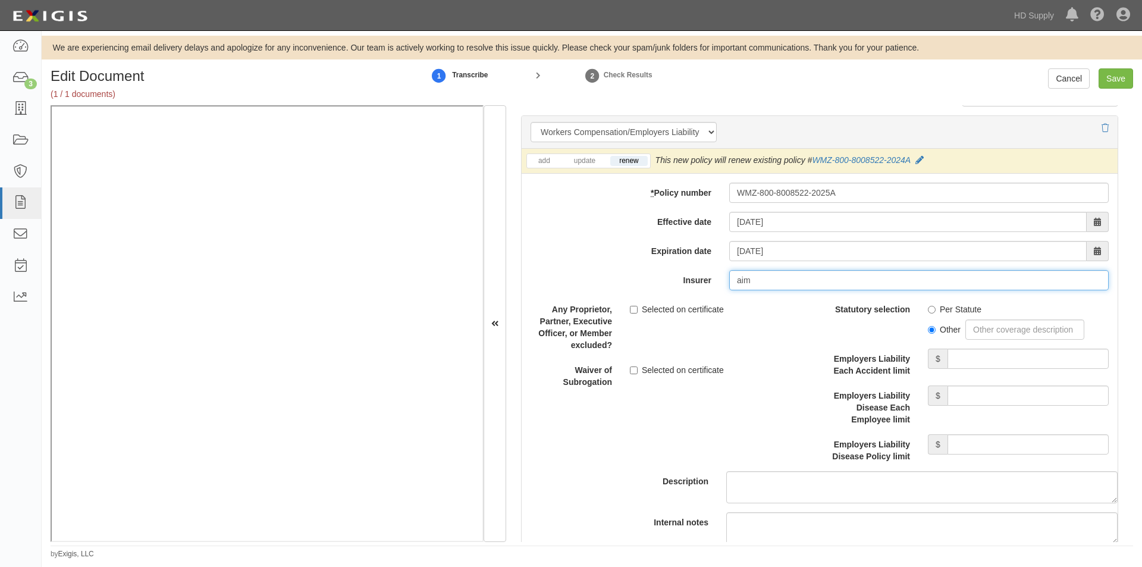
type input "aim"
type input "aiA General Berhad (0) NR Rating"
type input "a"
type input "ai"
type input "aiA General Berhad (0) NR Rating"
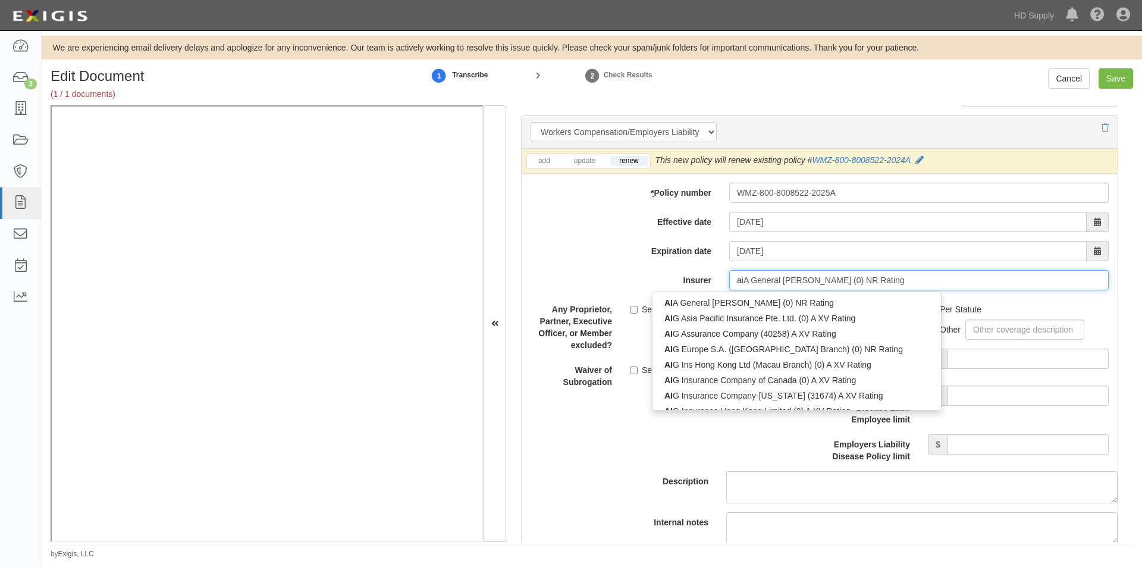
type input "aim"
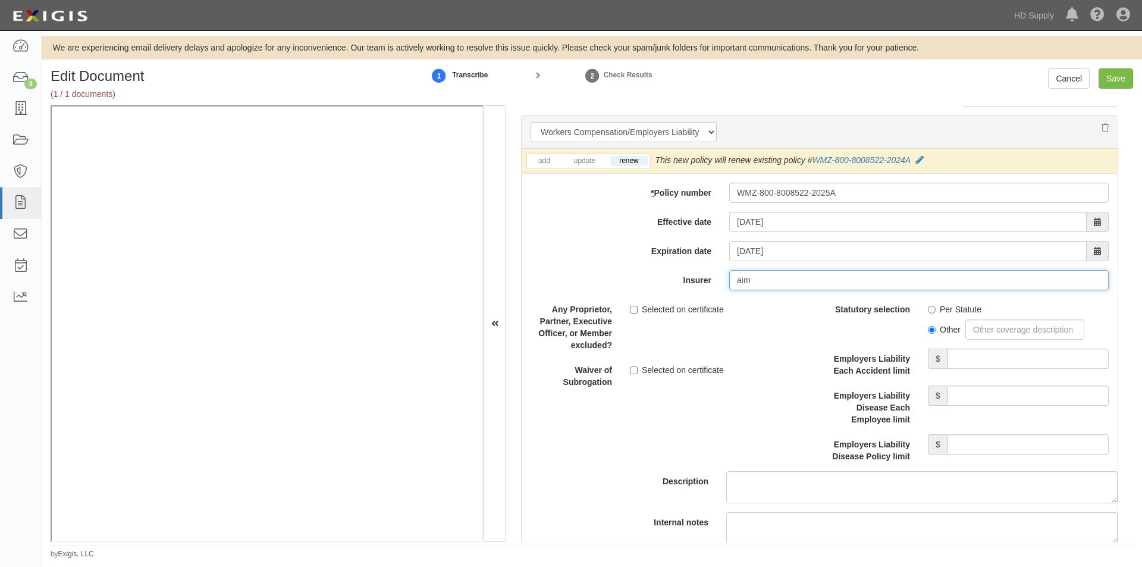
type input "aiA General Berhad (0) NR Rating"
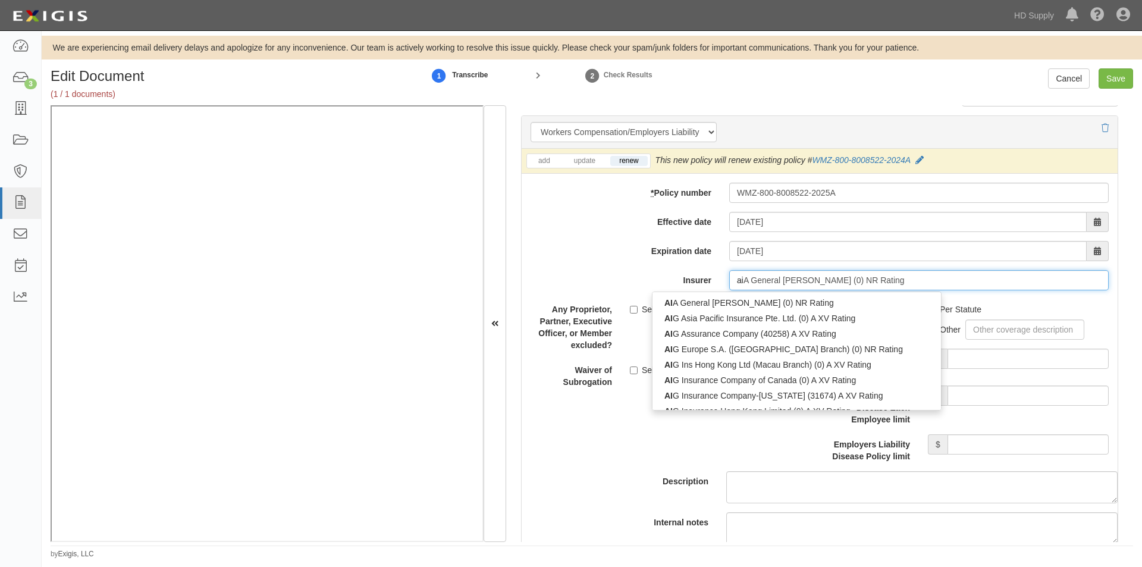
type input "a"
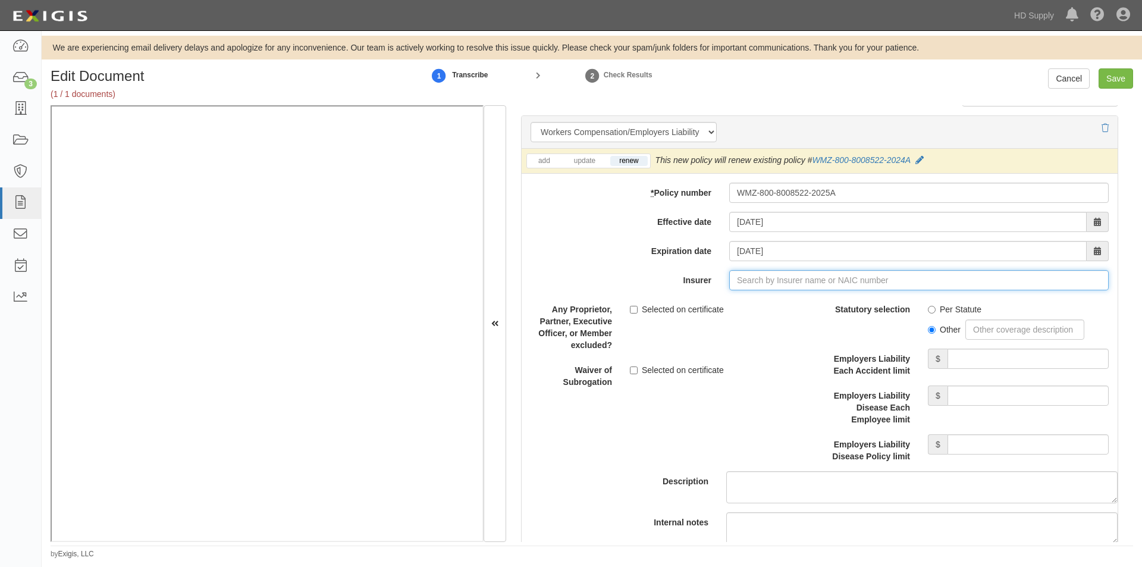
paste input "12886"
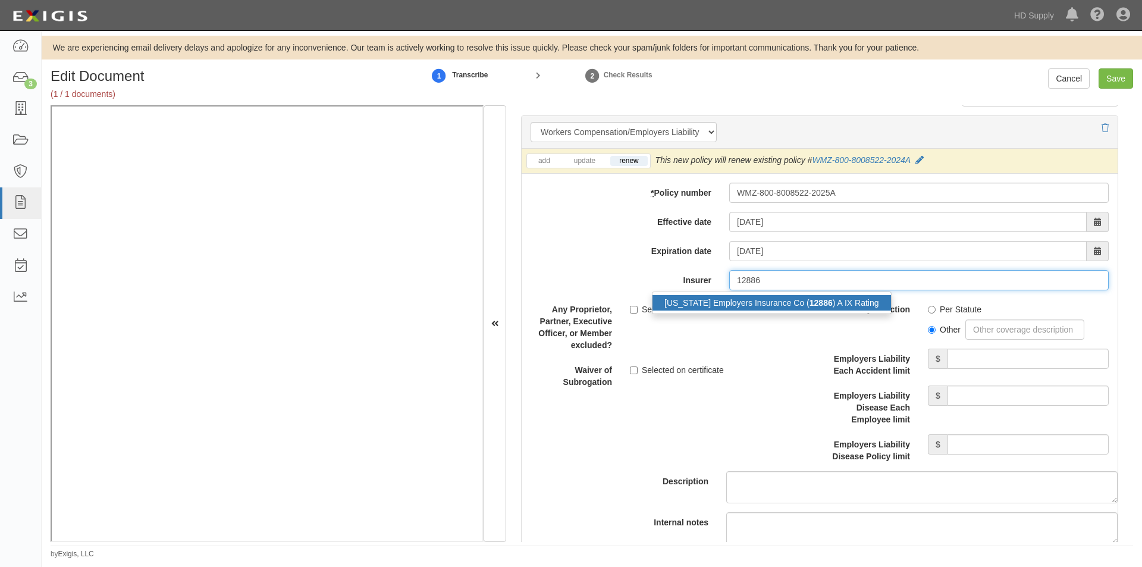
click at [728, 309] on div "Massachusetts Employers Insurance Co ( 12886 ) A IX Rating" at bounding box center [771, 302] width 238 height 15
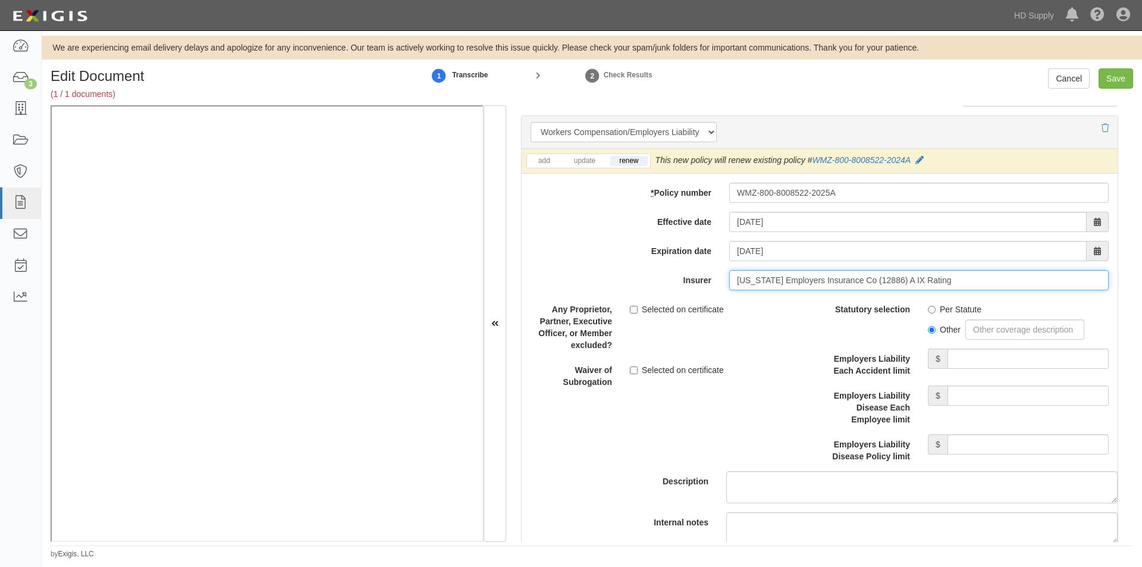
type input "Massachusetts Employers Insurance Co (12886) A IX Rating"
click at [927, 307] on input "Per Statute" at bounding box center [931, 310] width 8 height 8
radio input "true"
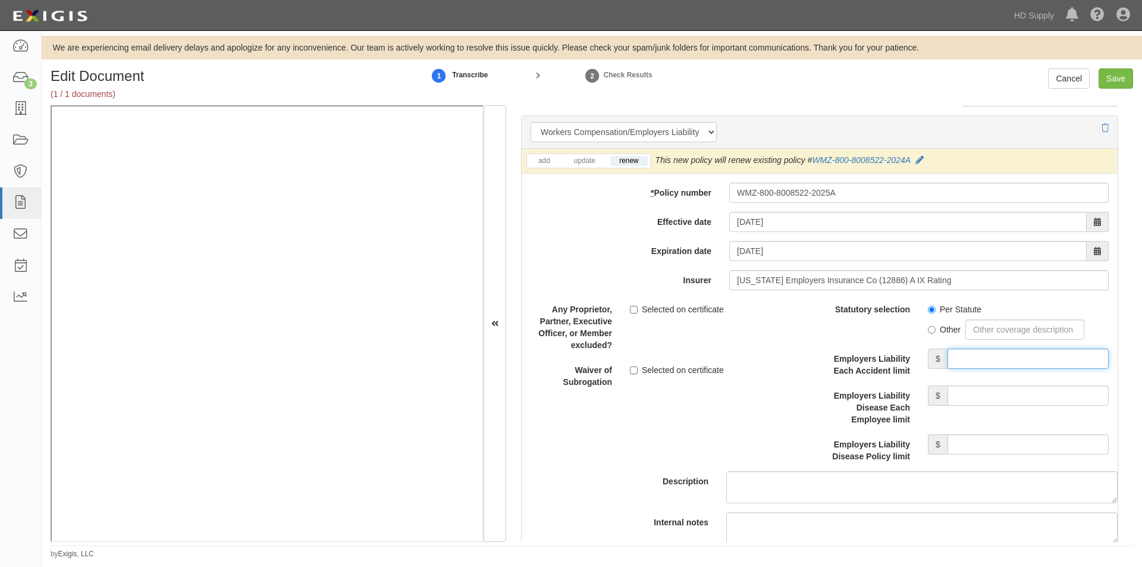
click at [969, 363] on input "Employers Liability Each Accident limit" at bounding box center [1027, 358] width 161 height 20
type input "1,000,000"
click at [977, 393] on input "Employers Liability Disease Each Employee limit" at bounding box center [1027, 395] width 161 height 20
type input "1,000,000"
click at [974, 445] on input "Employers Liability Disease Policy limit" at bounding box center [1027, 444] width 161 height 20
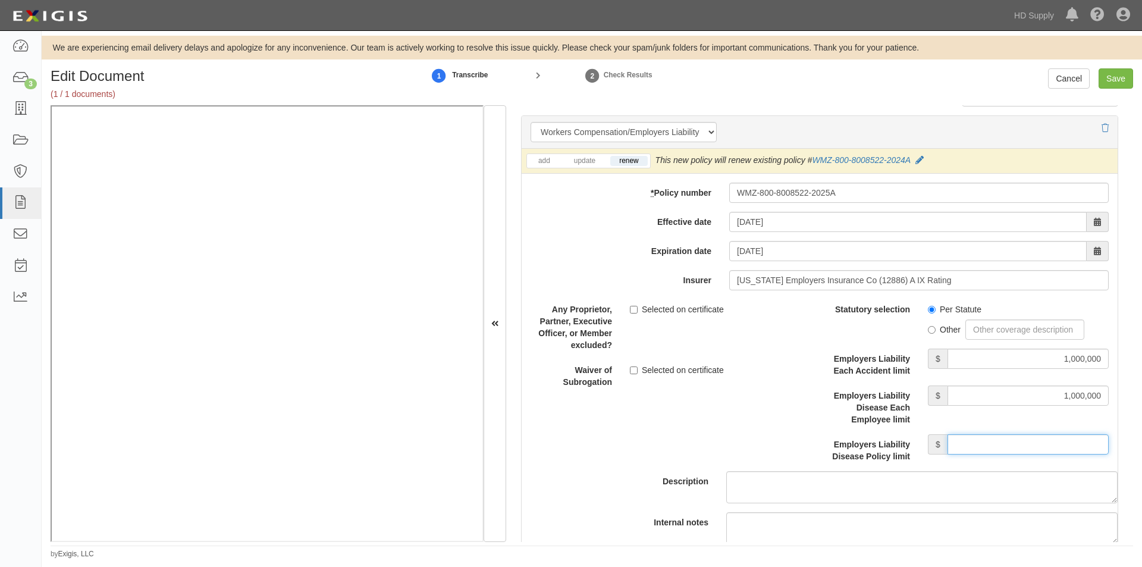
type input "1,000,000"
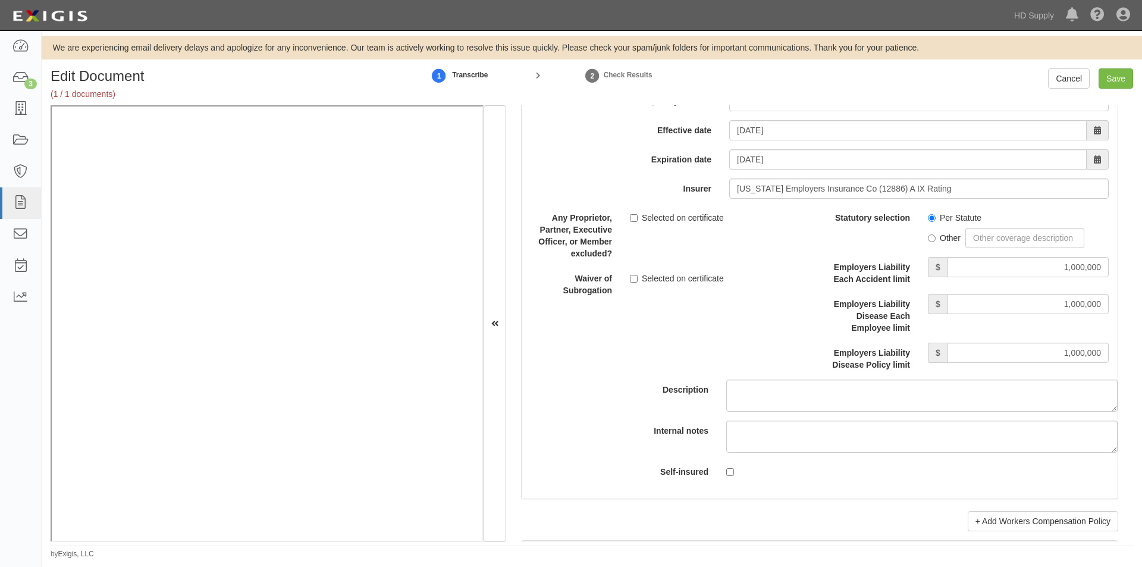
scroll to position [3130, 0]
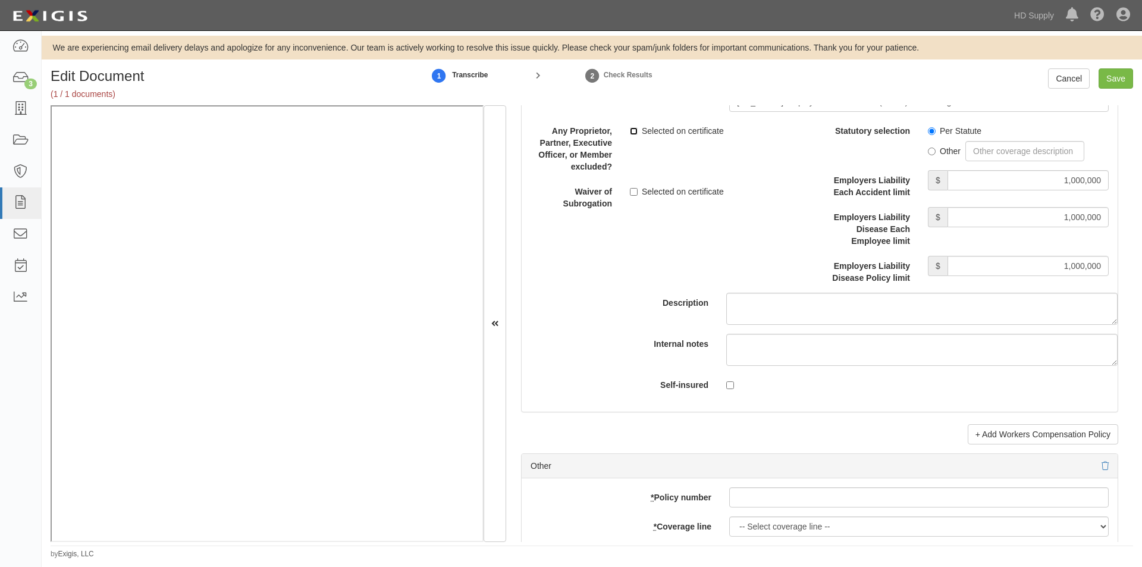
click at [631, 131] on input "Selected on certificate" at bounding box center [634, 131] width 8 height 8
checkbox input "true"
click at [633, 190] on input "Selected on certificate" at bounding box center [634, 192] width 8 height 8
checkbox input "true"
click at [1118, 75] on input "Save" at bounding box center [1115, 78] width 34 height 20
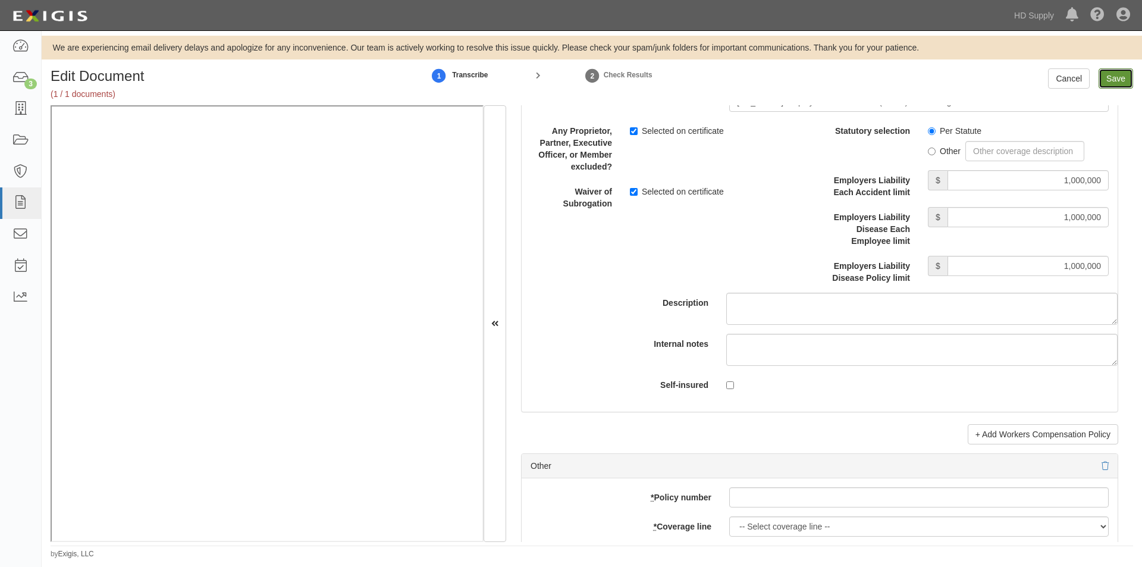
type input "1000000"
type input "100000"
type input "5000"
type input "1000000"
type input "2000000"
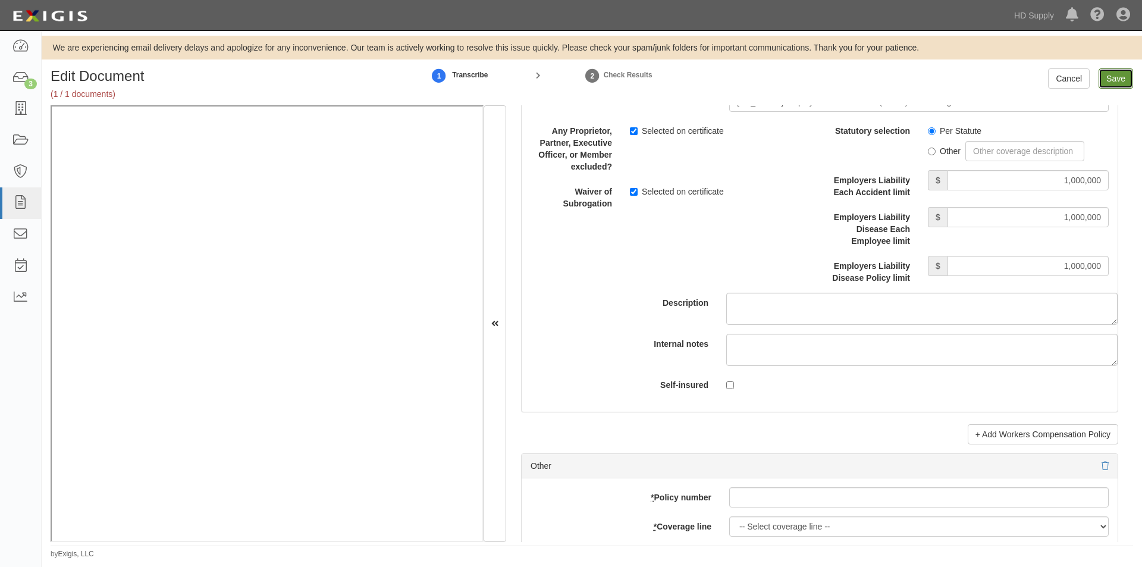
type input "2000000"
type input "1000000"
type input "5000000"
type input "1000000"
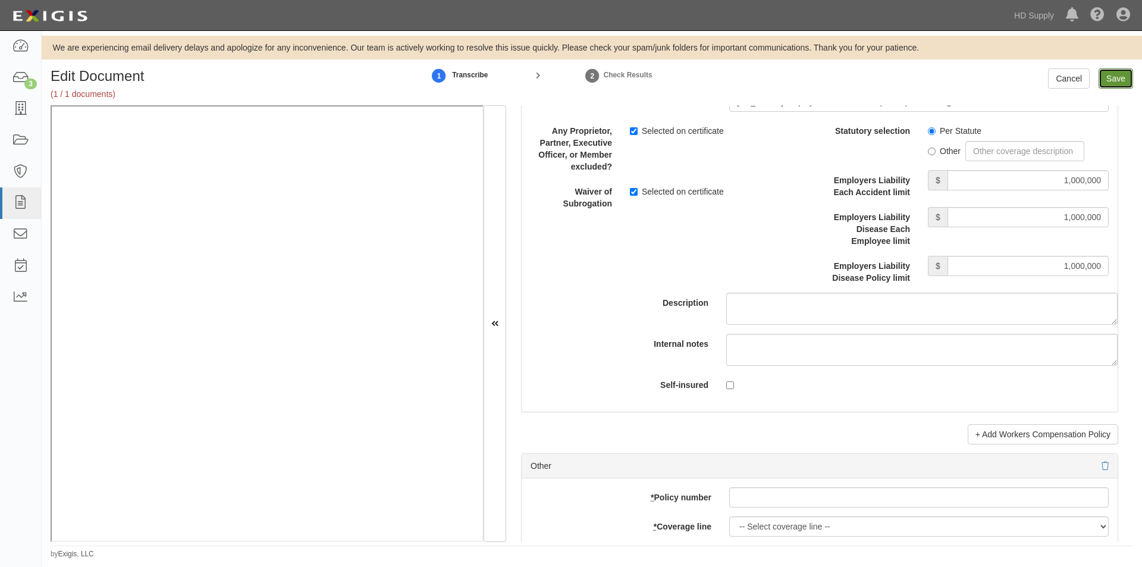
type input "1000000"
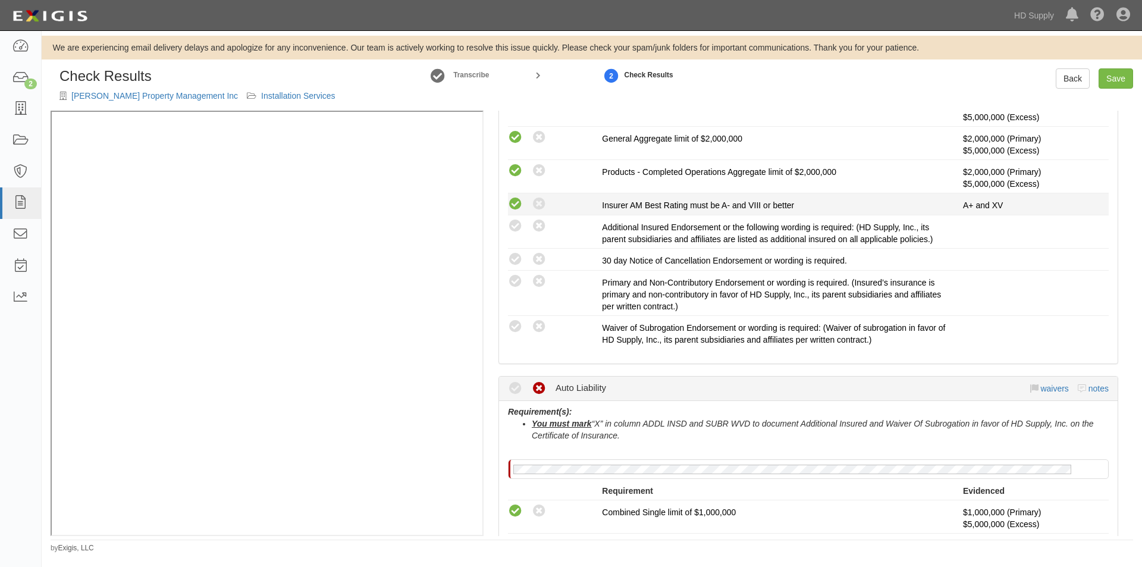
scroll to position [476, 0]
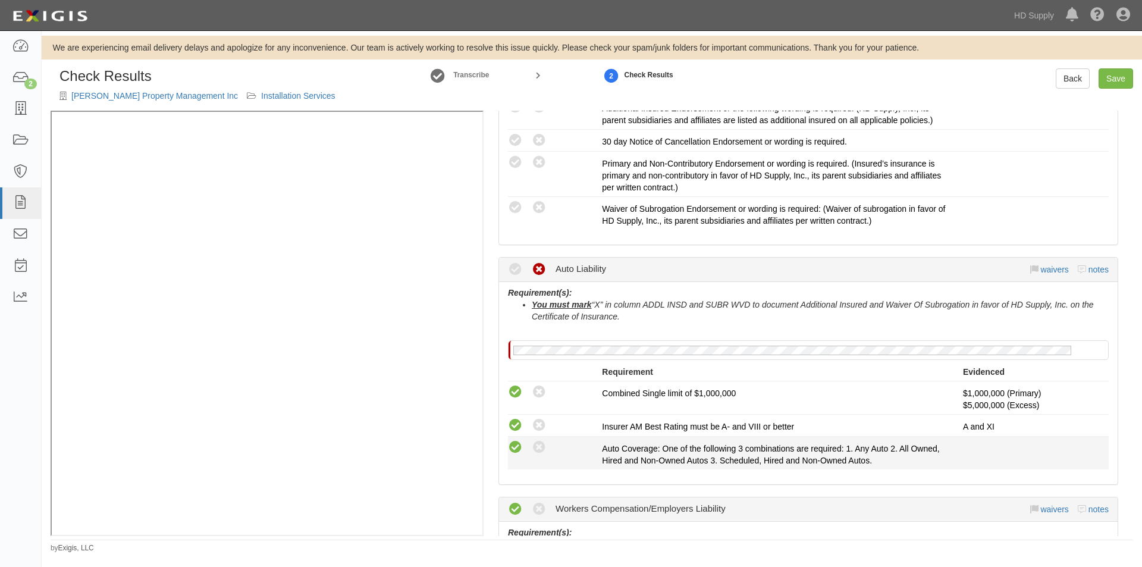
click at [514, 448] on icon at bounding box center [515, 447] width 15 height 15
radio input "true"
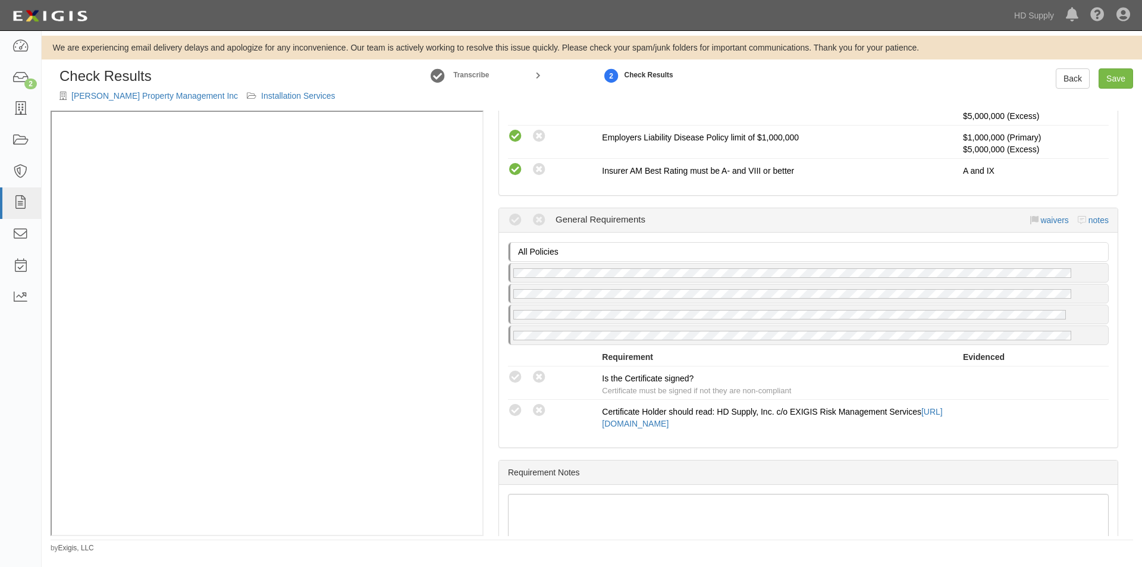
scroll to position [1067, 0]
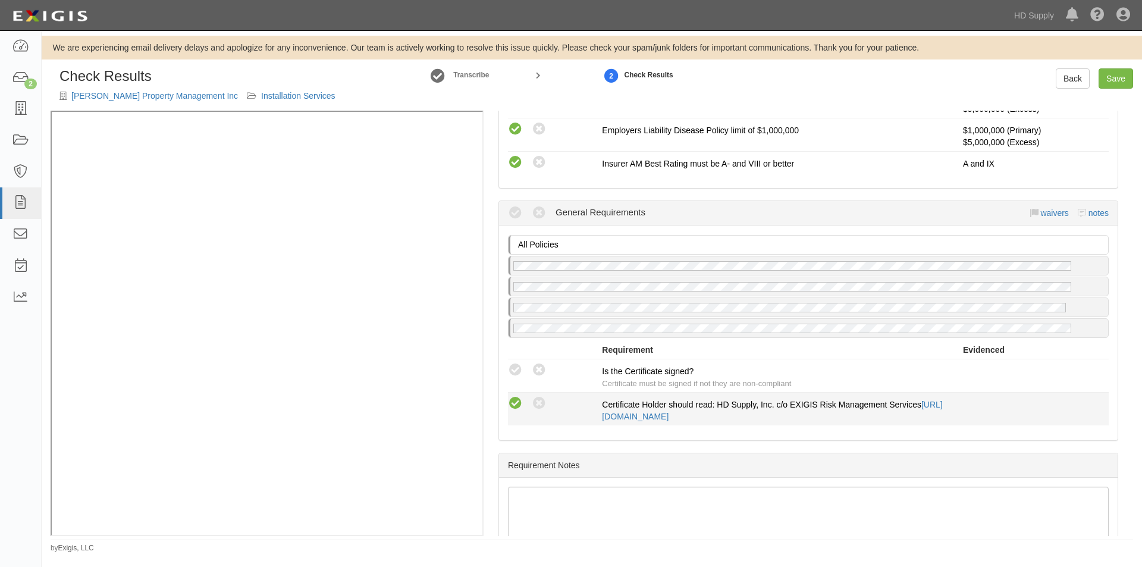
drag, startPoint x: 511, startPoint y: 403, endPoint x: 508, endPoint y: 390, distance: 12.7
click at [509, 400] on icon at bounding box center [515, 403] width 15 height 15
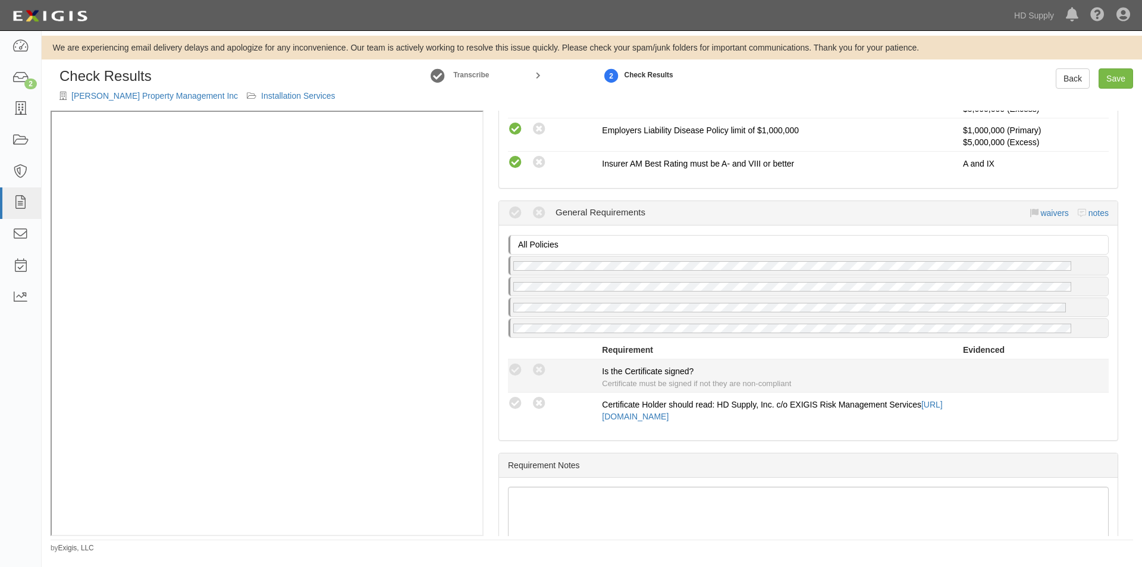
radio input "true"
click at [510, 378] on div "Compliant Waived Non-Compliant Is the Certificate signed? Certificate must be s…" at bounding box center [808, 375] width 618 height 27
click at [515, 369] on icon at bounding box center [515, 370] width 15 height 15
radio input "true"
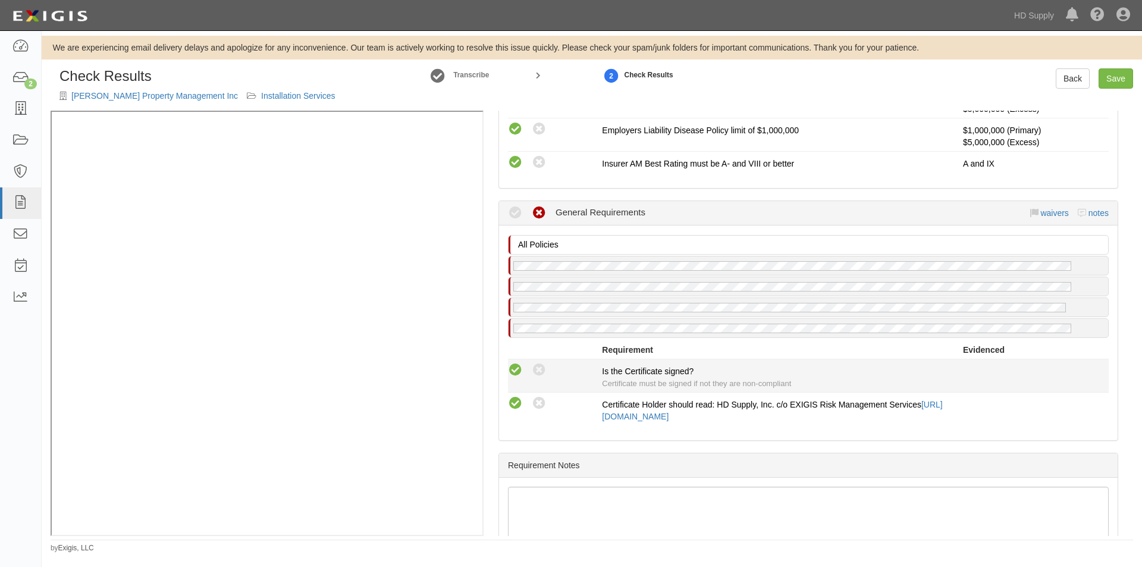
radio input "true"
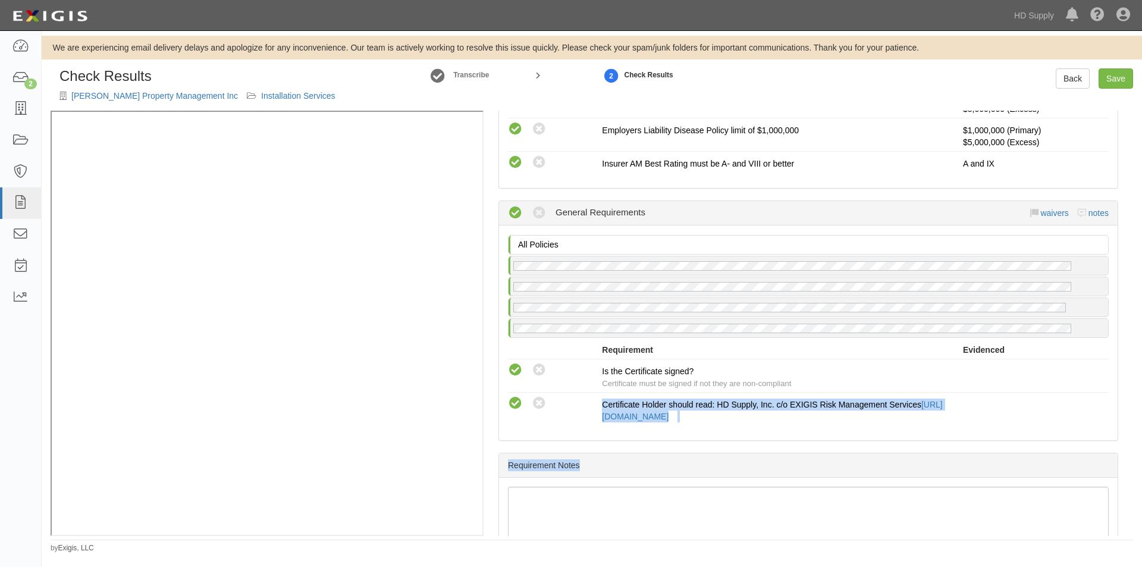
drag, startPoint x: 1133, startPoint y: 442, endPoint x: 1121, endPoint y: 386, distance: 57.8
click at [1121, 386] on div "Check Results Mattos Property Management Inc Installation Services Transcribe 2…" at bounding box center [592, 310] width 1100 height 485
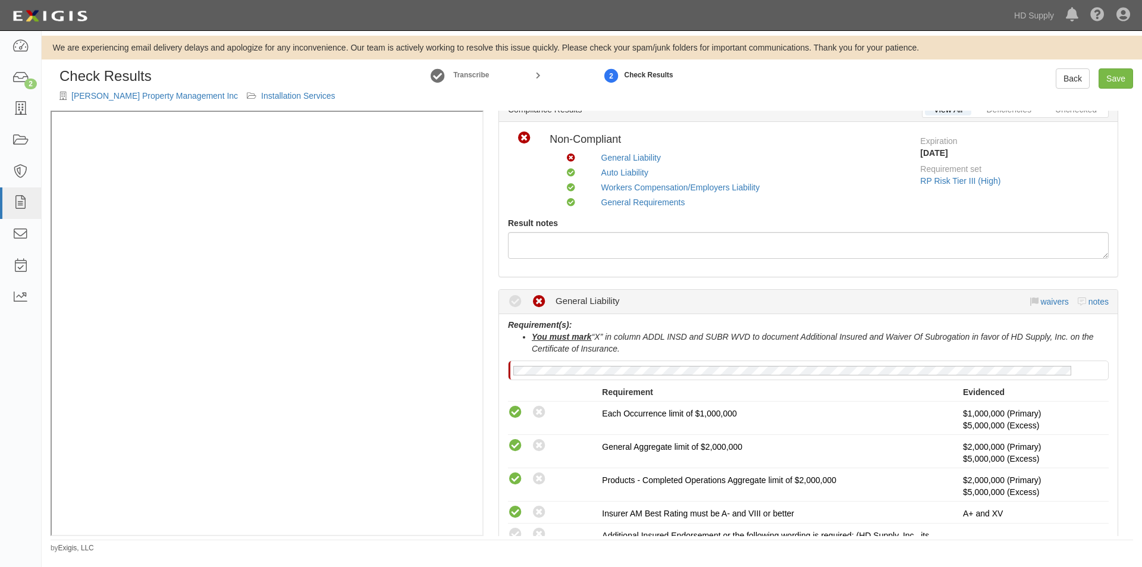
scroll to position [0, 0]
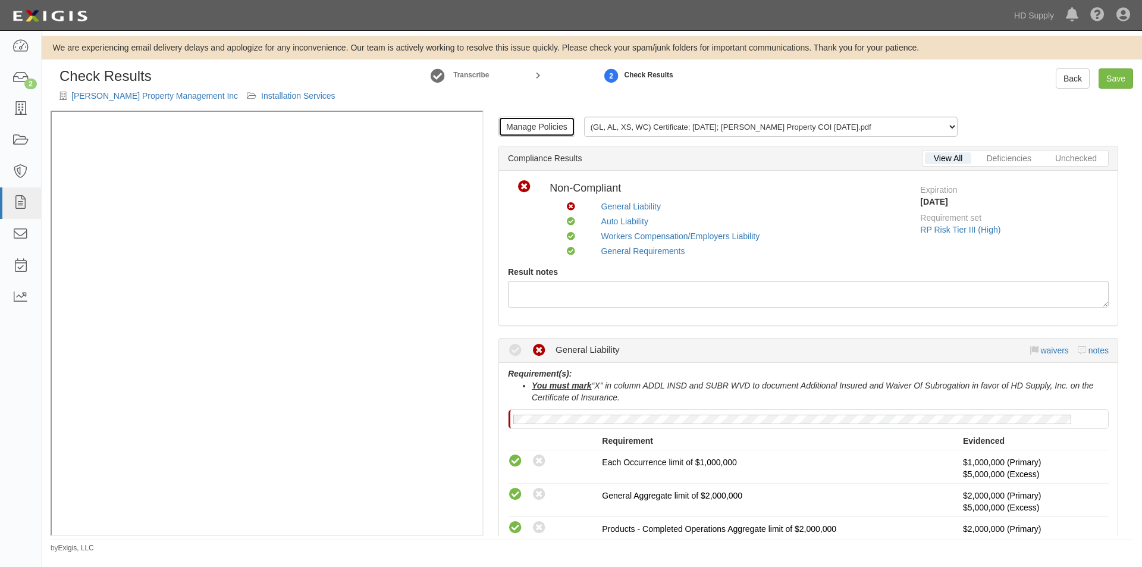
click at [525, 126] on link "Manage Policies" at bounding box center [536, 127] width 77 height 20
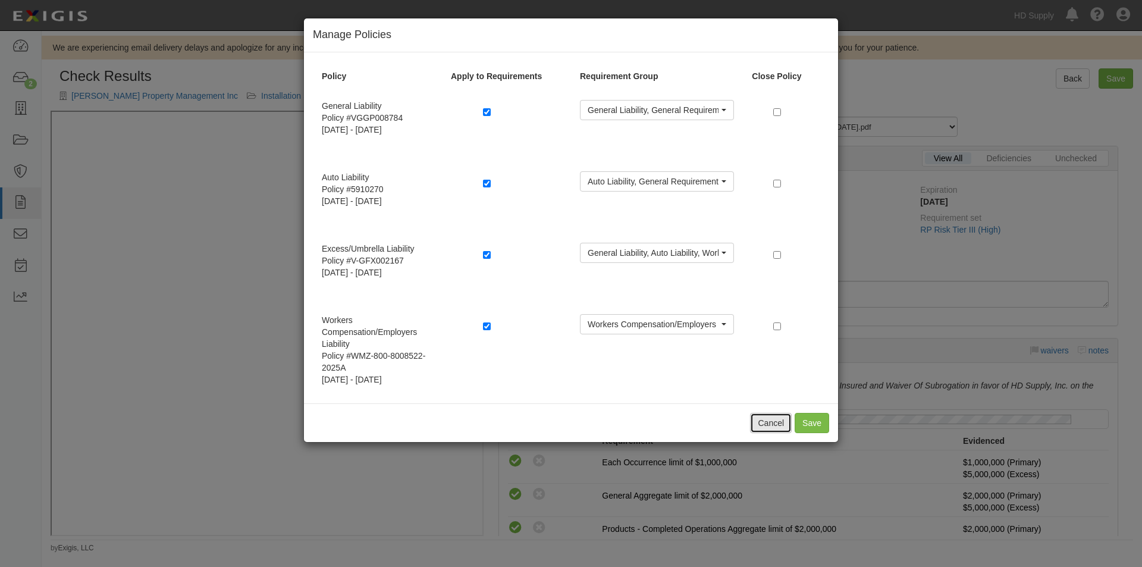
click at [767, 417] on button "Cancel" at bounding box center [771, 423] width 42 height 20
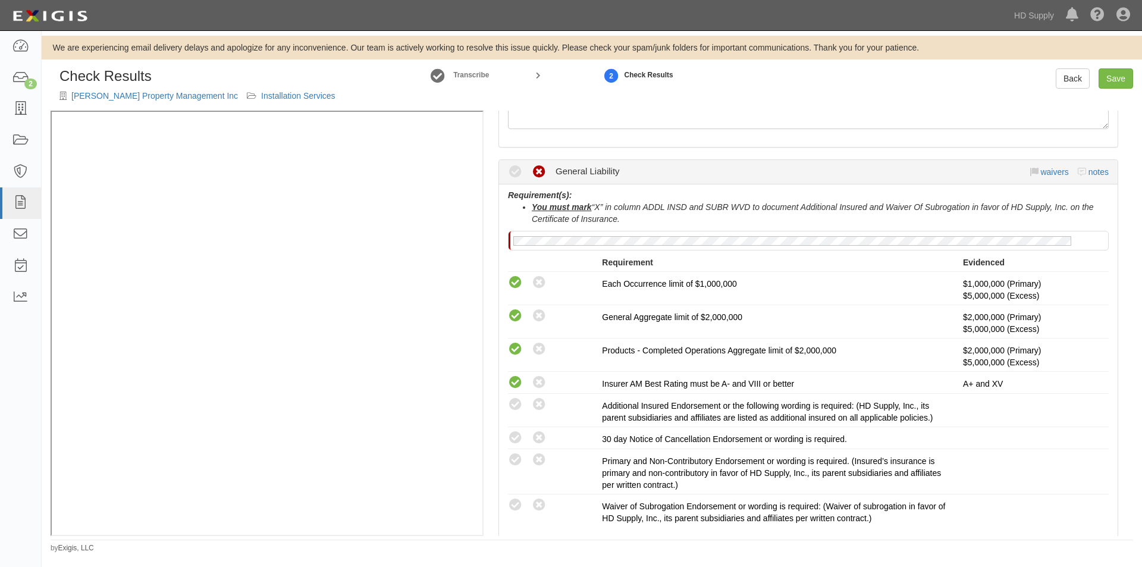
scroll to position [238, 0]
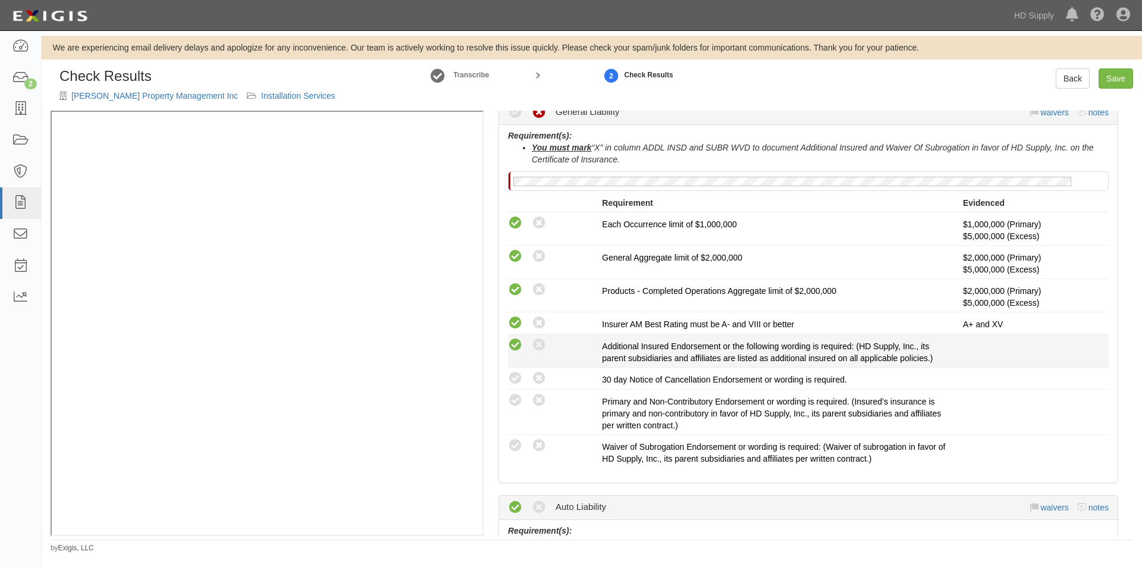
click at [511, 349] on icon at bounding box center [515, 345] width 15 height 15
radio input "true"
click at [517, 376] on icon at bounding box center [515, 378] width 15 height 15
radio input "true"
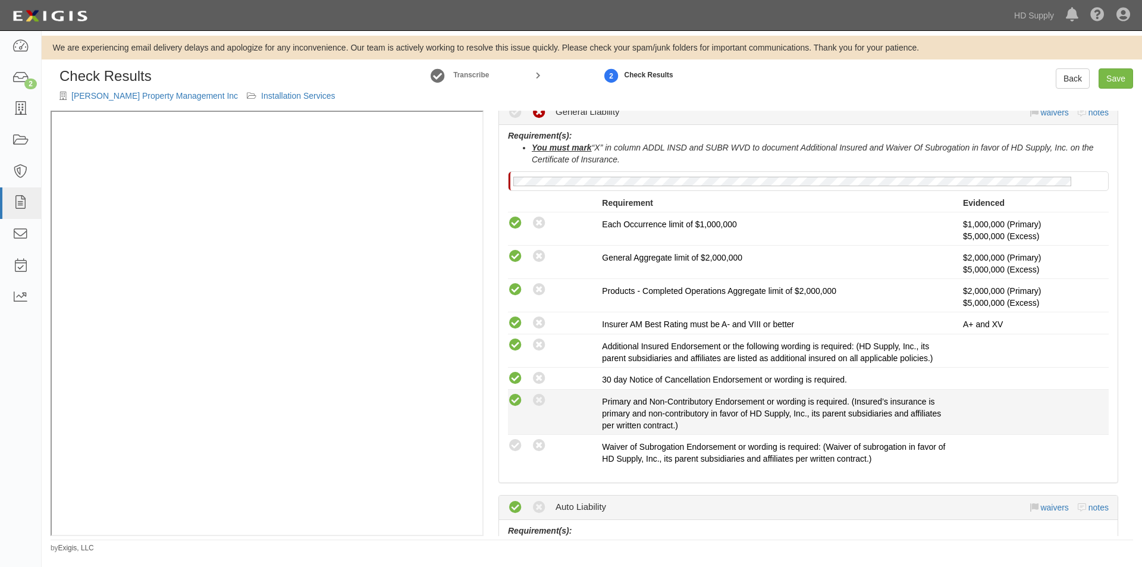
click at [517, 396] on icon at bounding box center [515, 400] width 15 height 15
radio input "true"
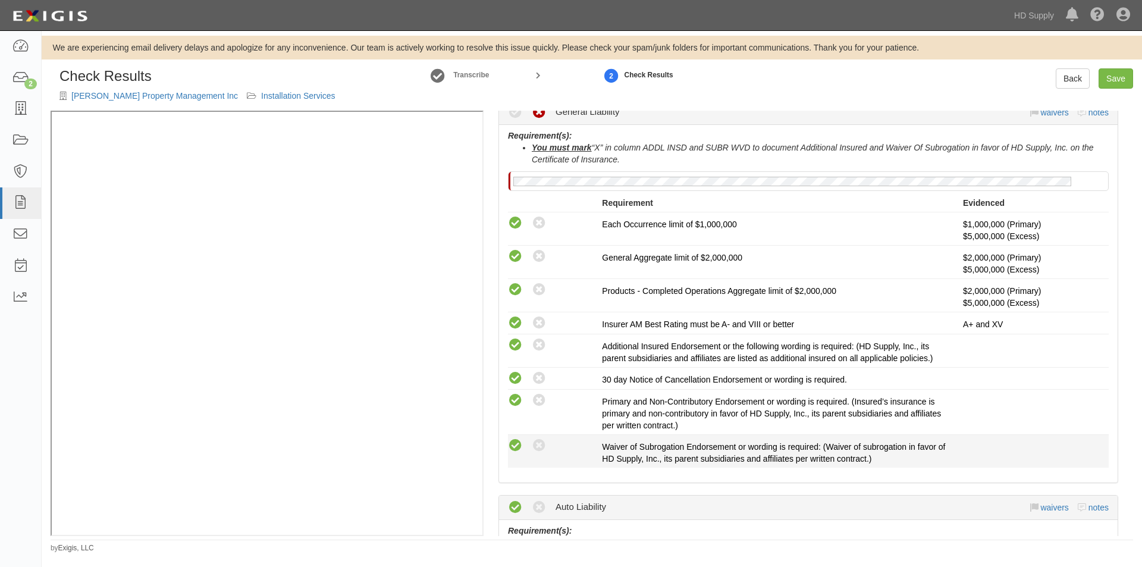
click at [518, 444] on icon at bounding box center [515, 445] width 15 height 15
radio input "true"
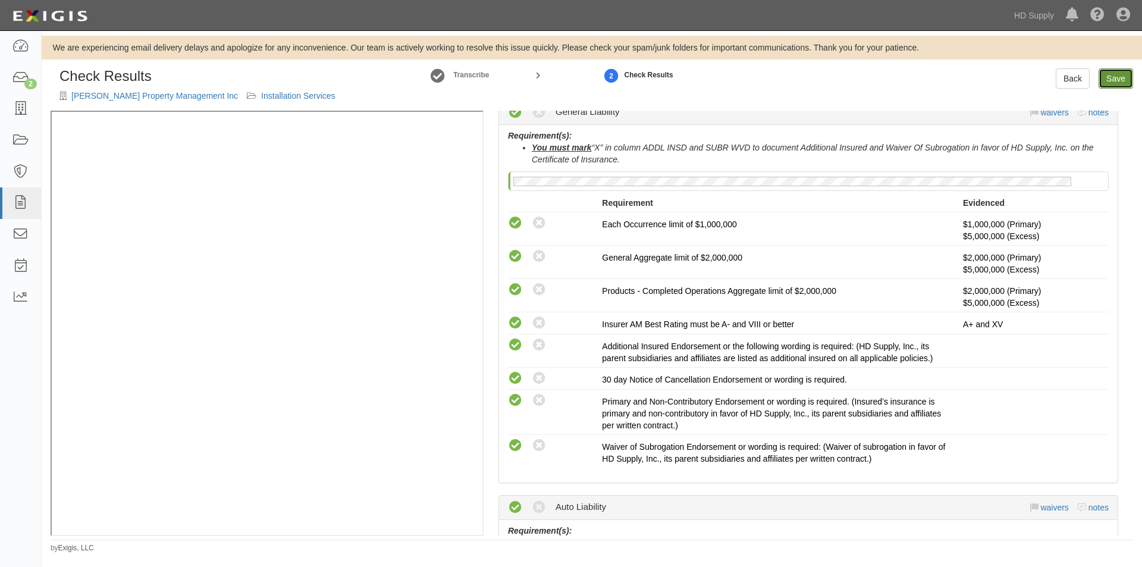
click at [1117, 84] on link "Save" at bounding box center [1115, 78] width 34 height 20
radio input "true"
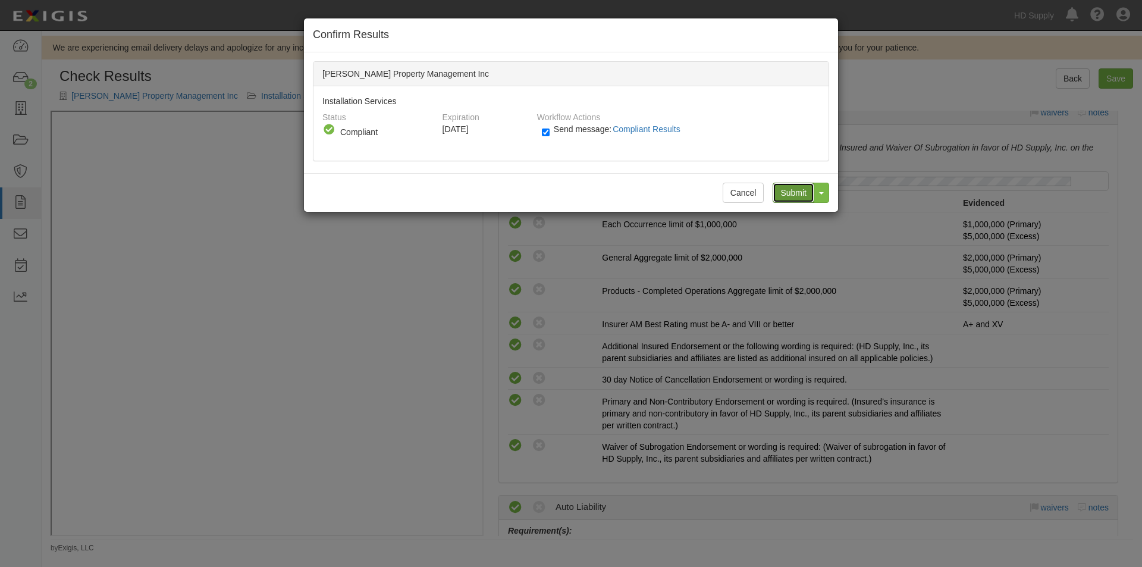
click at [794, 194] on input "Submit" at bounding box center [793, 193] width 42 height 20
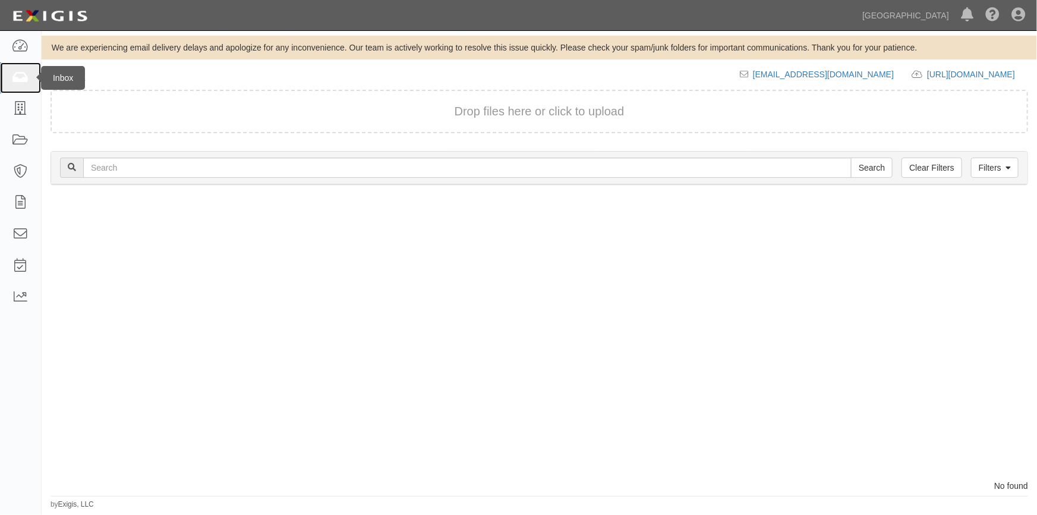
click at [25, 87] on link at bounding box center [20, 78] width 41 height 32
click at [54, 410] on div at bounding box center [291, 338] width 498 height 283
